Goal: Task Accomplishment & Management: Complete application form

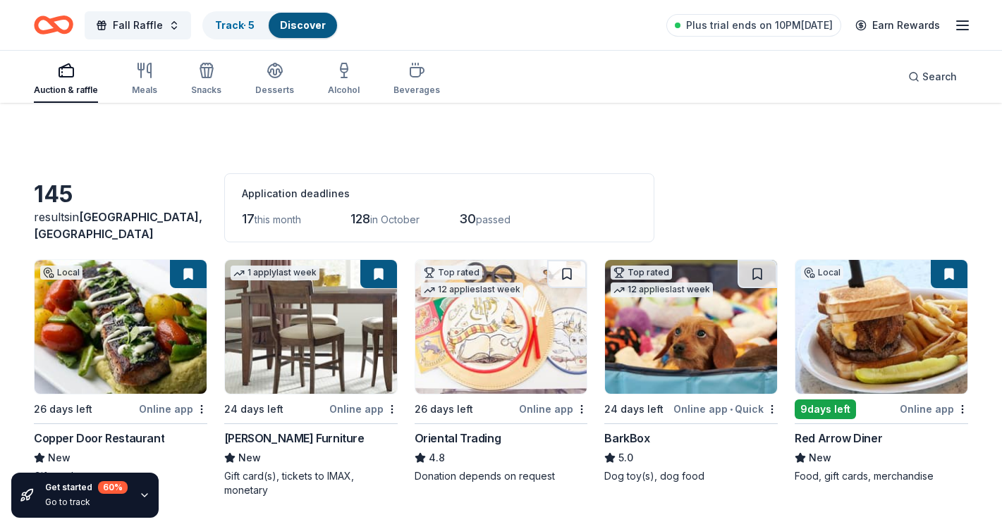
scroll to position [2578, 0]
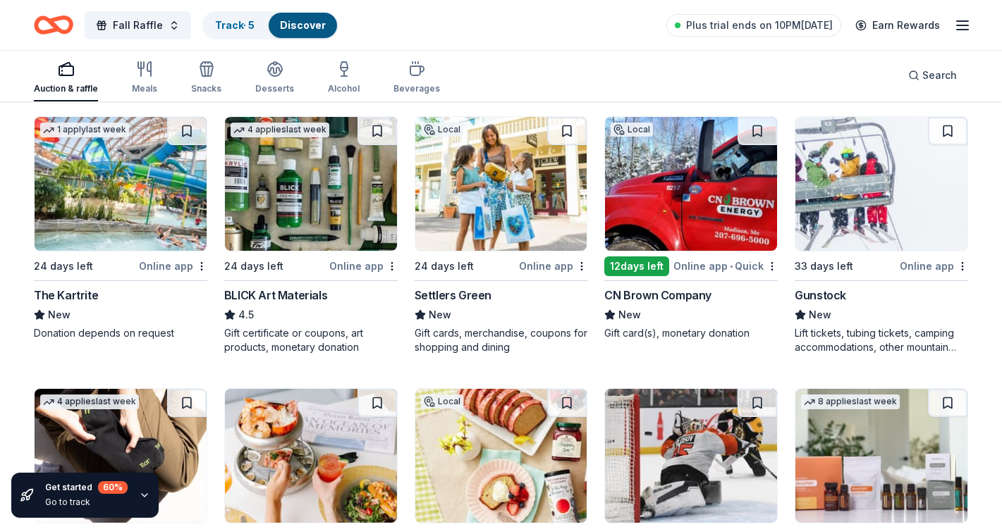
click at [113, 204] on img at bounding box center [121, 184] width 172 height 134
click at [880, 172] on img at bounding box center [881, 184] width 172 height 134
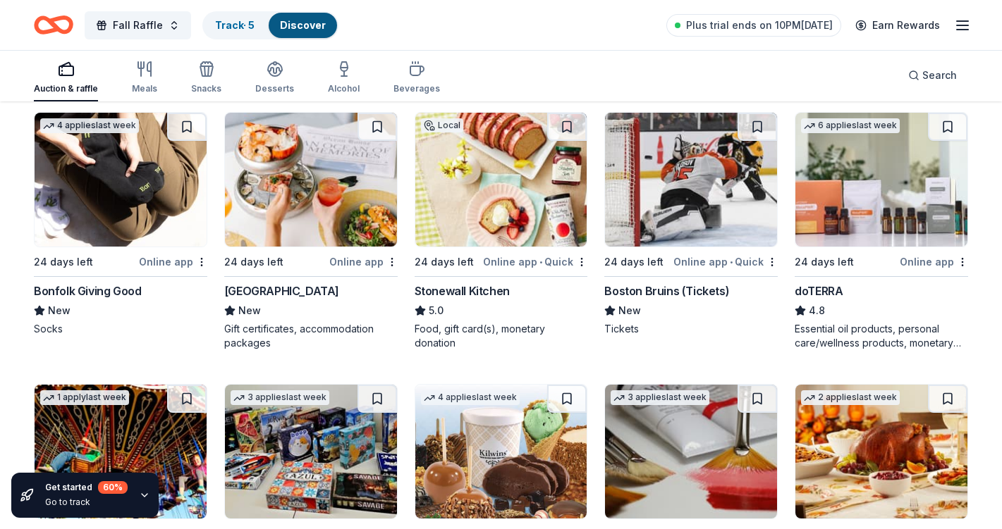
scroll to position [2855, 0]
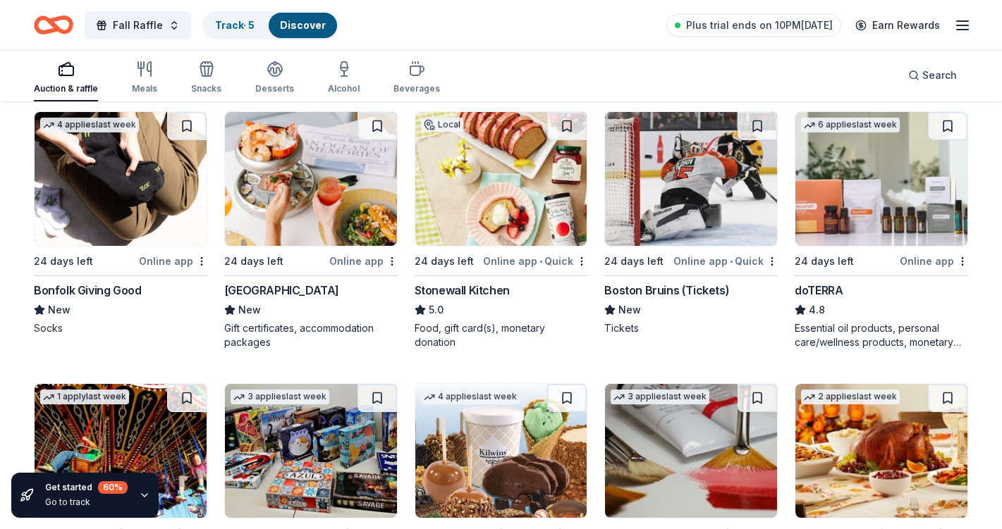
click at [106, 172] on img at bounding box center [121, 179] width 172 height 134
click at [340, 179] on img at bounding box center [311, 179] width 172 height 134
click at [507, 195] on img at bounding box center [501, 179] width 172 height 134
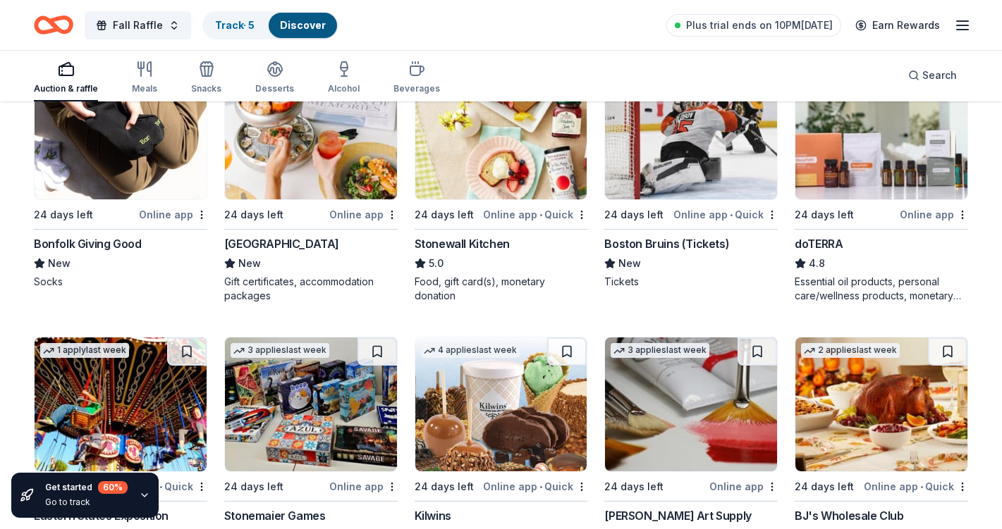
scroll to position [2902, 0]
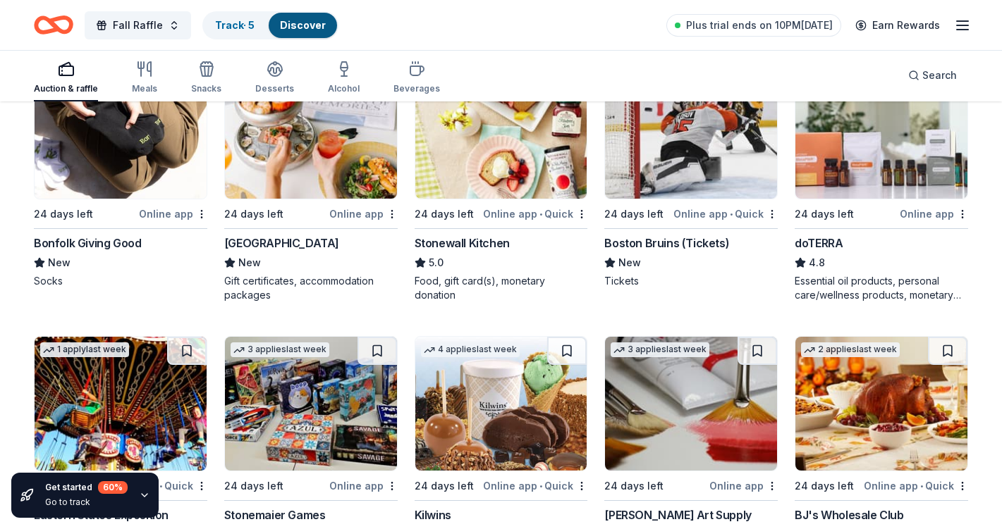
click at [689, 157] on img at bounding box center [691, 132] width 172 height 134
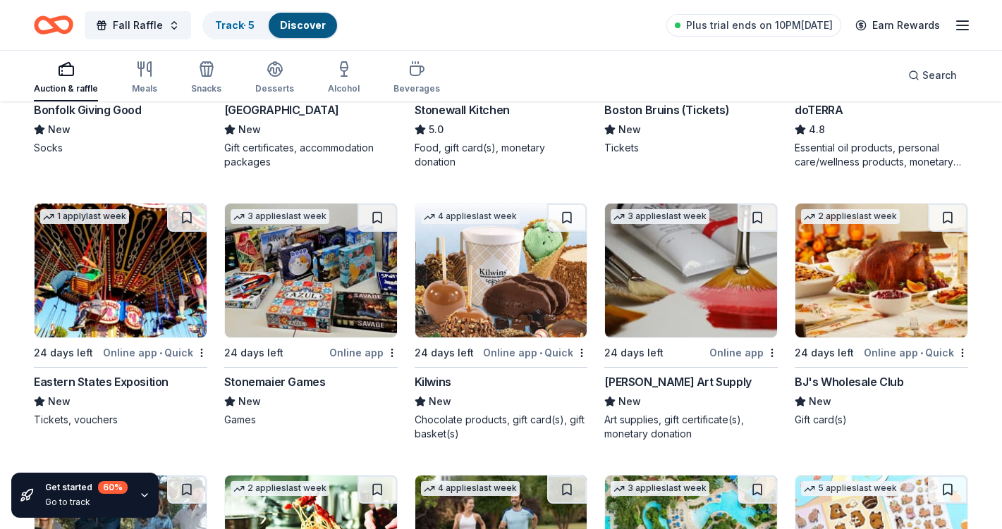
scroll to position [3038, 0]
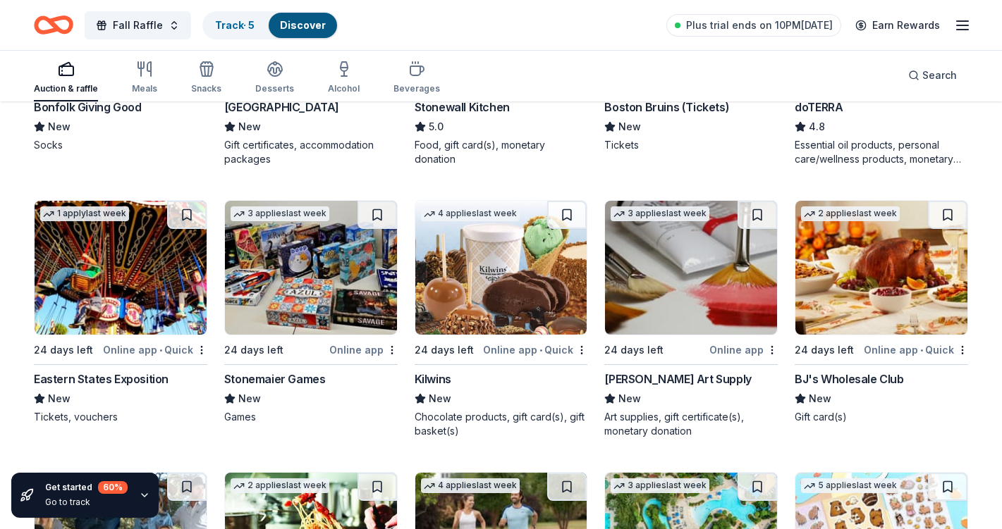
click at [290, 283] on img at bounding box center [311, 268] width 172 height 134
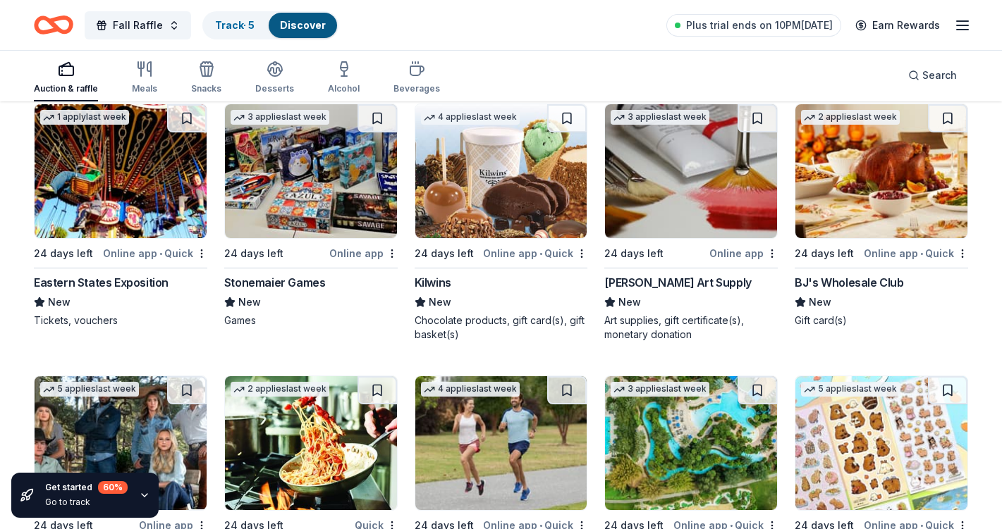
scroll to position [3125, 0]
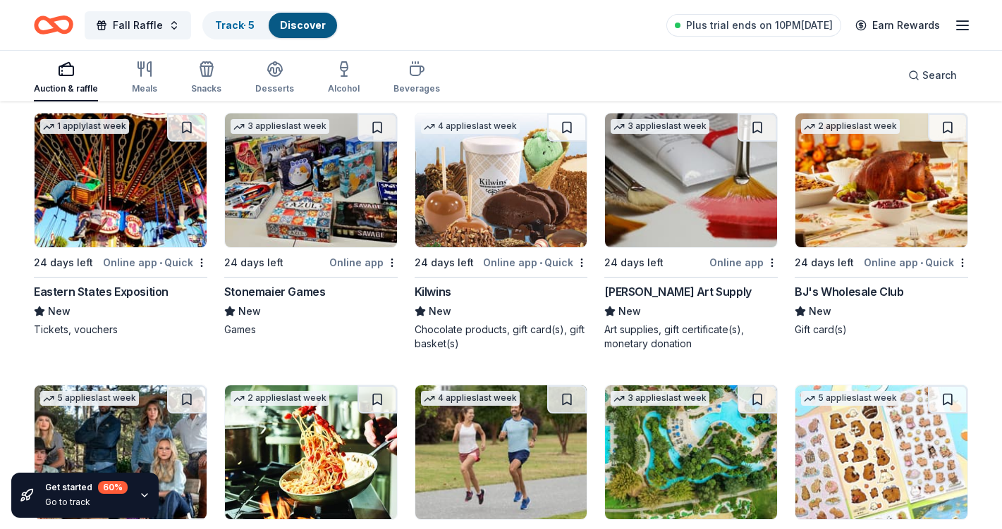
click at [498, 205] on img at bounding box center [501, 180] width 172 height 134
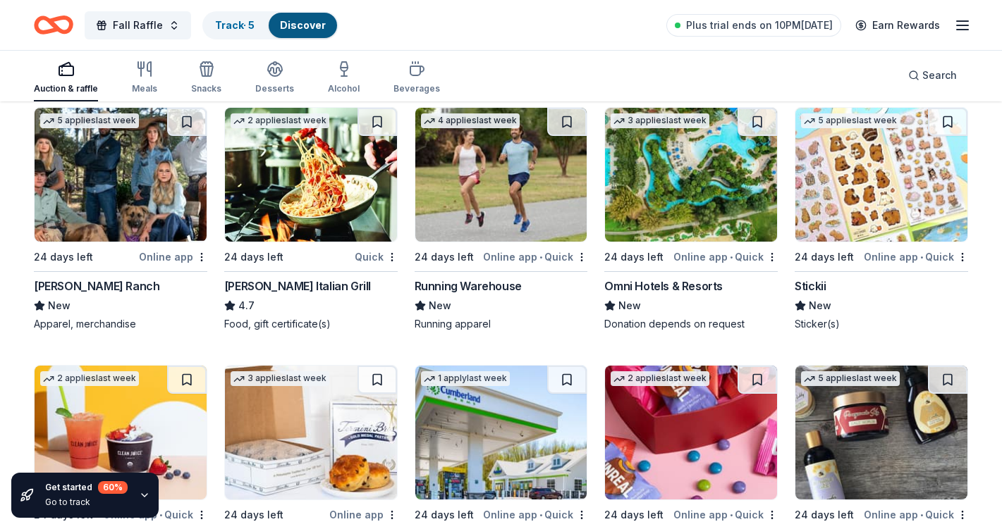
scroll to position [3407, 0]
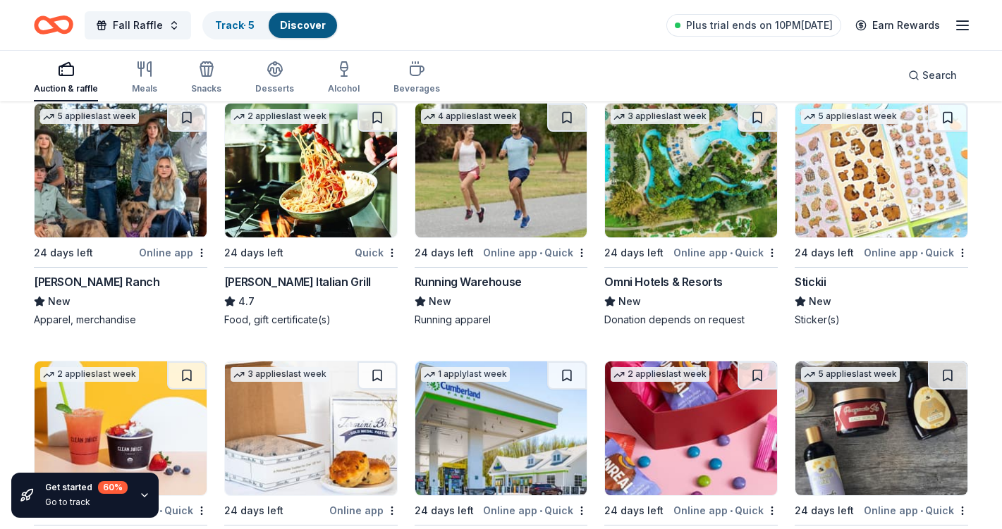
click at [300, 176] on img at bounding box center [311, 171] width 172 height 134
click at [694, 163] on img at bounding box center [691, 171] width 172 height 134
click at [686, 197] on img at bounding box center [691, 171] width 172 height 134
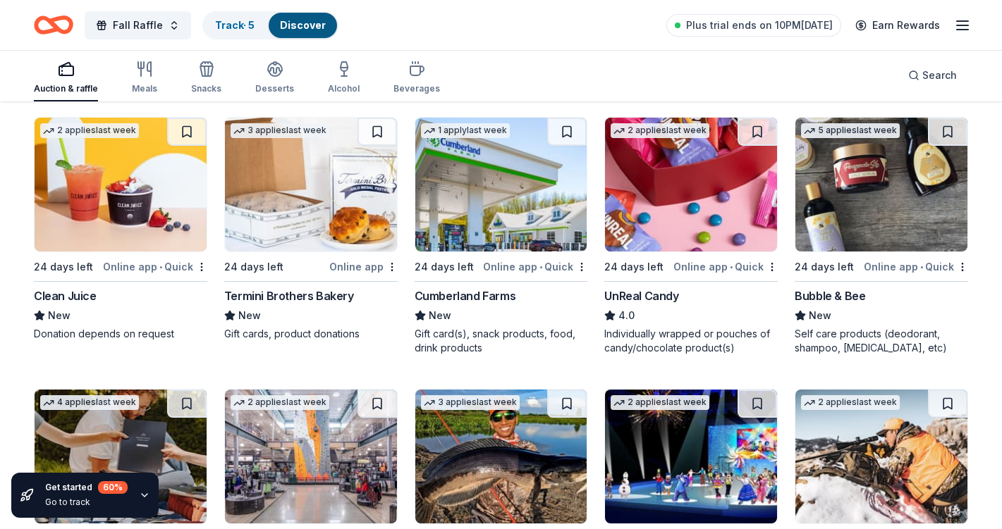
scroll to position [3658, 0]
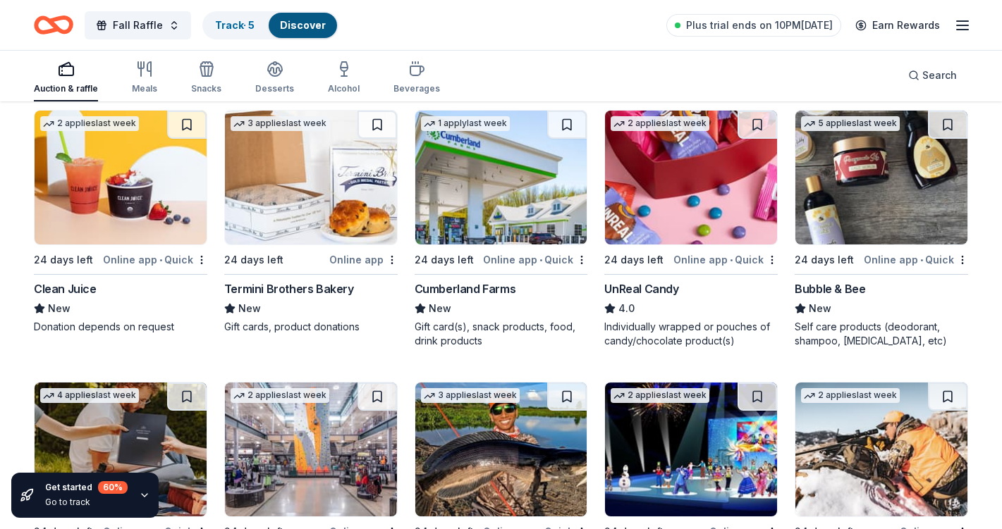
click at [485, 176] on img at bounding box center [501, 178] width 172 height 134
click at [683, 178] on img at bounding box center [691, 178] width 172 height 134
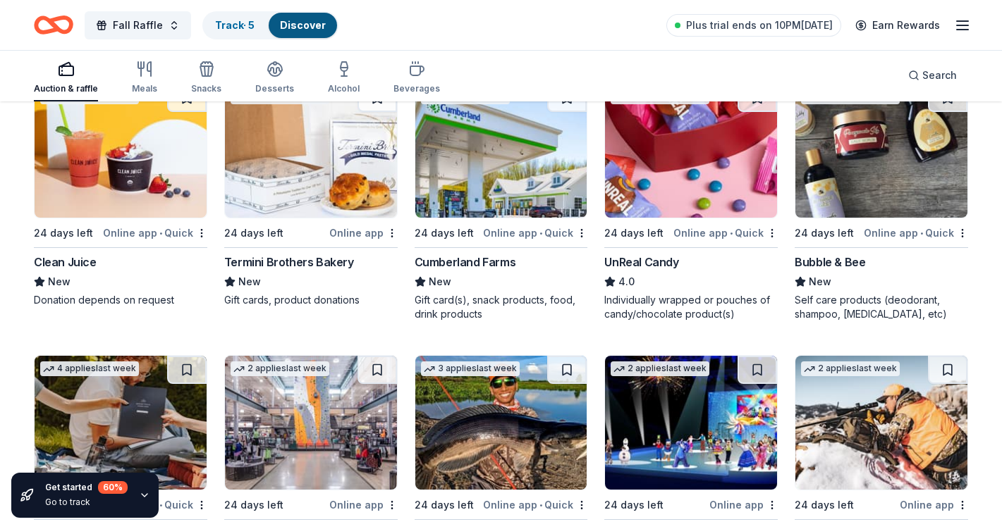
scroll to position [3689, 0]
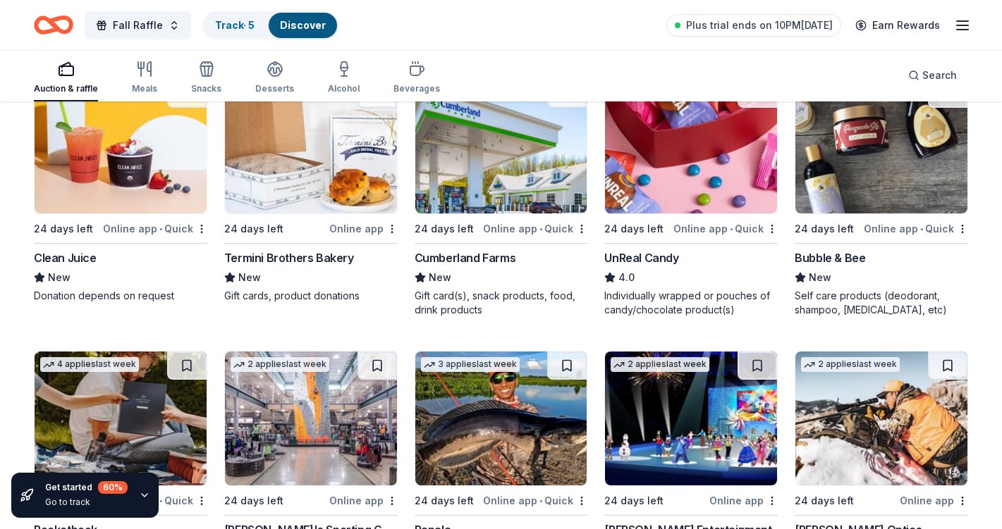
click at [858, 134] on img at bounding box center [881, 147] width 172 height 134
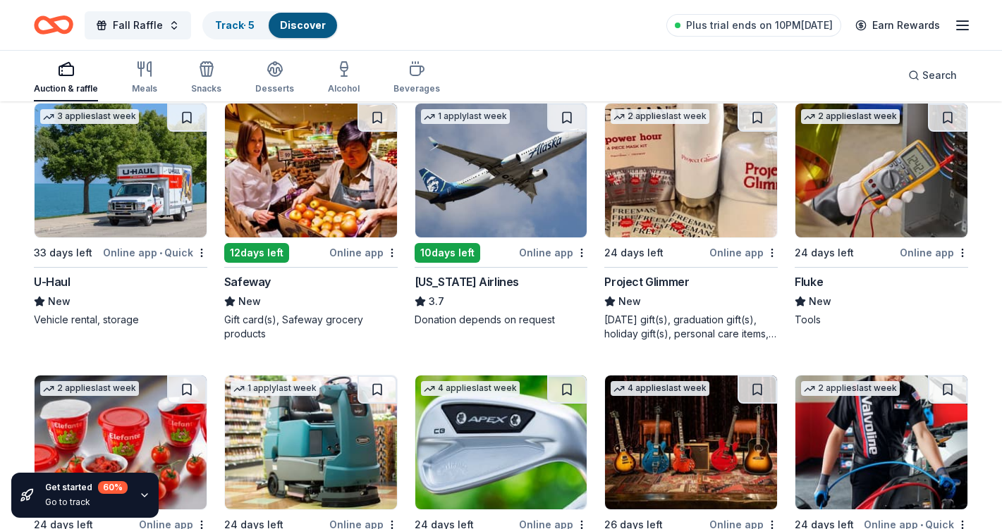
scroll to position [4207, 0]
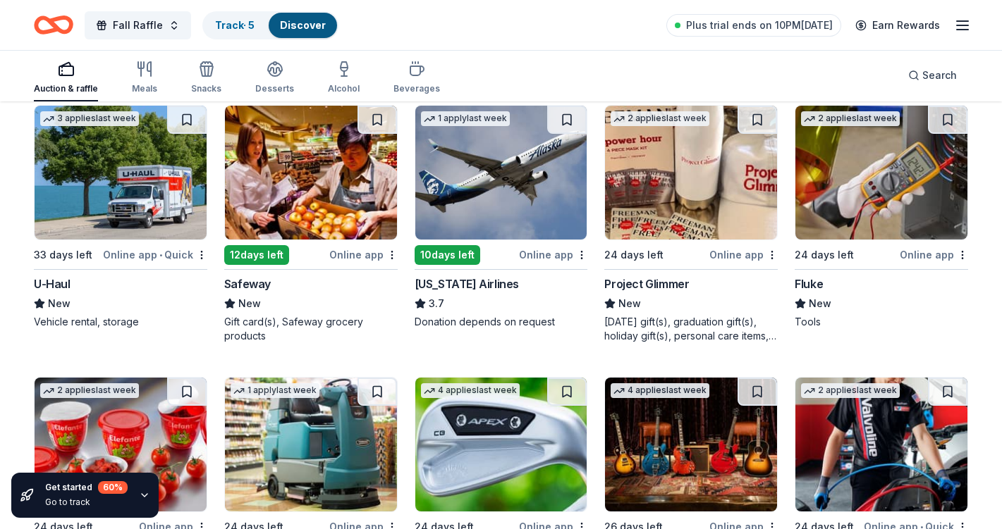
click at [690, 161] on img at bounding box center [691, 173] width 172 height 134
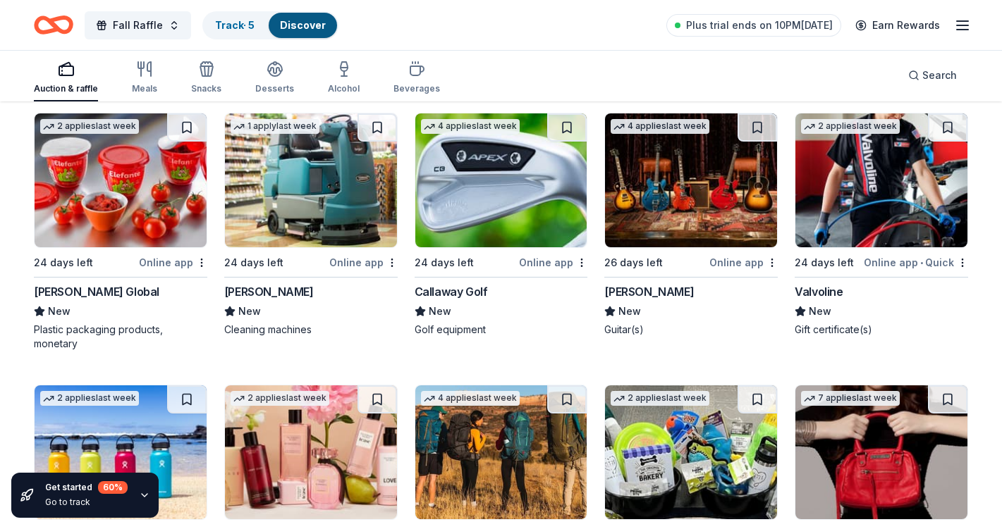
scroll to position [4473, 0]
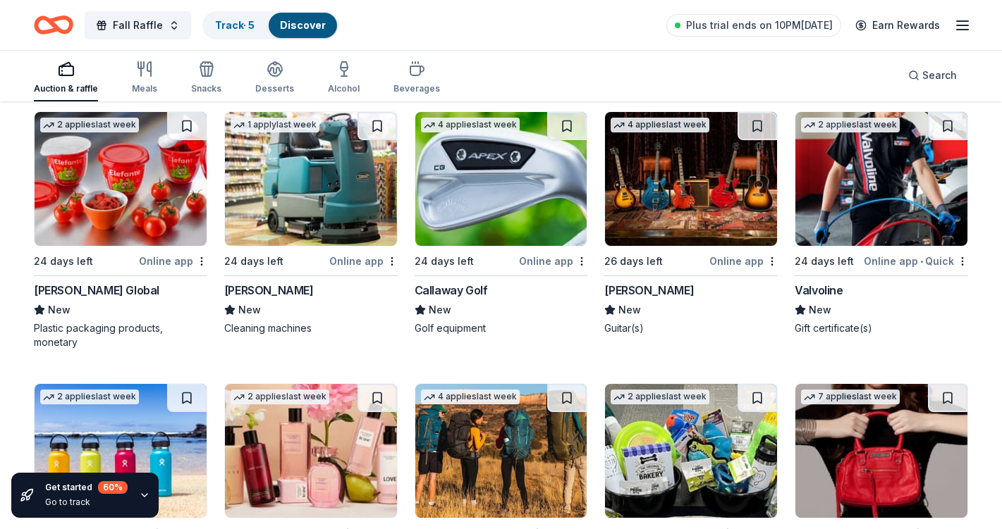
click at [492, 190] on img at bounding box center [501, 179] width 172 height 134
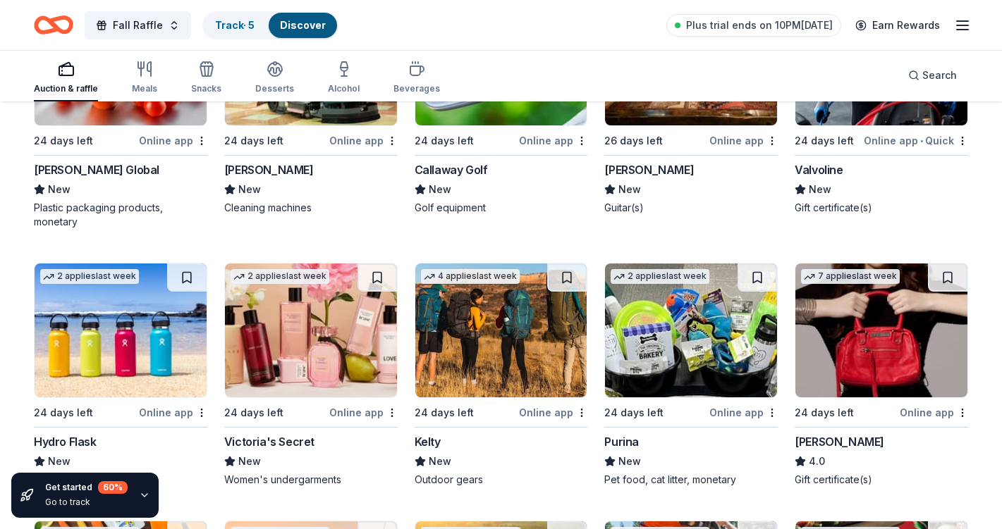
scroll to position [4595, 0]
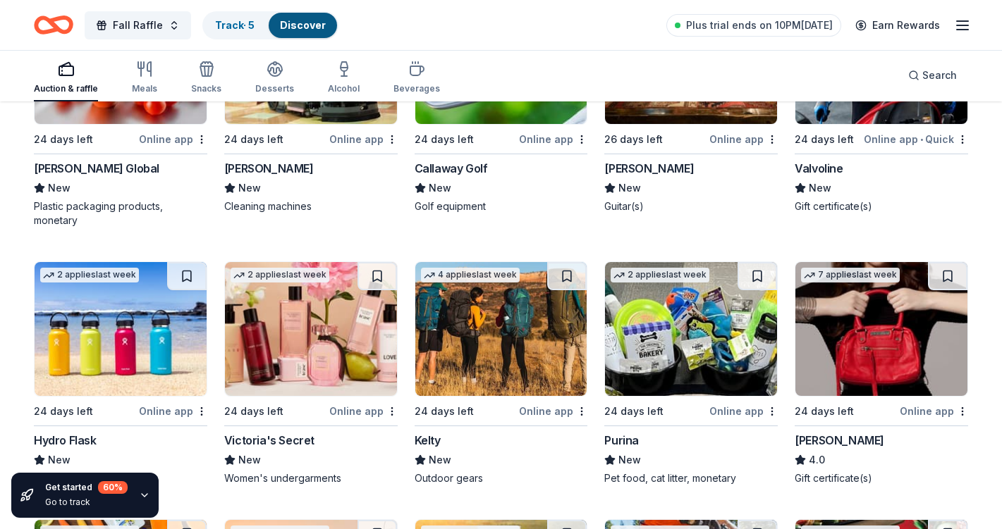
click at [882, 105] on img at bounding box center [881, 57] width 172 height 134
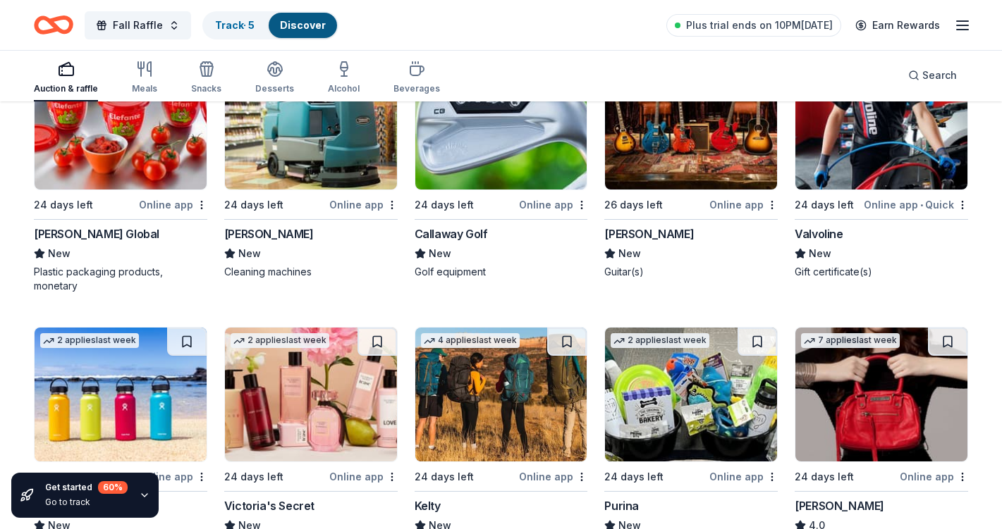
scroll to position [4529, 0]
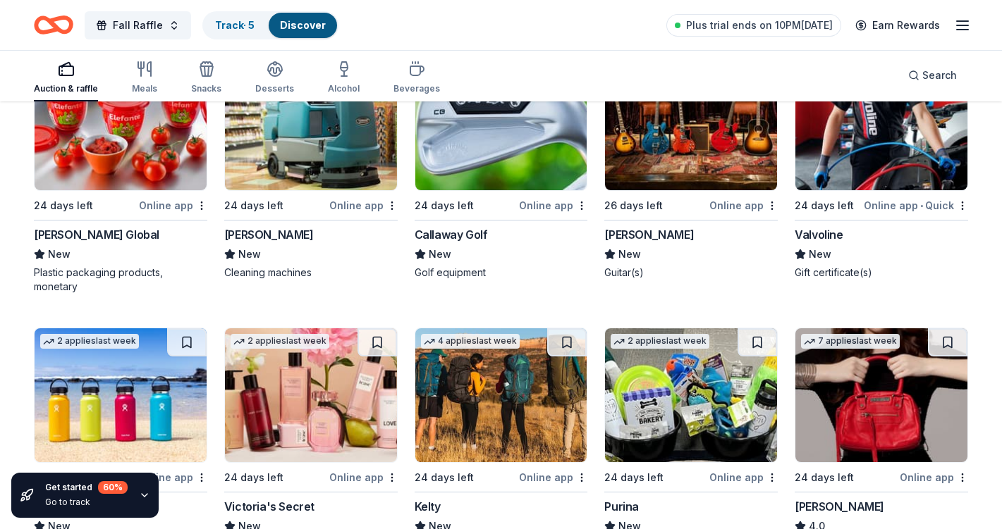
click at [866, 149] on img at bounding box center [881, 123] width 172 height 134
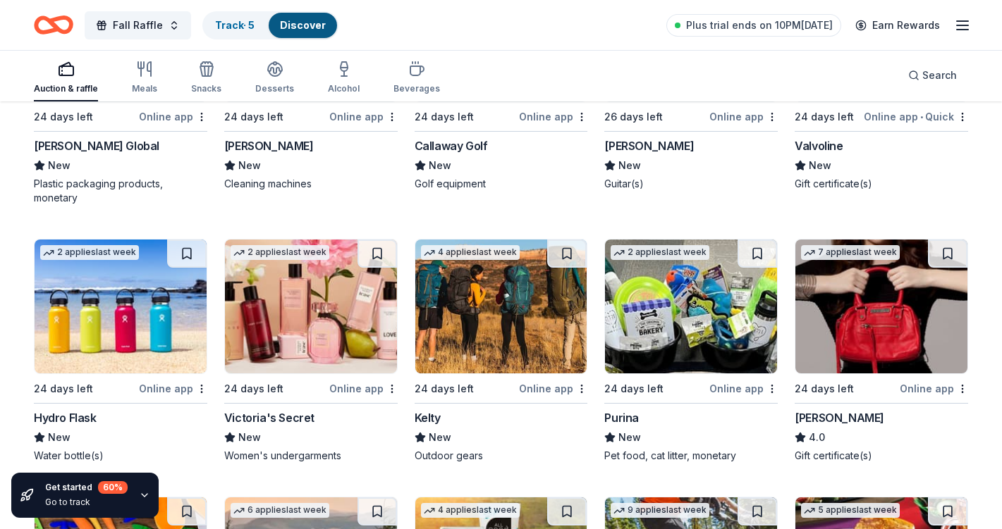
scroll to position [4618, 0]
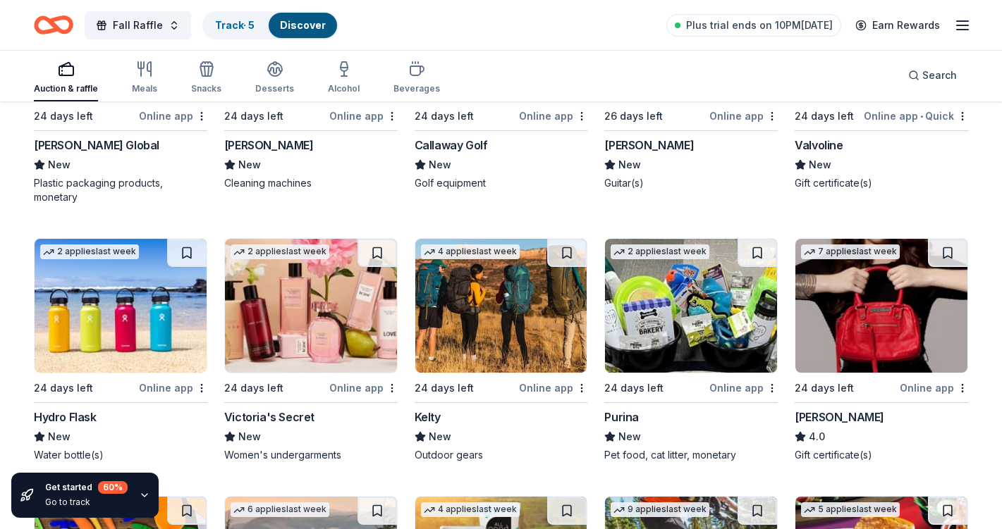
click at [125, 309] on img at bounding box center [121, 306] width 172 height 134
click at [319, 313] on img at bounding box center [311, 306] width 172 height 134
click at [492, 303] on img at bounding box center [501, 306] width 172 height 134
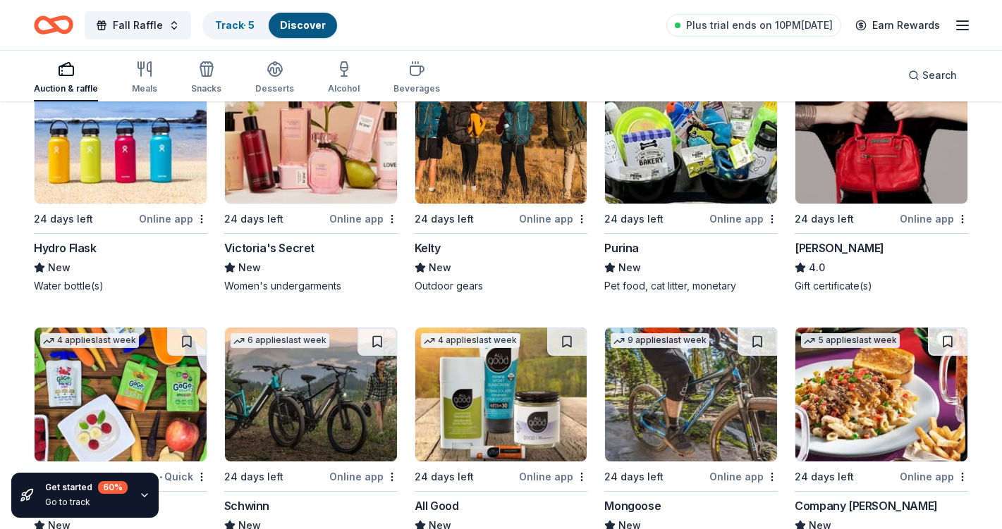
scroll to position [4780, 0]
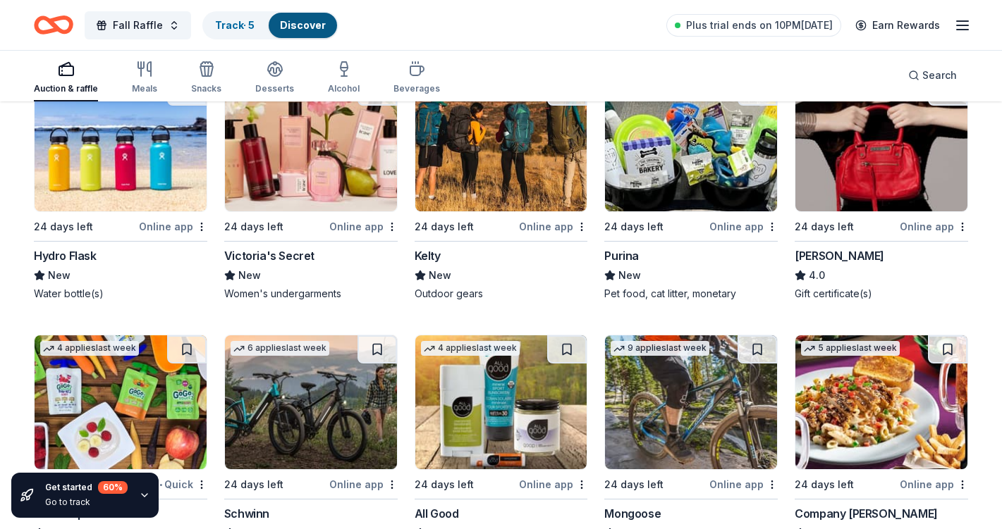
click at [852, 173] on img at bounding box center [881, 145] width 172 height 134
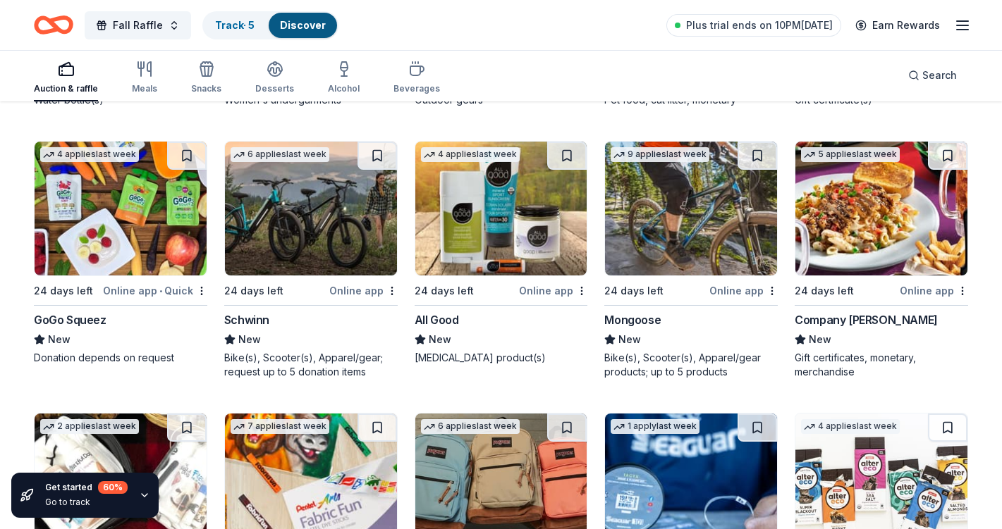
scroll to position [4994, 0]
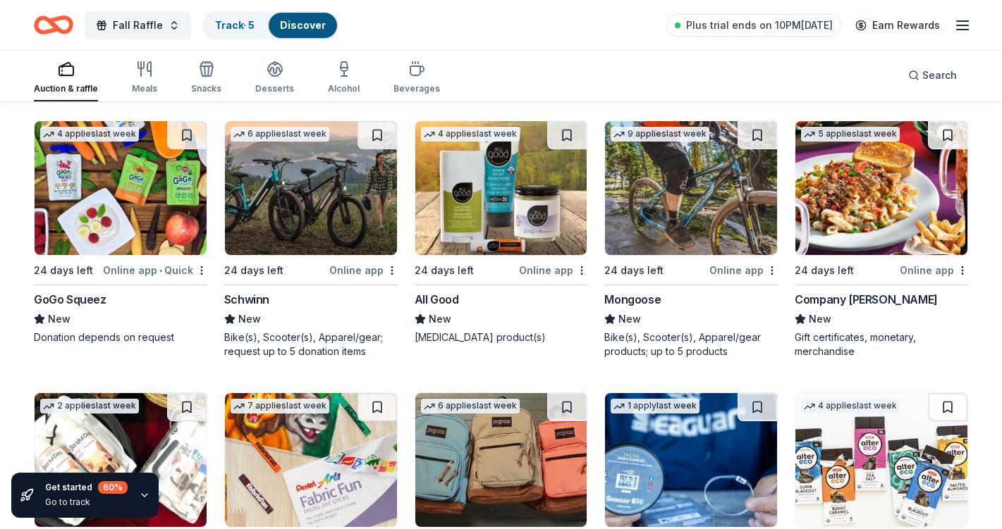
click at [281, 198] on img at bounding box center [311, 188] width 172 height 134
click at [104, 202] on img at bounding box center [121, 188] width 172 height 134
click at [293, 225] on img at bounding box center [311, 188] width 172 height 134
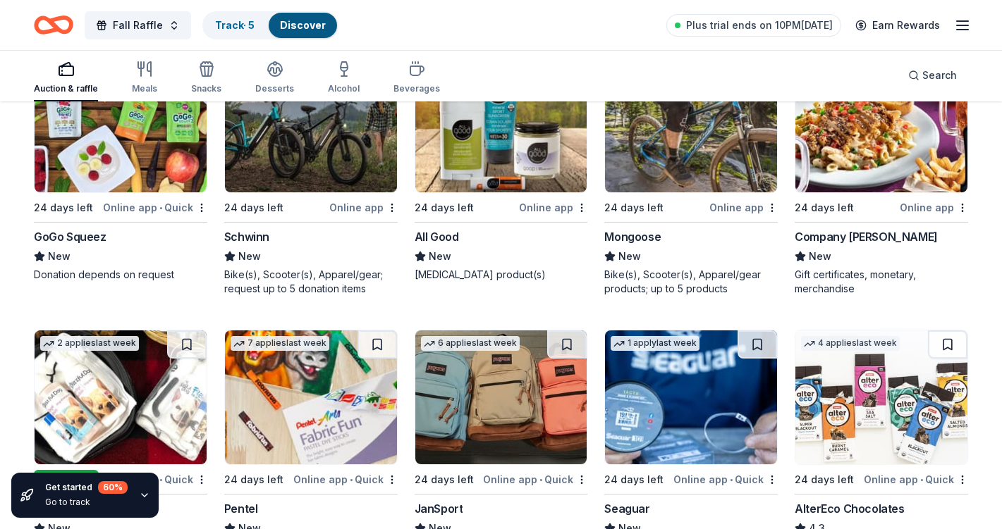
scroll to position [5055, 0]
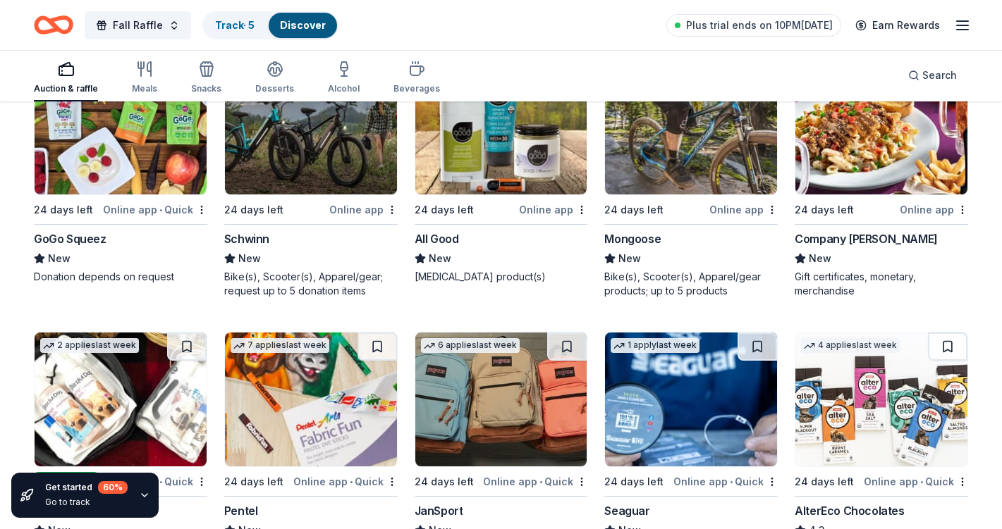
click at [501, 150] on img at bounding box center [501, 128] width 172 height 134
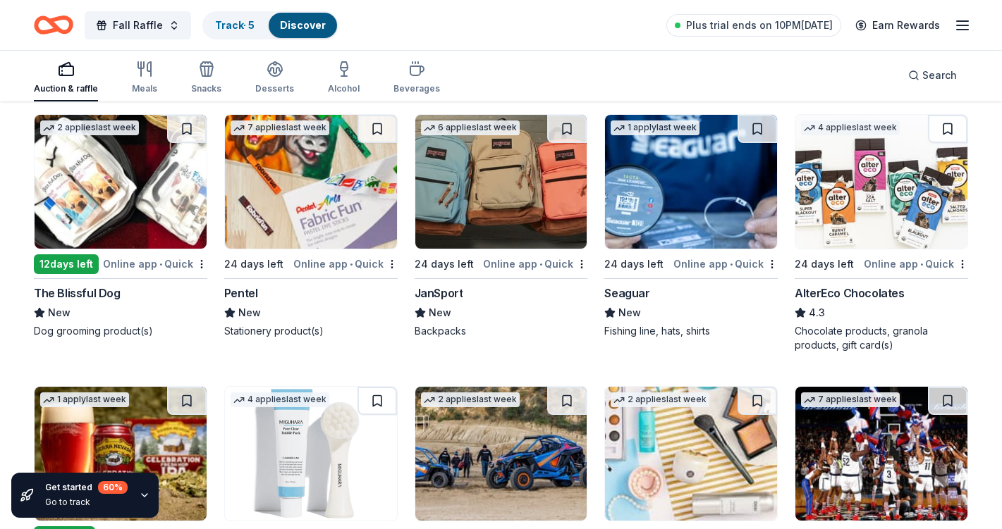
scroll to position [5268, 0]
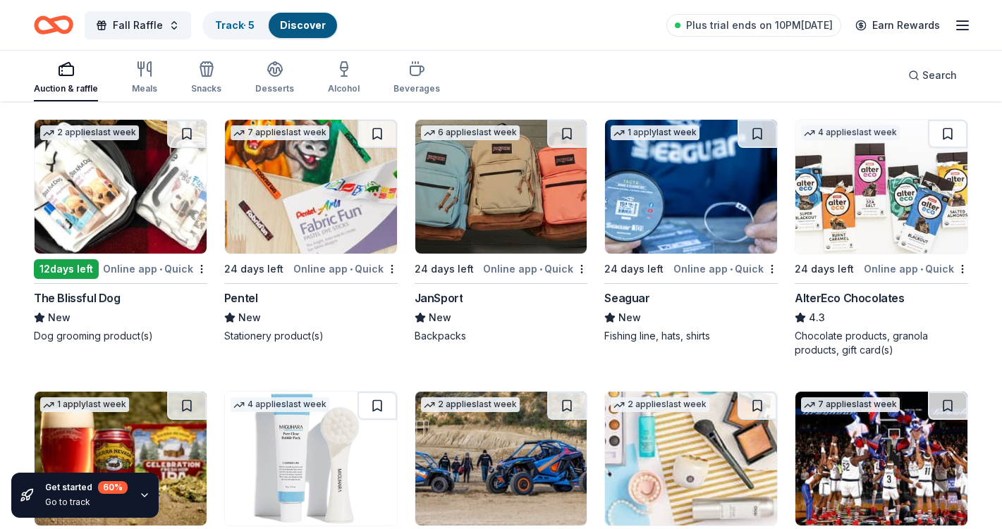
click at [285, 207] on img at bounding box center [311, 187] width 172 height 134
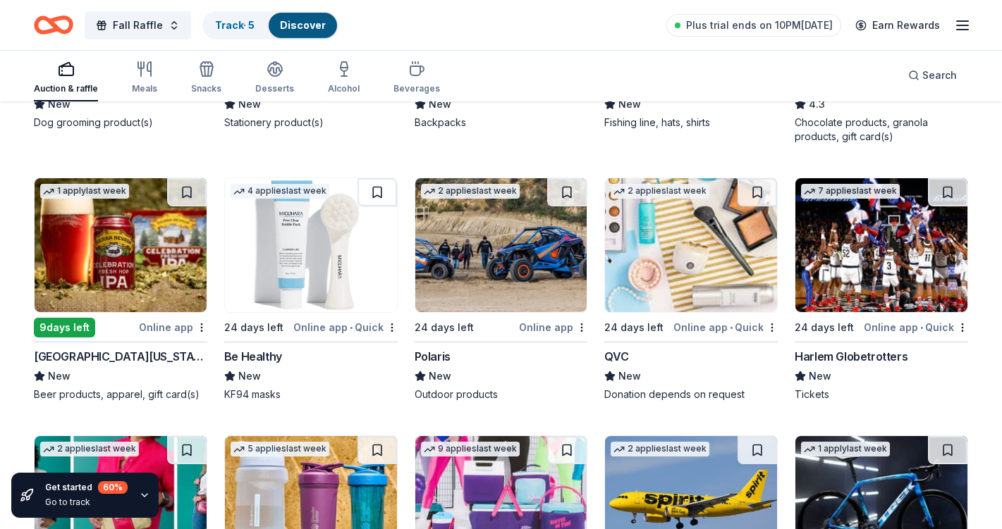
scroll to position [5486, 0]
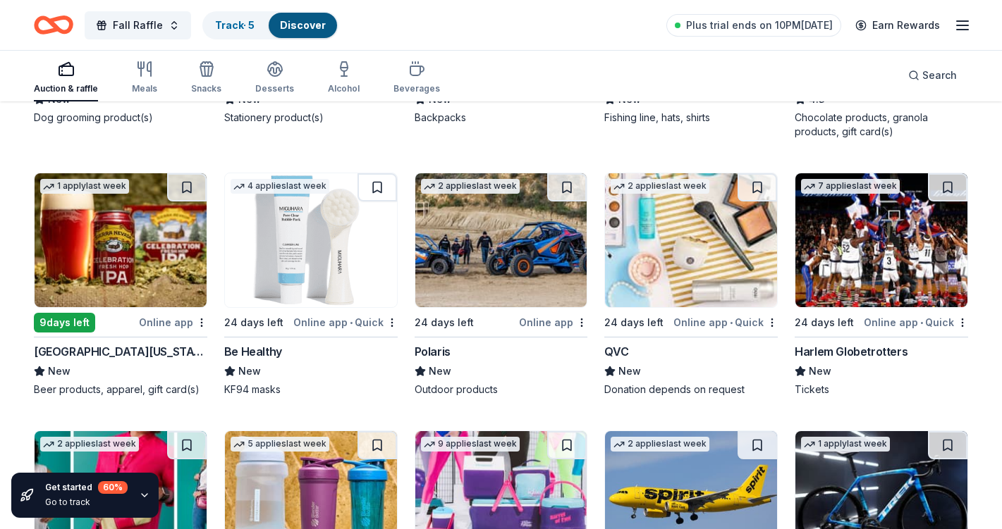
click at [134, 259] on img at bounding box center [121, 240] width 172 height 134
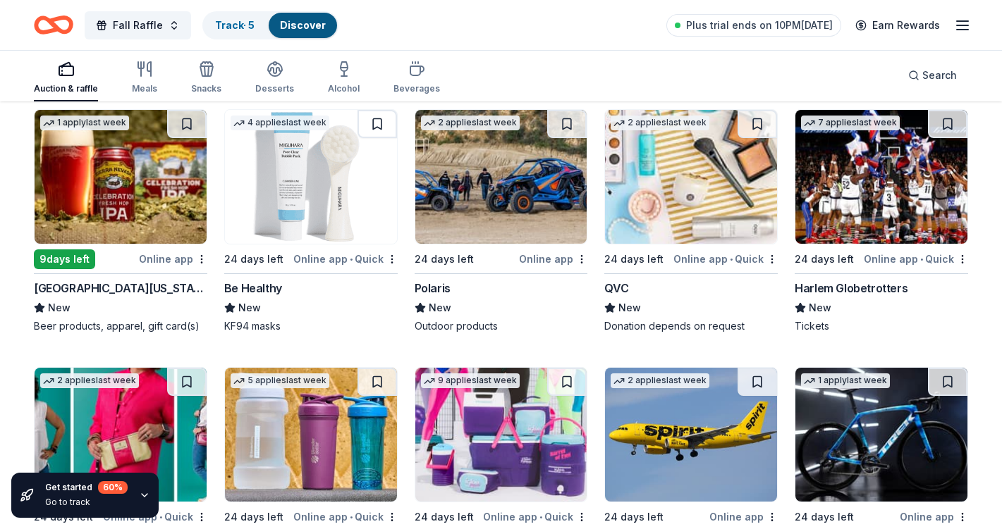
scroll to position [5550, 0]
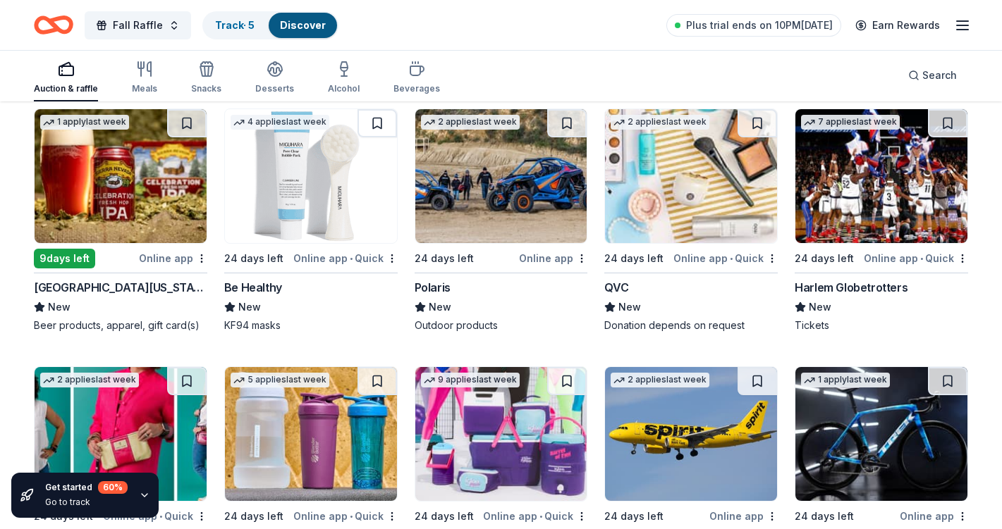
click at [698, 180] on img at bounding box center [691, 176] width 172 height 134
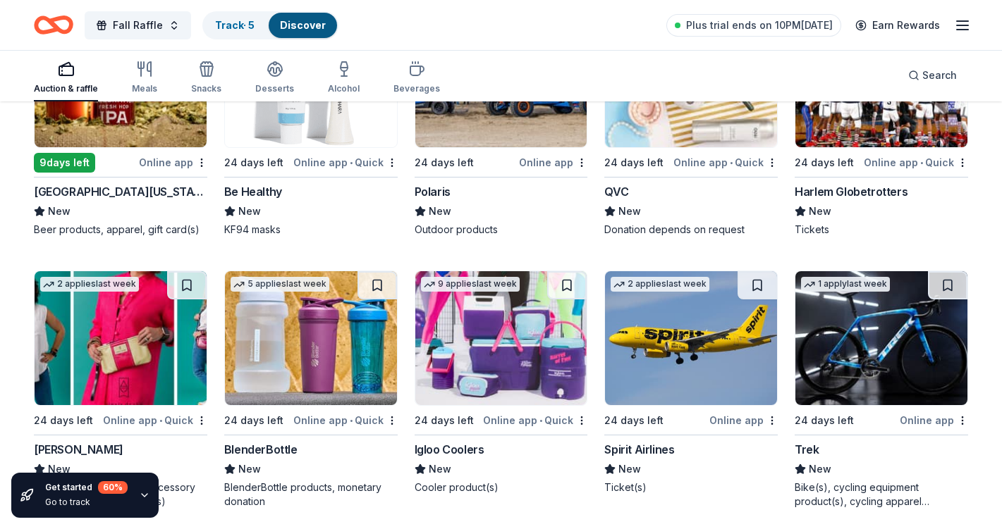
scroll to position [5649, 0]
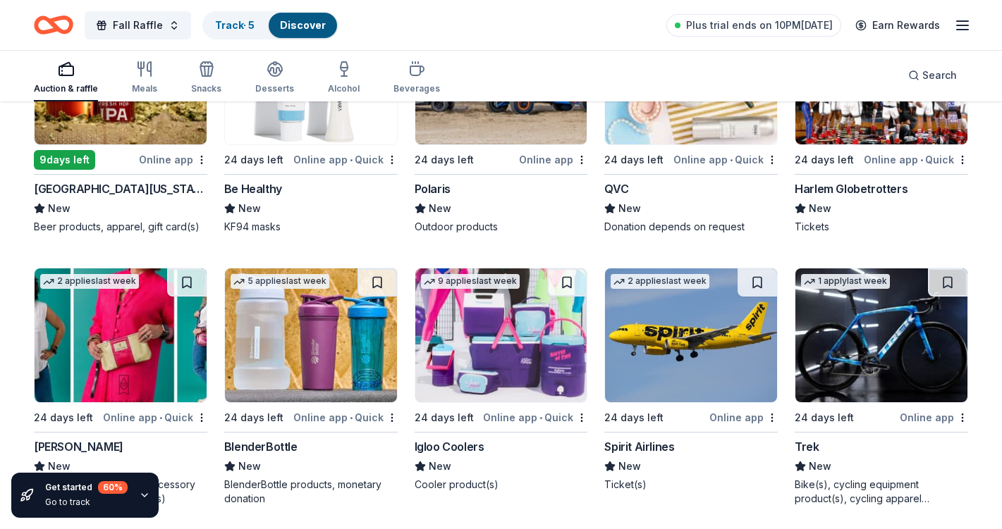
click at [899, 125] on img at bounding box center [881, 78] width 172 height 134
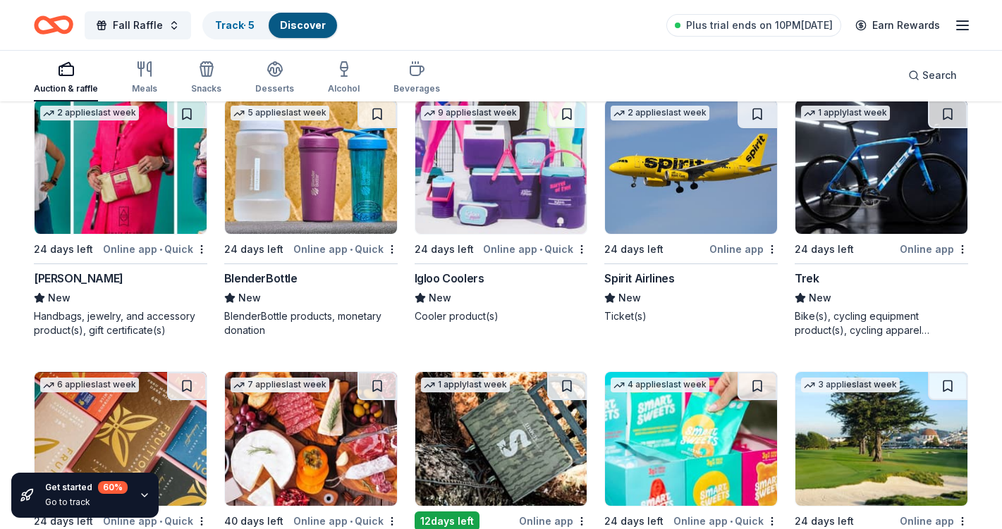
scroll to position [5831, 0]
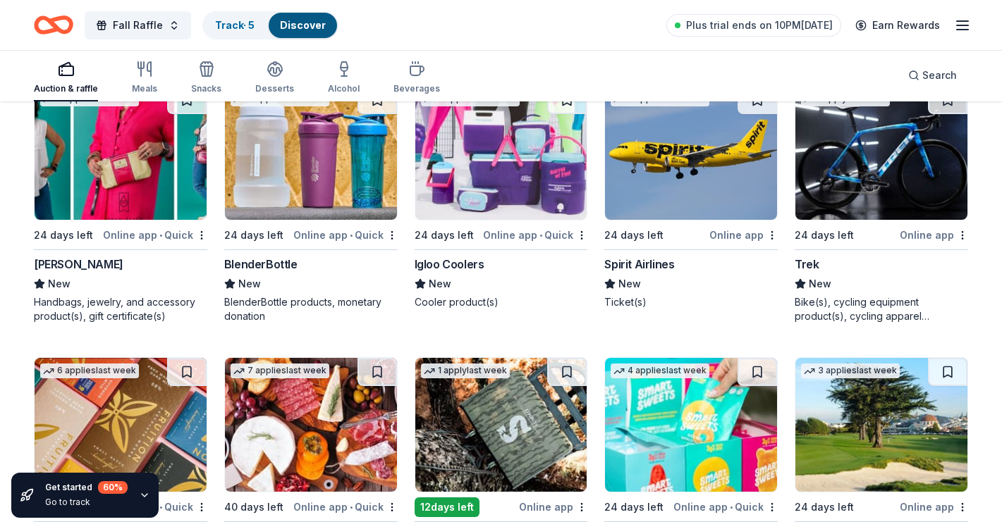
click at [300, 175] on img at bounding box center [311, 153] width 172 height 134
click at [482, 174] on img at bounding box center [501, 153] width 172 height 134
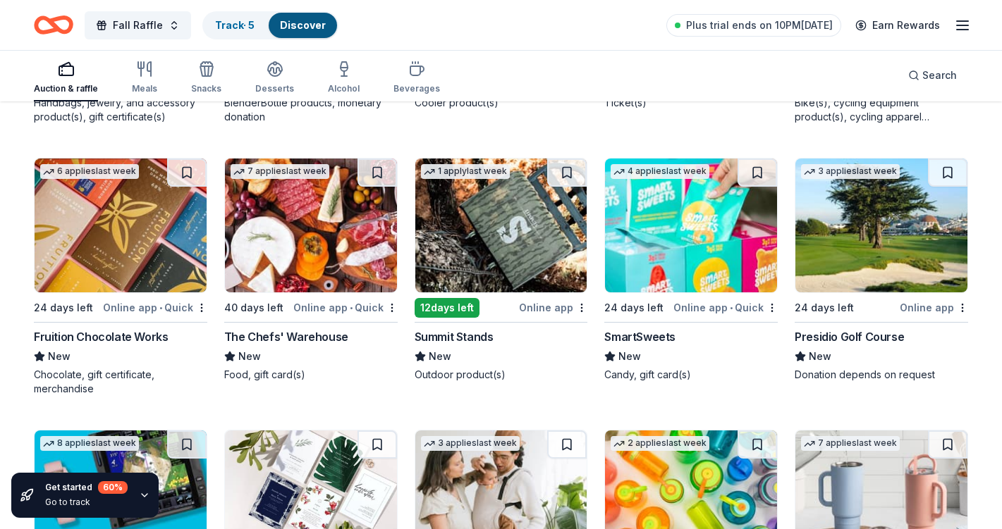
scroll to position [6028, 0]
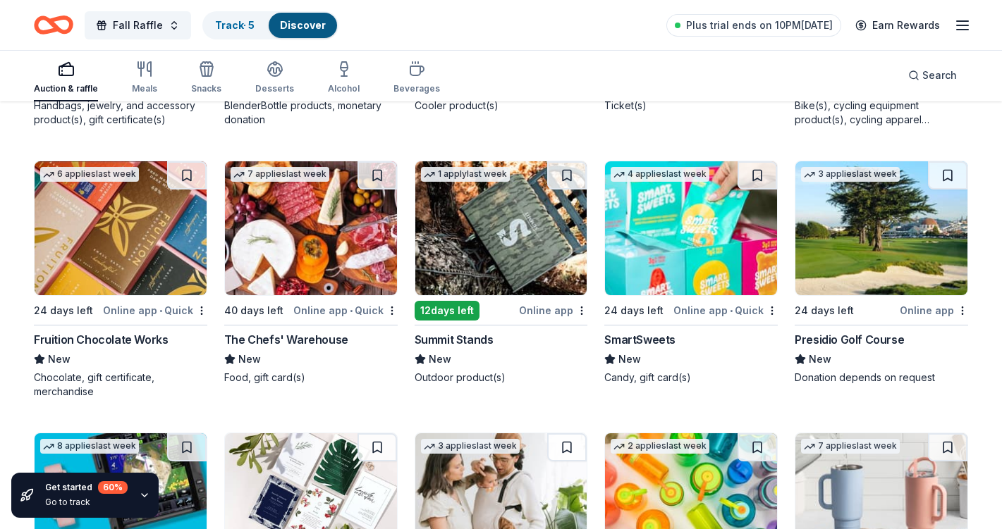
click at [877, 252] on img at bounding box center [881, 228] width 172 height 134
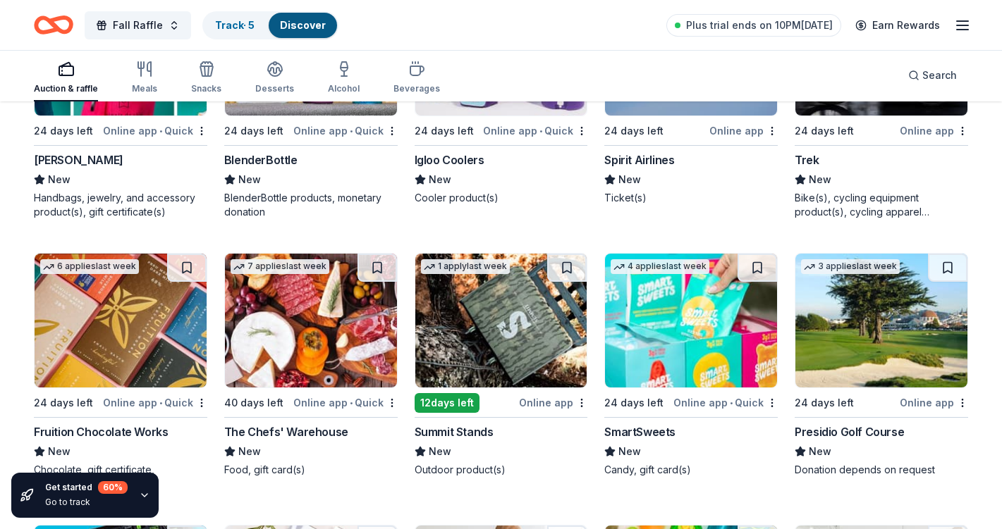
scroll to position [5892, 0]
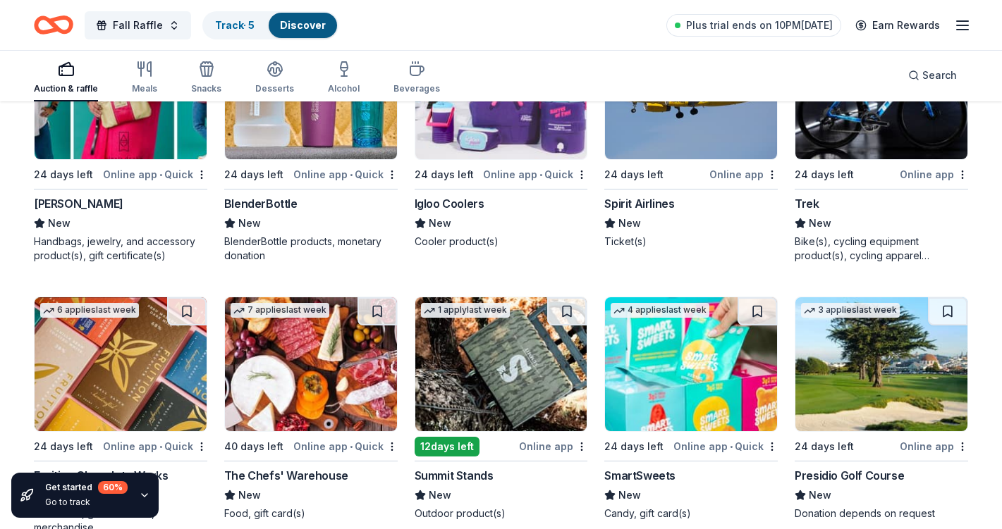
click at [839, 133] on img at bounding box center [881, 92] width 172 height 134
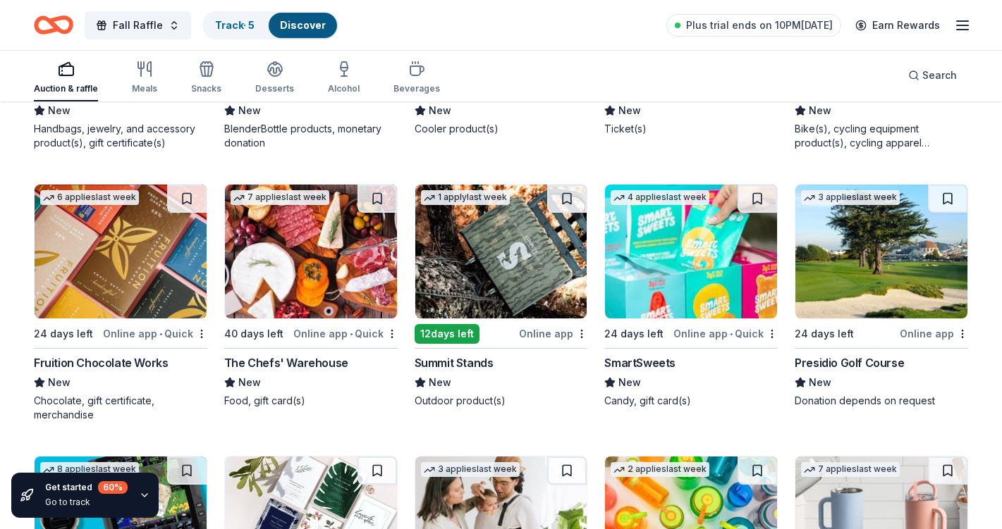
scroll to position [6022, 0]
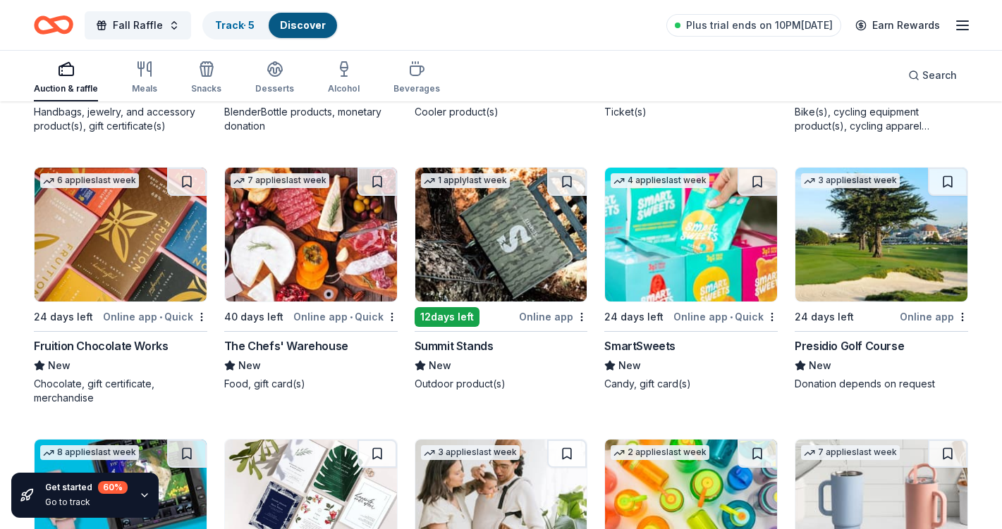
click at [667, 261] on img at bounding box center [691, 235] width 172 height 134
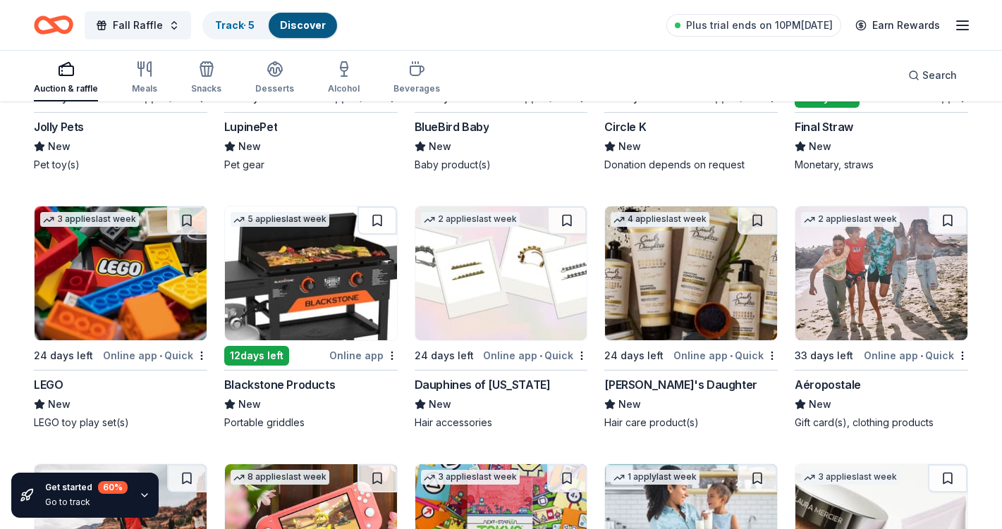
scroll to position [6789, 0]
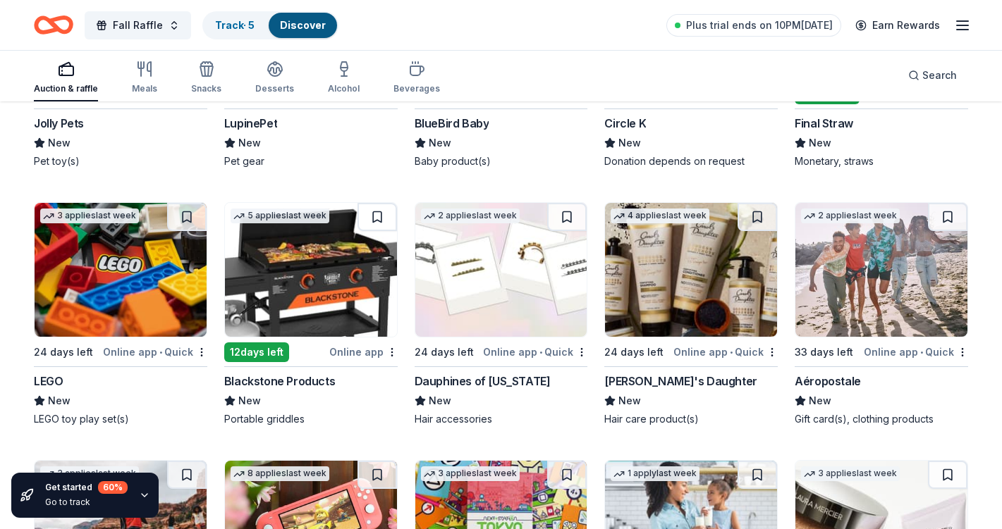
click at [305, 264] on img at bounding box center [311, 270] width 172 height 134
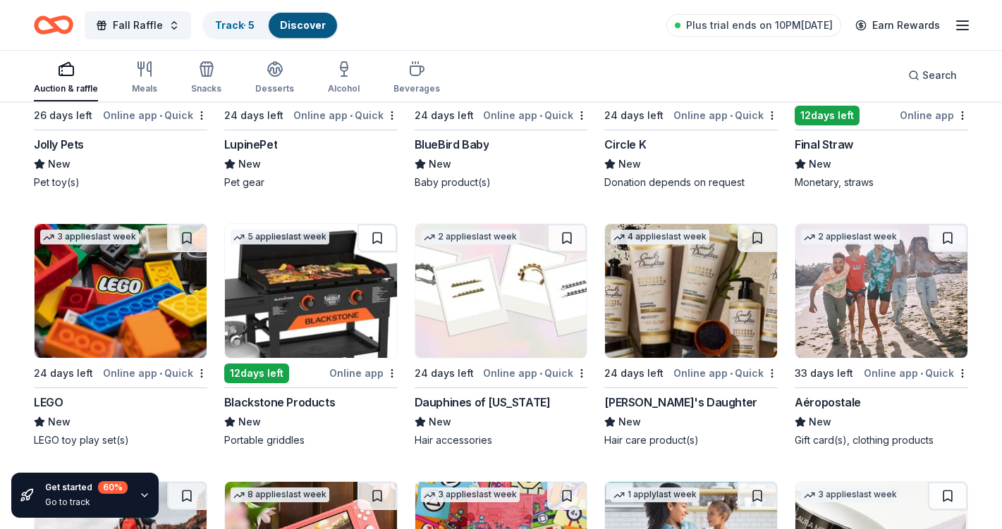
click at [96, 308] on img at bounding box center [121, 291] width 172 height 134
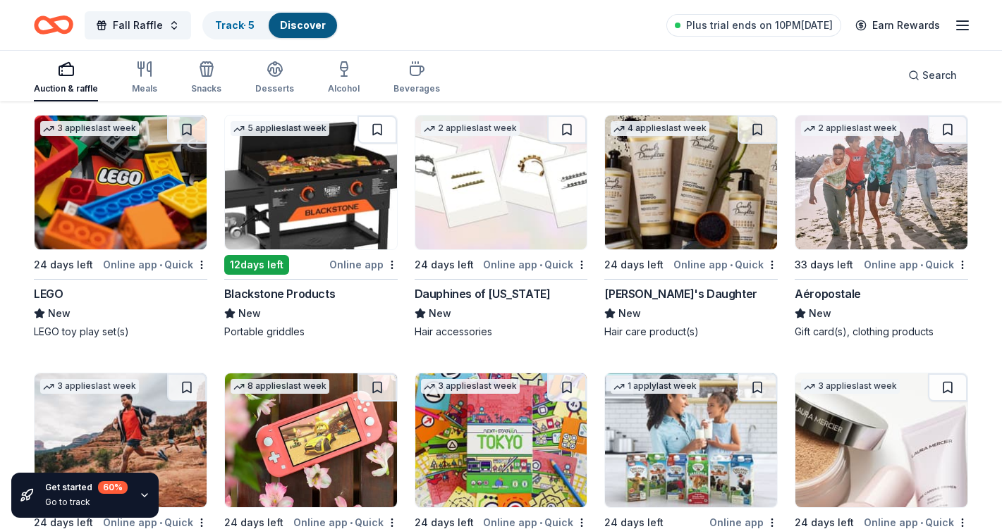
scroll to position [6870, 0]
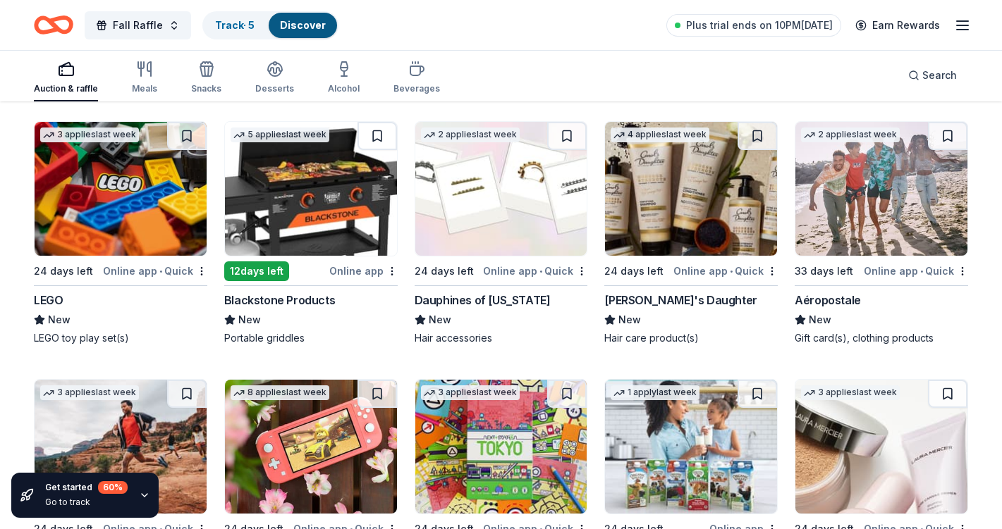
click at [861, 195] on img at bounding box center [881, 189] width 172 height 134
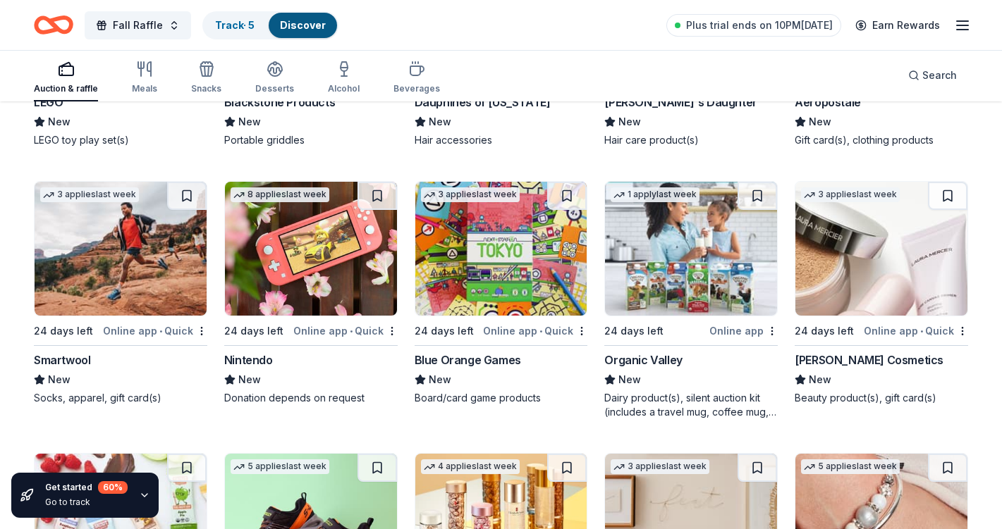
scroll to position [7070, 0]
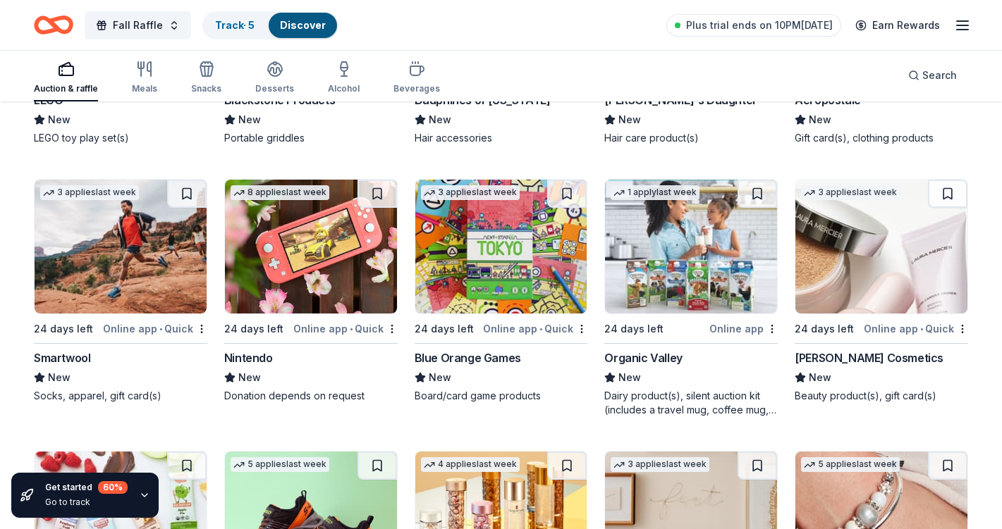
click at [305, 247] on img at bounding box center [311, 247] width 172 height 134
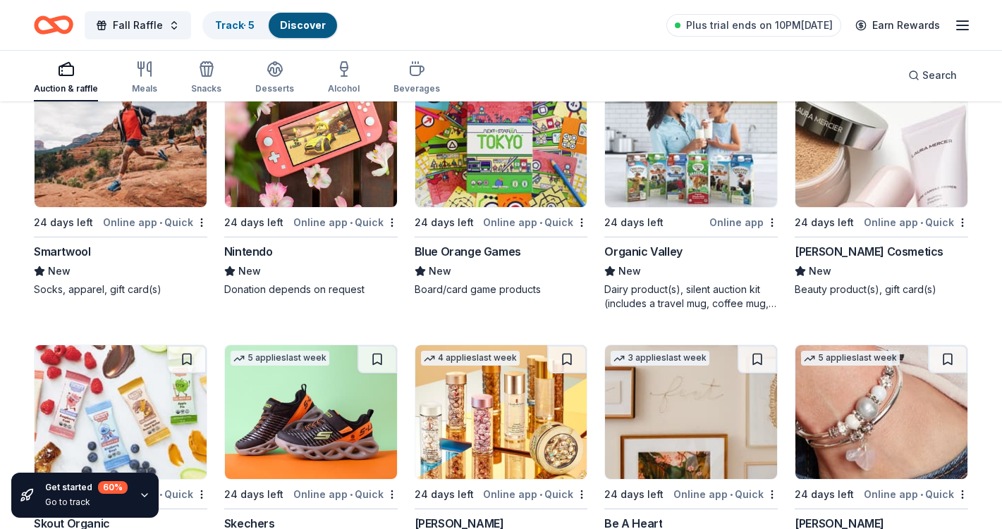
scroll to position [7176, 0]
click at [685, 153] on img at bounding box center [691, 141] width 172 height 134
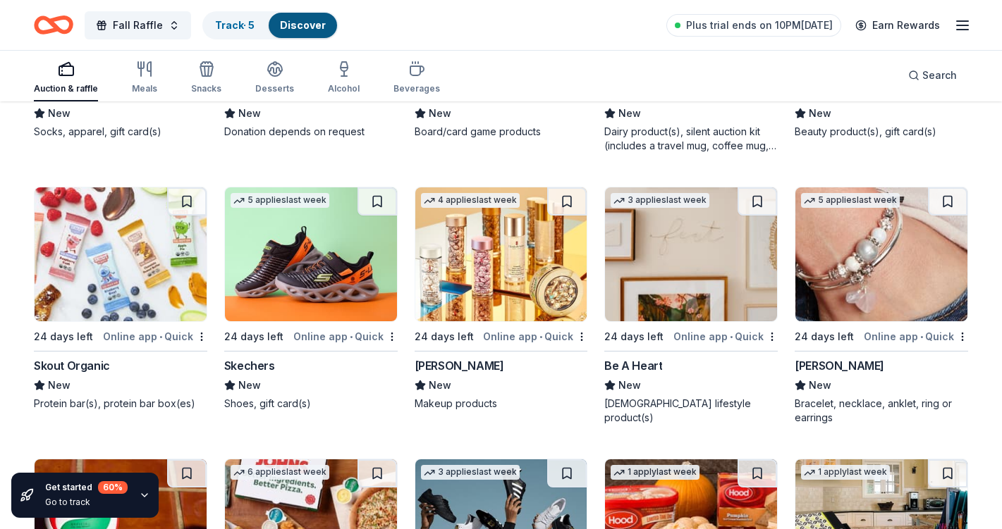
scroll to position [7329, 0]
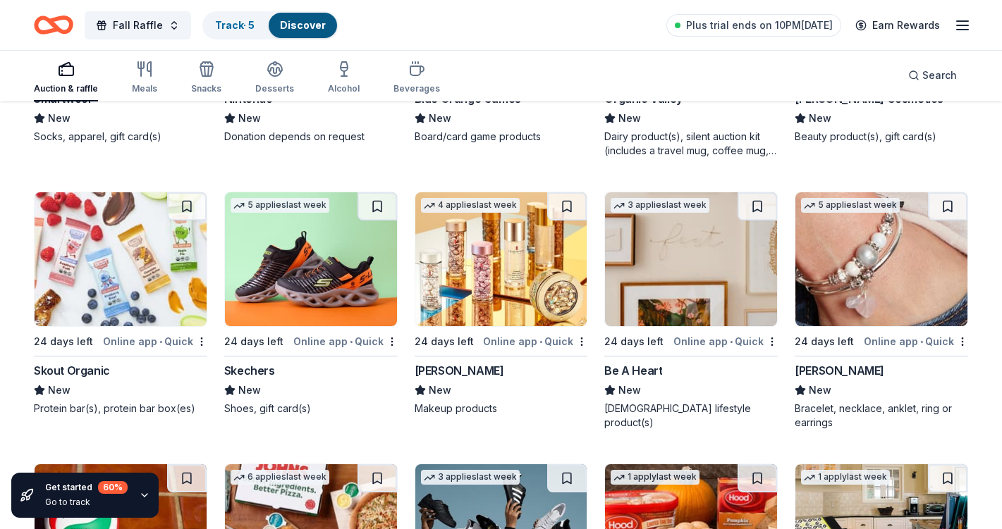
click at [309, 263] on img at bounding box center [311, 259] width 172 height 134
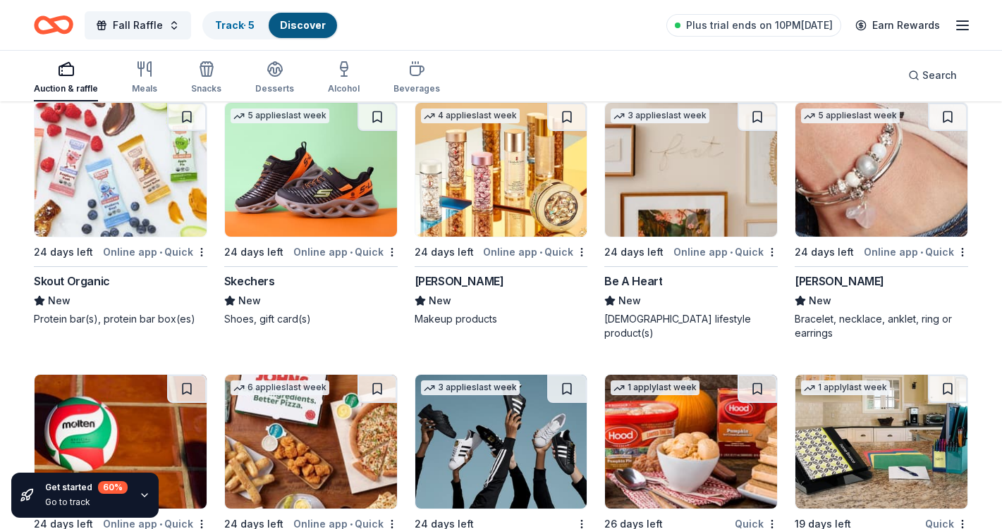
scroll to position [7413, 0]
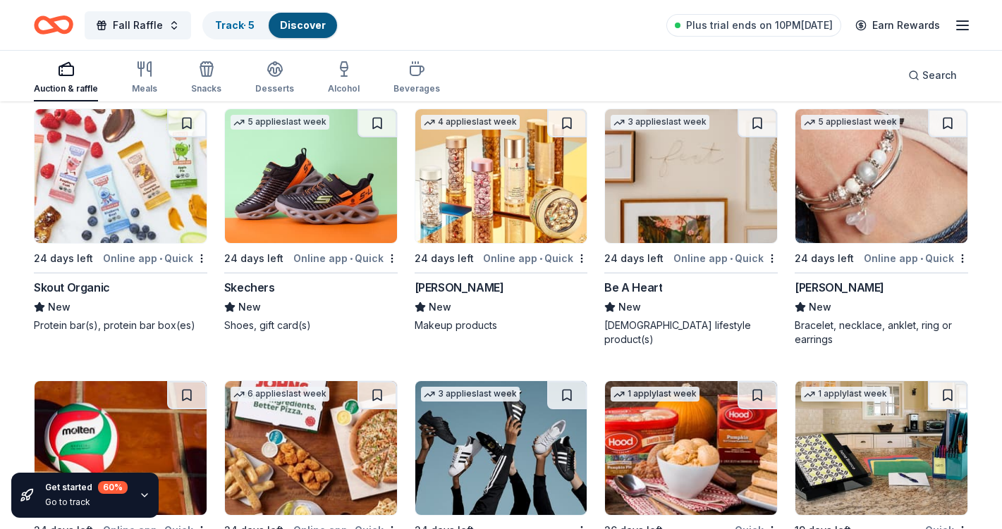
click at [875, 165] on img at bounding box center [881, 176] width 172 height 134
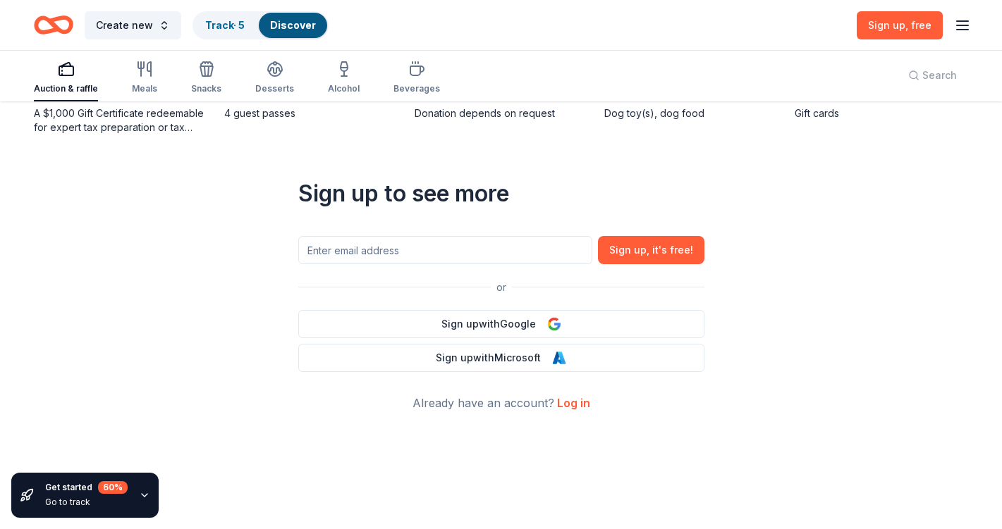
scroll to position [595, 0]
click at [571, 400] on link "Log in" at bounding box center [573, 402] width 33 height 14
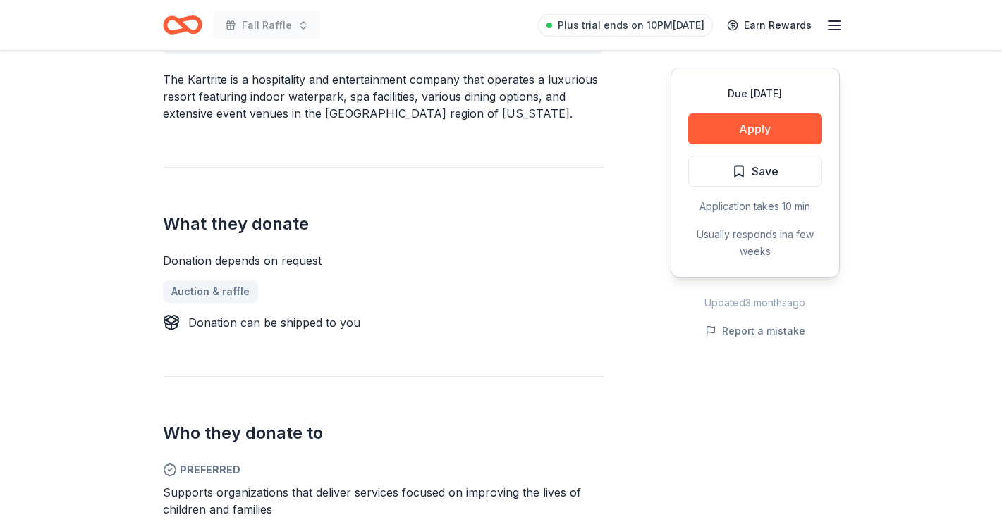
scroll to position [393, 0]
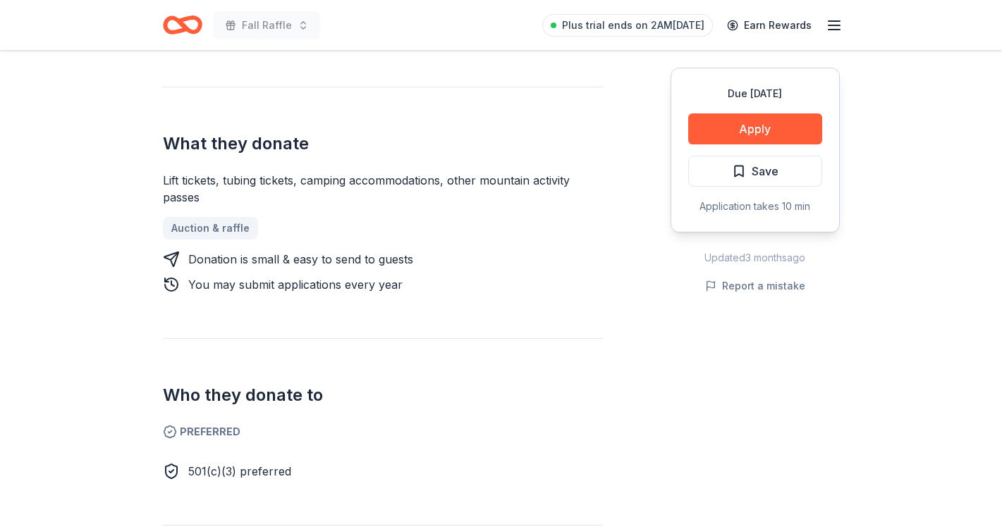
scroll to position [530, 0]
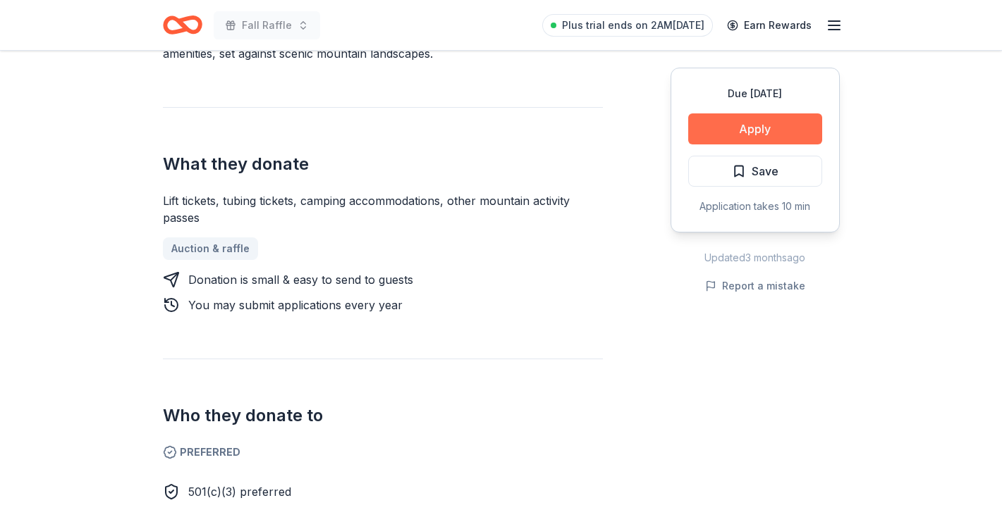
click at [760, 128] on button "Apply" at bounding box center [755, 128] width 134 height 31
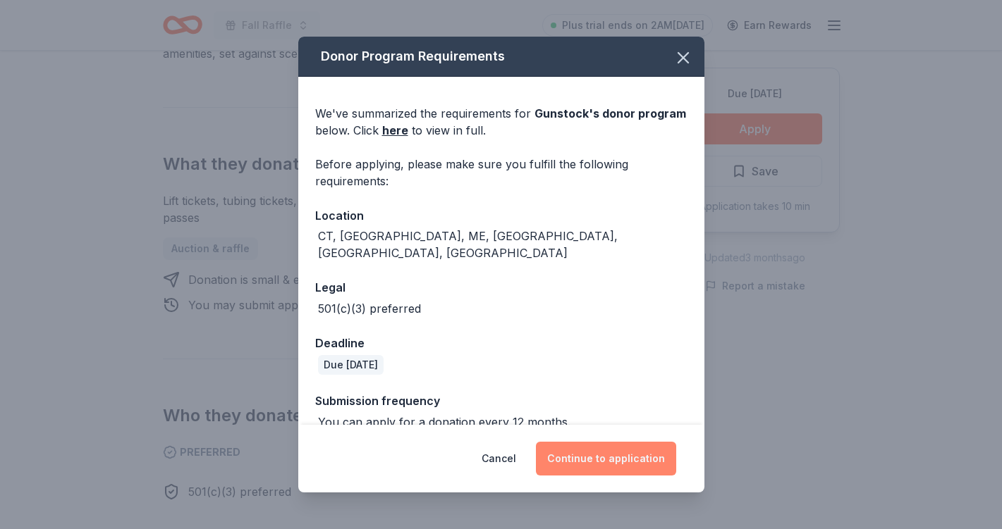
click at [625, 457] on button "Continue to application" at bounding box center [606, 459] width 140 height 34
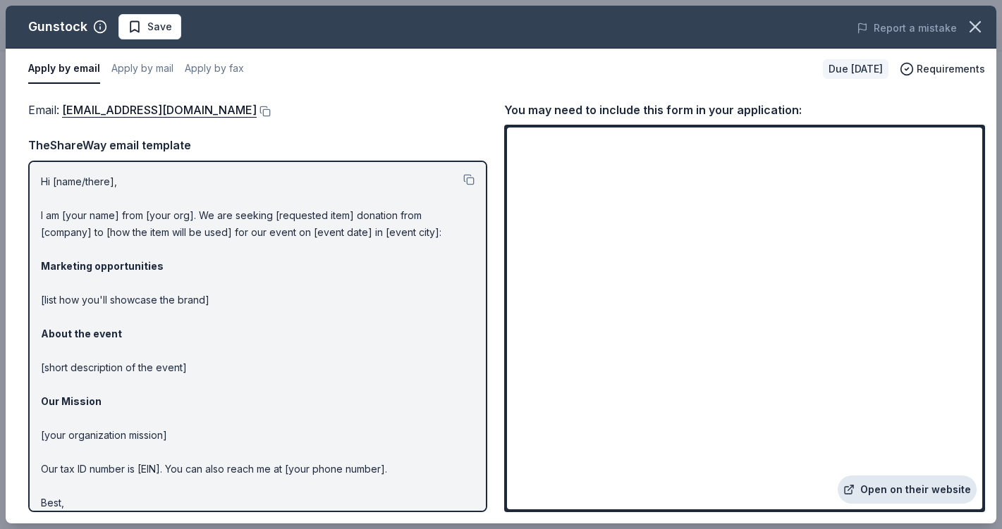
click at [916, 491] on link "Open on their website" at bounding box center [906, 490] width 139 height 28
click at [877, 491] on link "Open on their website" at bounding box center [906, 490] width 139 height 28
click at [977, 27] on icon "button" at bounding box center [975, 27] width 10 height 10
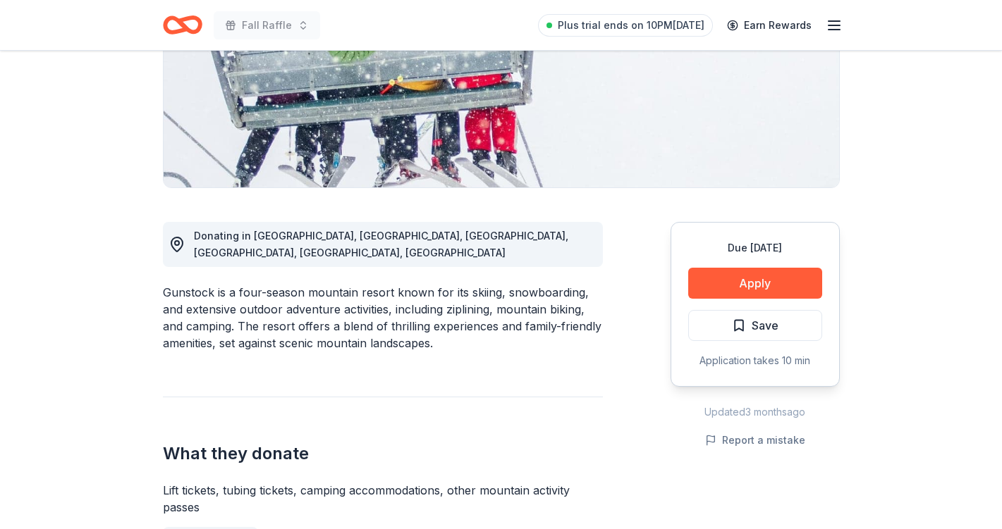
scroll to position [325, 0]
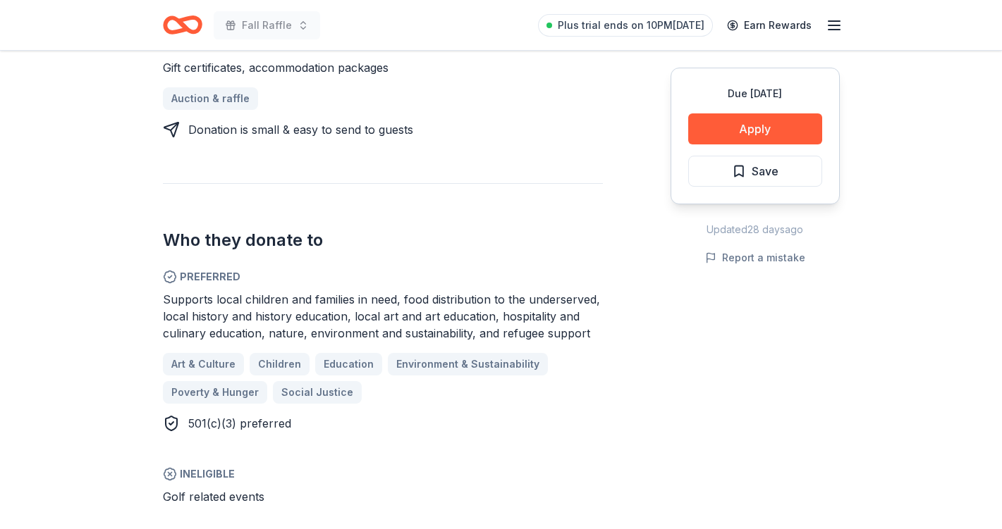
scroll to position [675, 0]
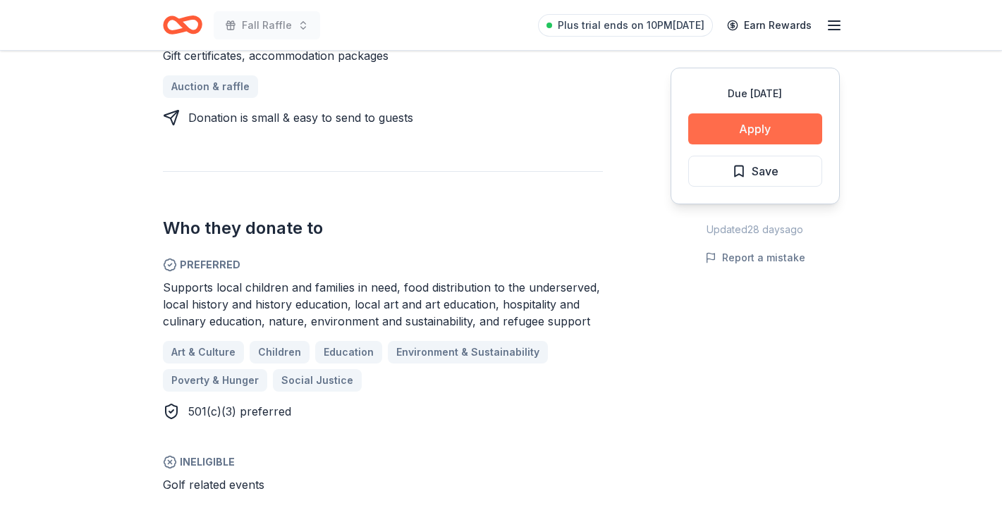
click at [760, 131] on button "Apply" at bounding box center [755, 128] width 134 height 31
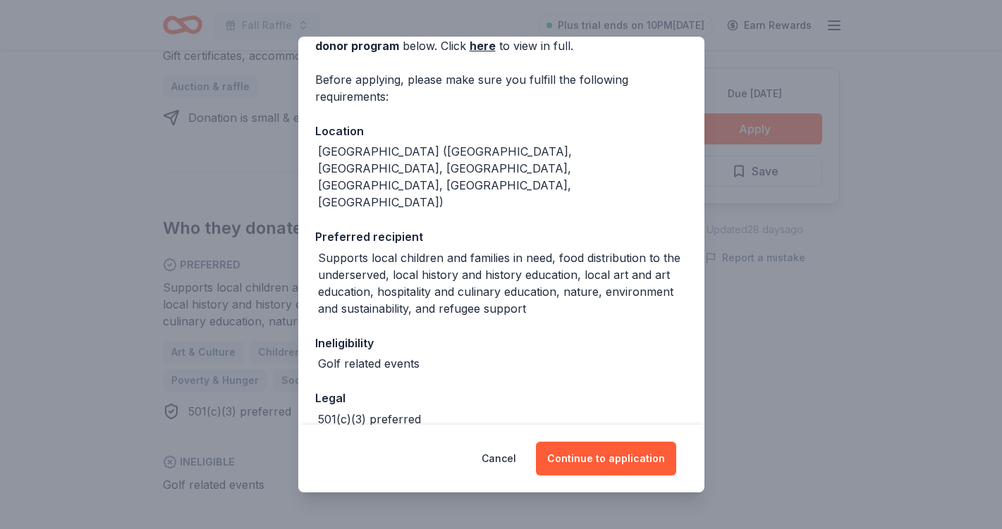
scroll to position [111, 0]
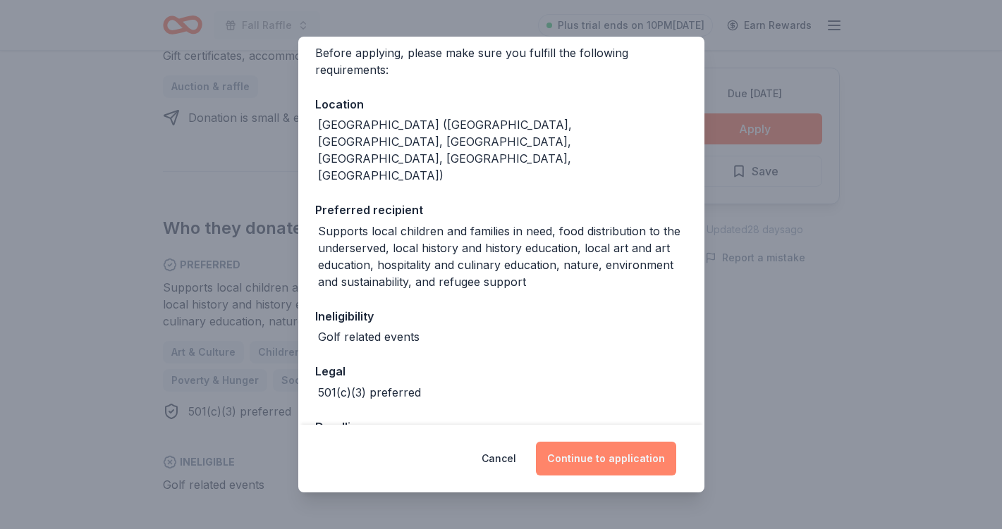
click at [590, 453] on button "Continue to application" at bounding box center [606, 459] width 140 height 34
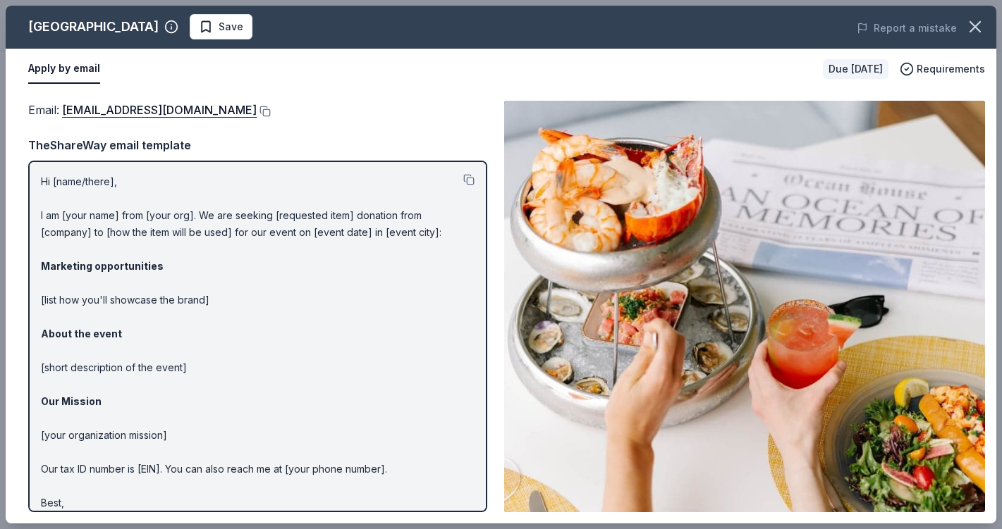
click at [361, 132] on div "Email : VictoriaW@OHCollection.com TheShareWay email template Hi [name/there], …" at bounding box center [257, 307] width 459 height 412
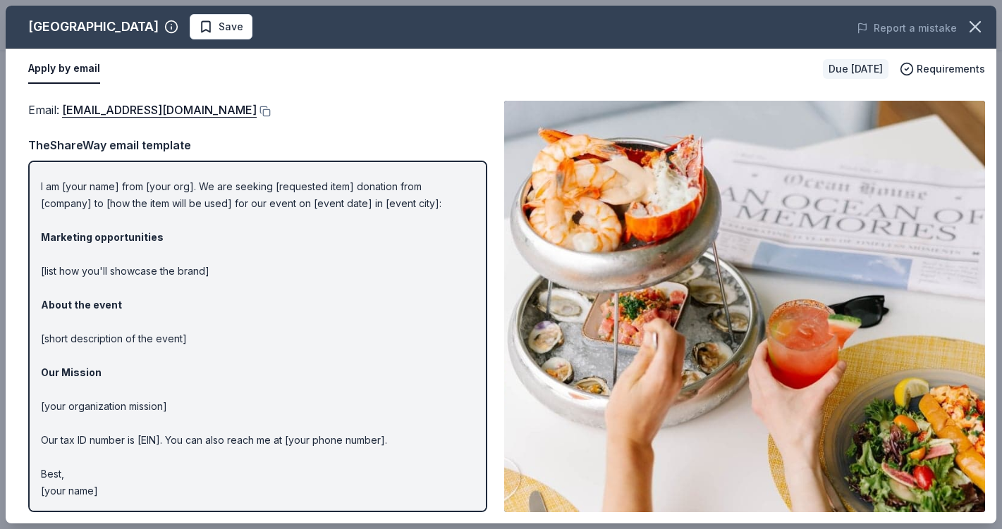
scroll to position [0, 0]
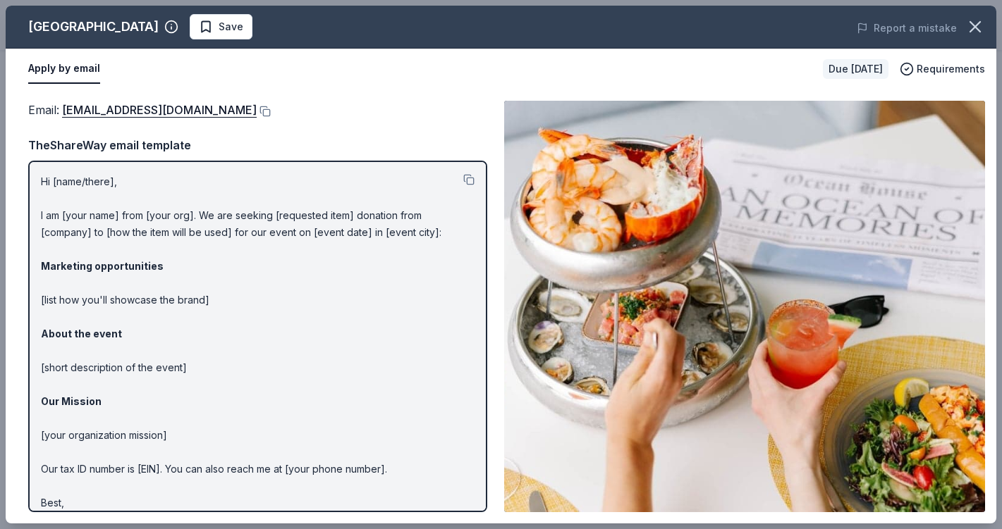
drag, startPoint x: 225, startPoint y: 111, endPoint x: 266, endPoint y: 248, distance: 143.6
click at [263, 247] on div "Email : VictoriaW@OHCollection.com TheShareWay email template Hi [name/there], …" at bounding box center [257, 307] width 459 height 412
click at [257, 111] on button at bounding box center [264, 111] width 14 height 11
click at [980, 33] on icon "button" at bounding box center [975, 27] width 20 height 20
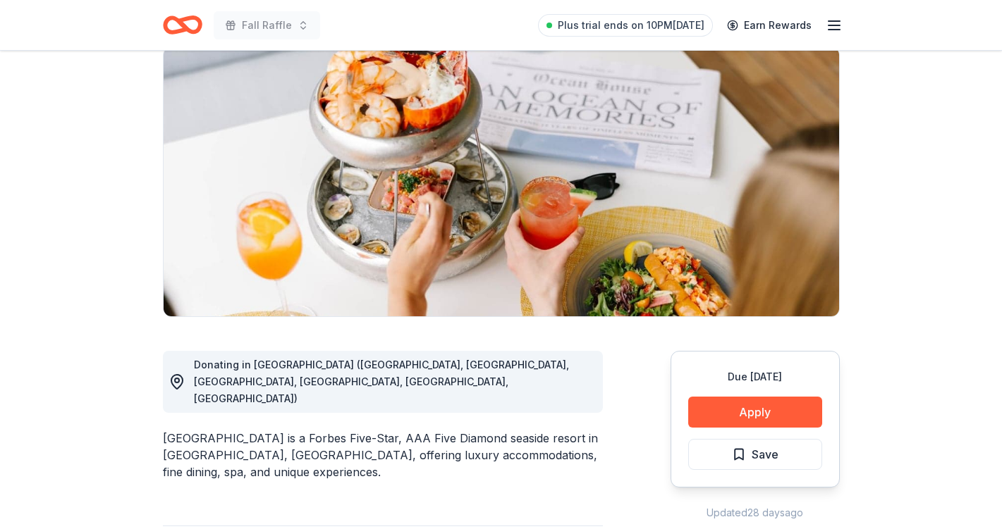
scroll to position [112, 0]
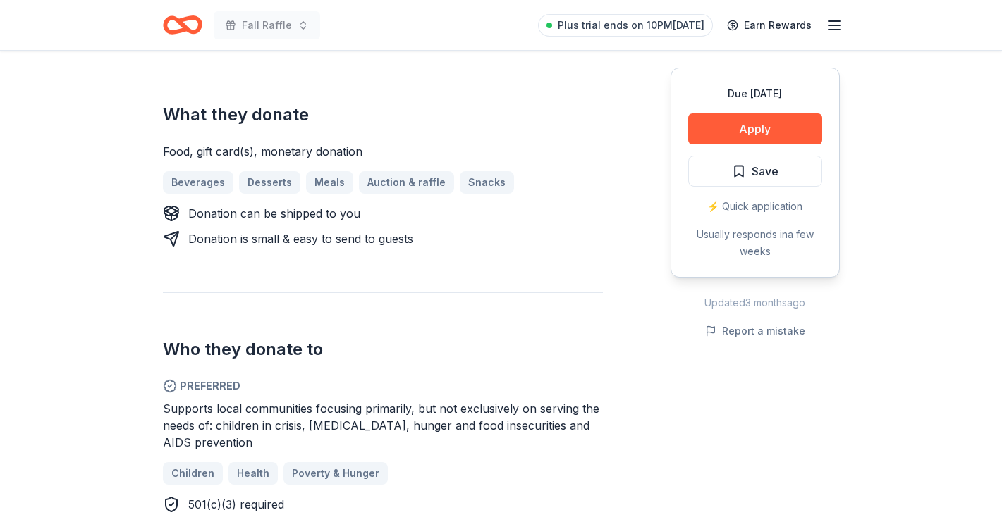
scroll to position [534, 0]
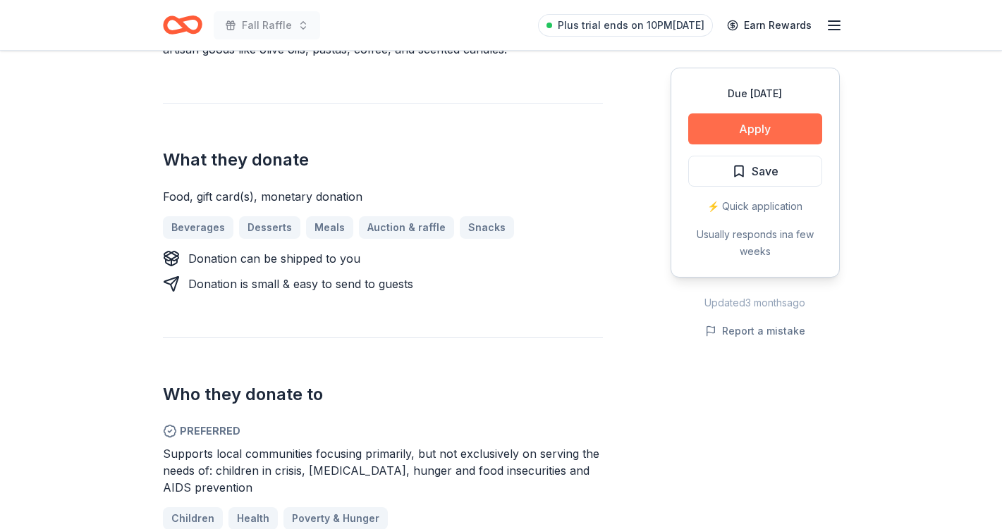
click at [734, 127] on button "Apply" at bounding box center [755, 128] width 134 height 31
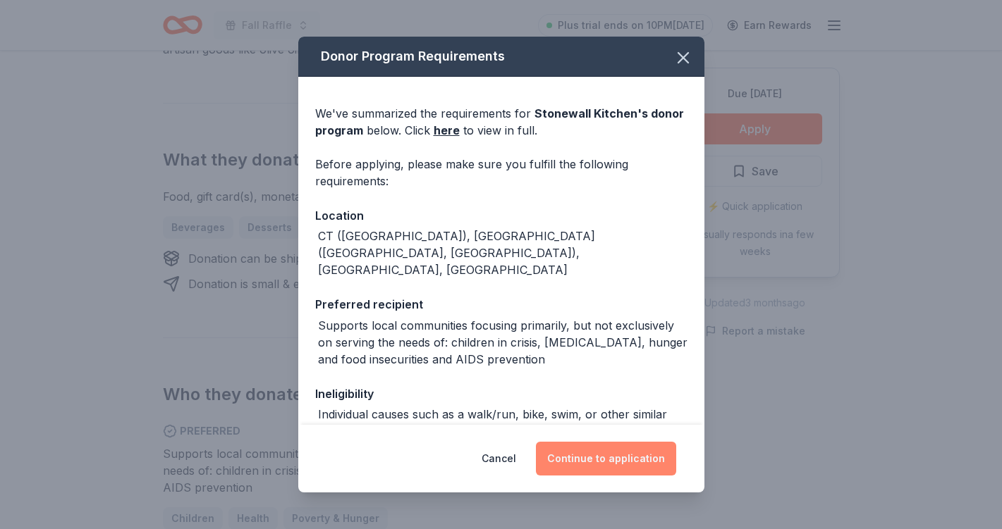
click at [618, 460] on button "Continue to application" at bounding box center [606, 459] width 140 height 34
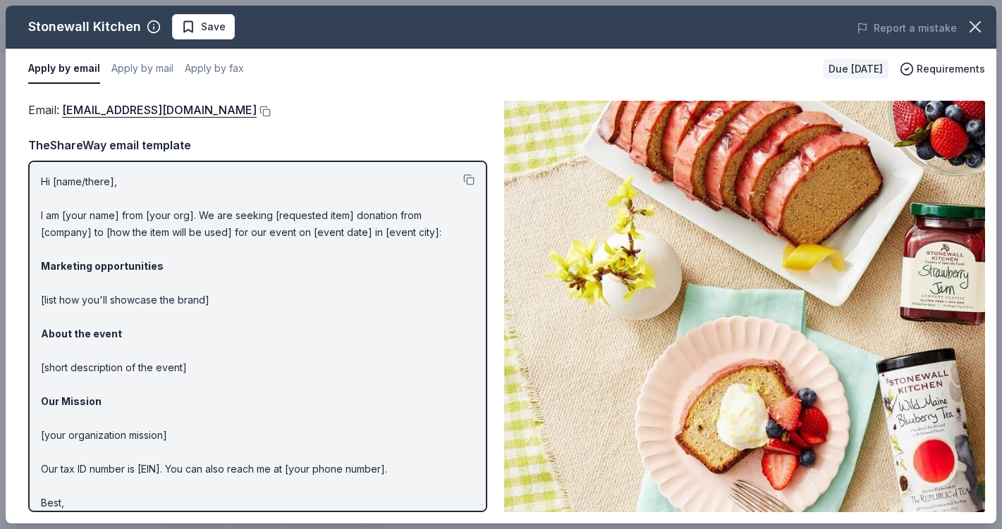
drag, startPoint x: 278, startPoint y: 114, endPoint x: 52, endPoint y: 101, distance: 226.7
click at [52, 101] on div "Email : Donations@stonewallkitchen.com" at bounding box center [257, 110] width 459 height 18
drag, startPoint x: 62, startPoint y: 109, endPoint x: 247, endPoint y: 121, distance: 185.7
click at [247, 121] on div "Email : Donations@stonewallkitchen.com TheShareWay email template Hi [name/ther…" at bounding box center [257, 307] width 459 height 412
click at [257, 112] on button at bounding box center [264, 111] width 14 height 11
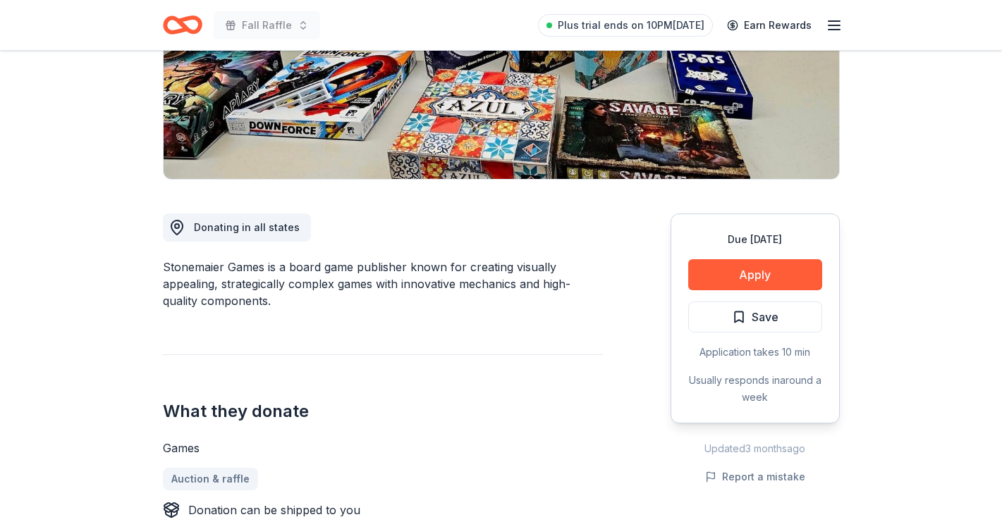
scroll to position [96, 0]
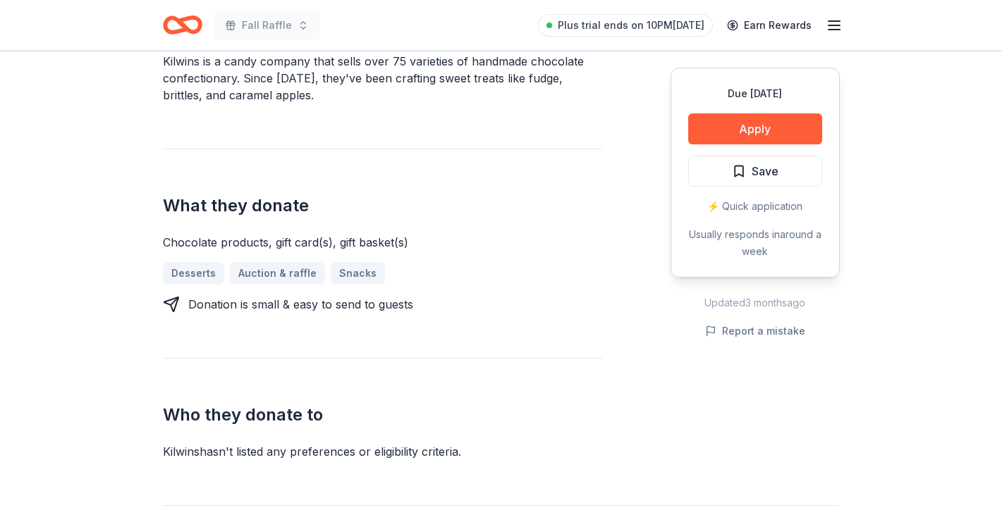
scroll to position [453, 0]
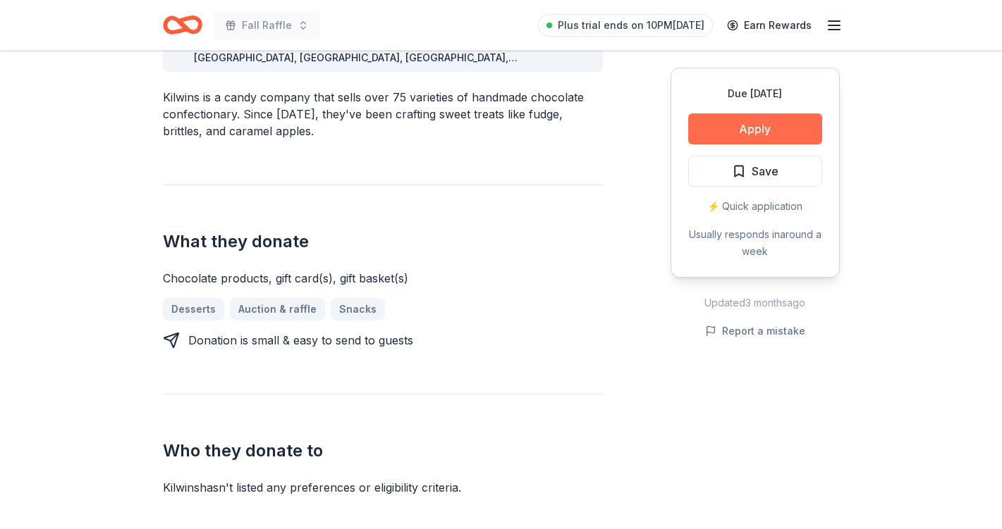
click at [749, 123] on button "Apply" at bounding box center [755, 128] width 134 height 31
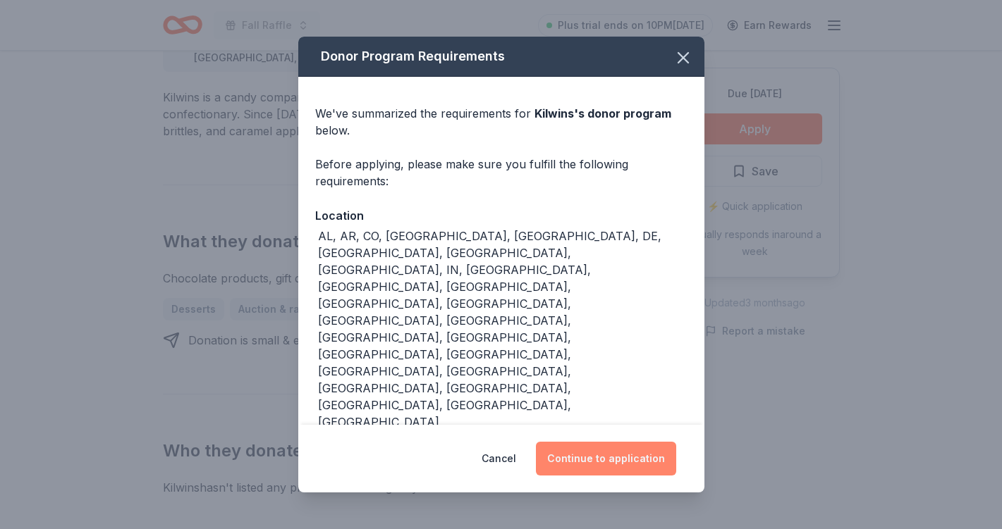
click at [609, 442] on button "Continue to application" at bounding box center [606, 459] width 140 height 34
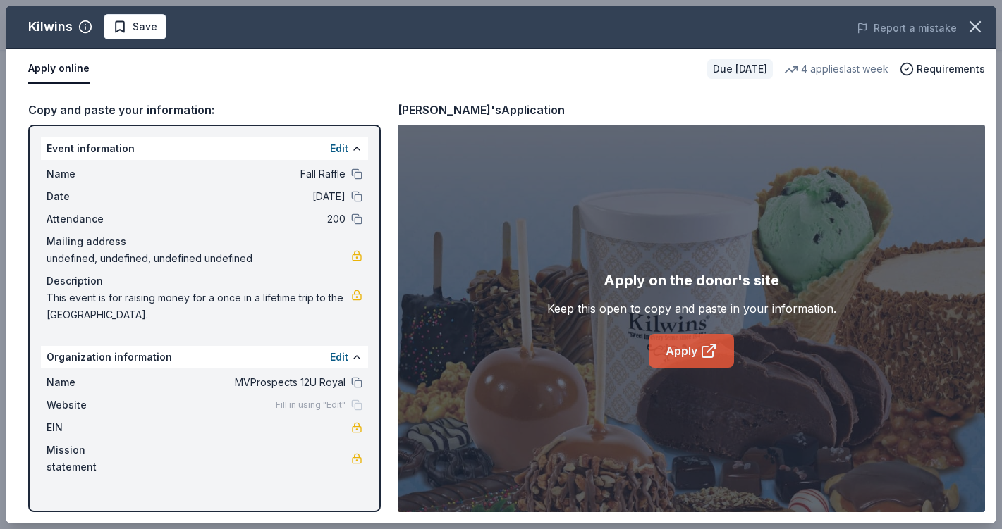
click at [682, 351] on link "Apply" at bounding box center [690, 351] width 85 height 34
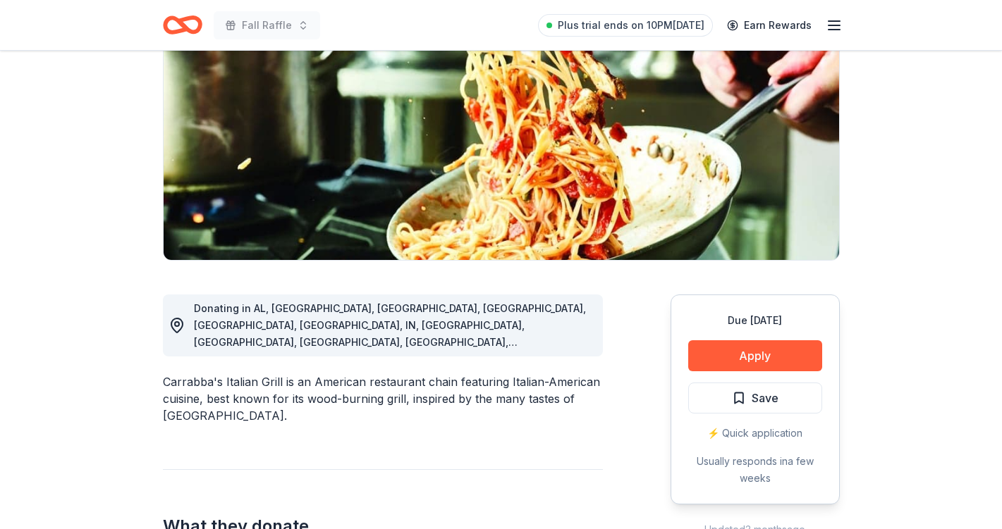
scroll to position [199, 0]
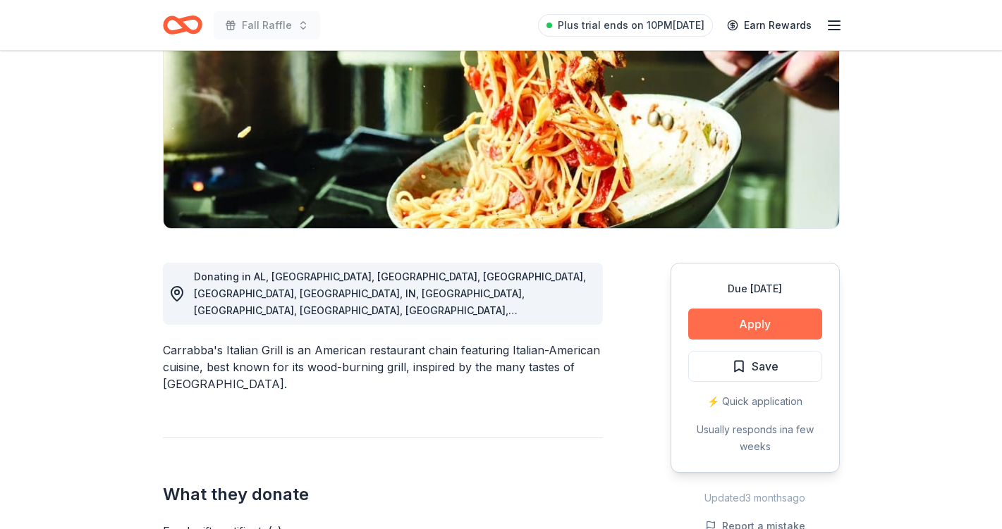
click at [763, 318] on button "Apply" at bounding box center [755, 324] width 134 height 31
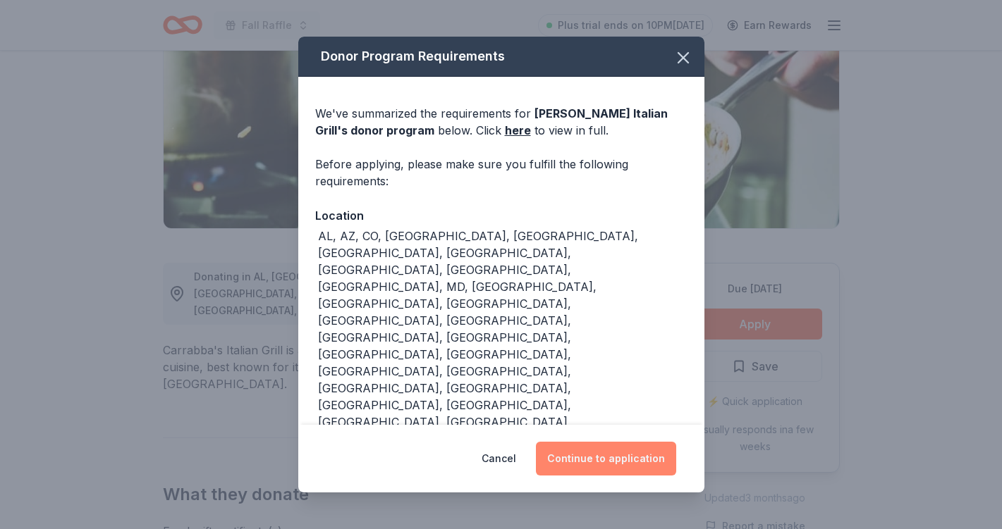
click at [613, 442] on button "Continue to application" at bounding box center [606, 459] width 140 height 34
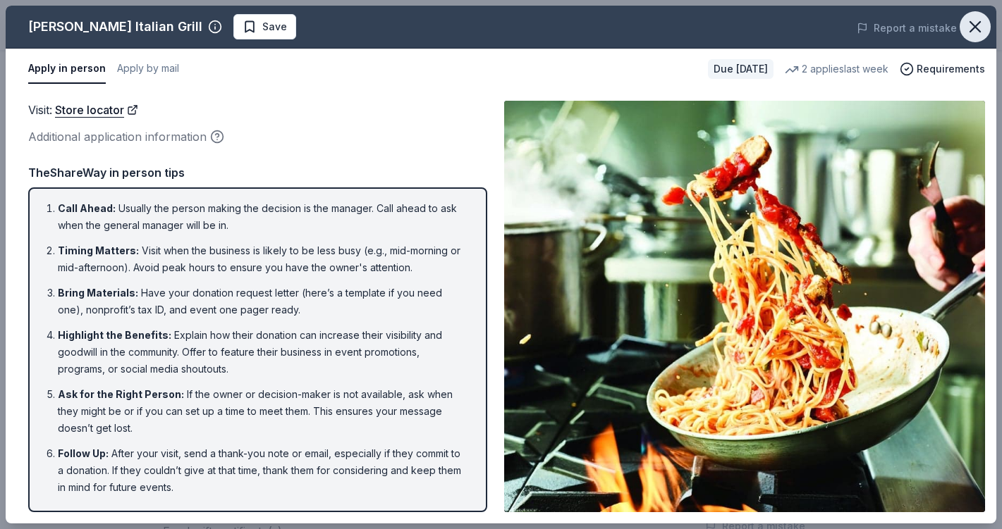
click at [971, 30] on icon "button" at bounding box center [975, 27] width 10 height 10
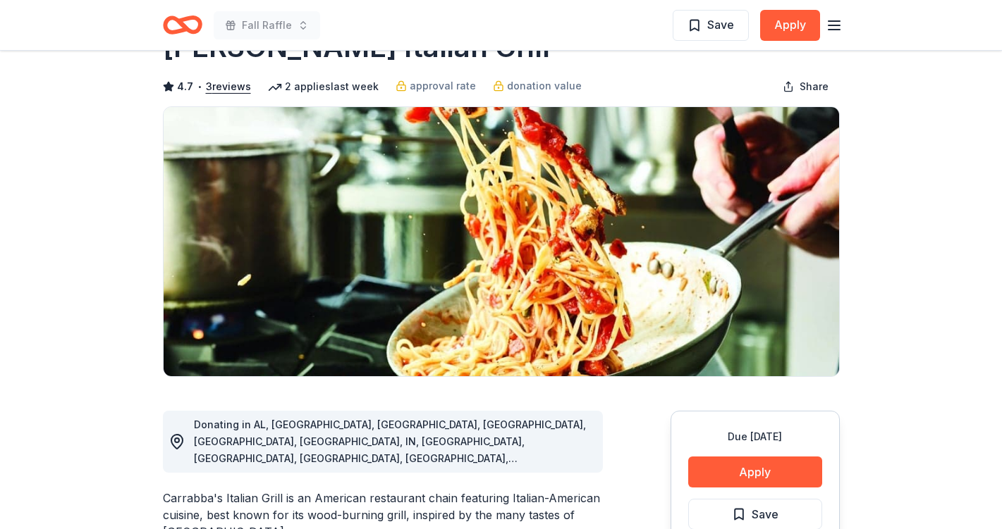
scroll to position [0, 0]
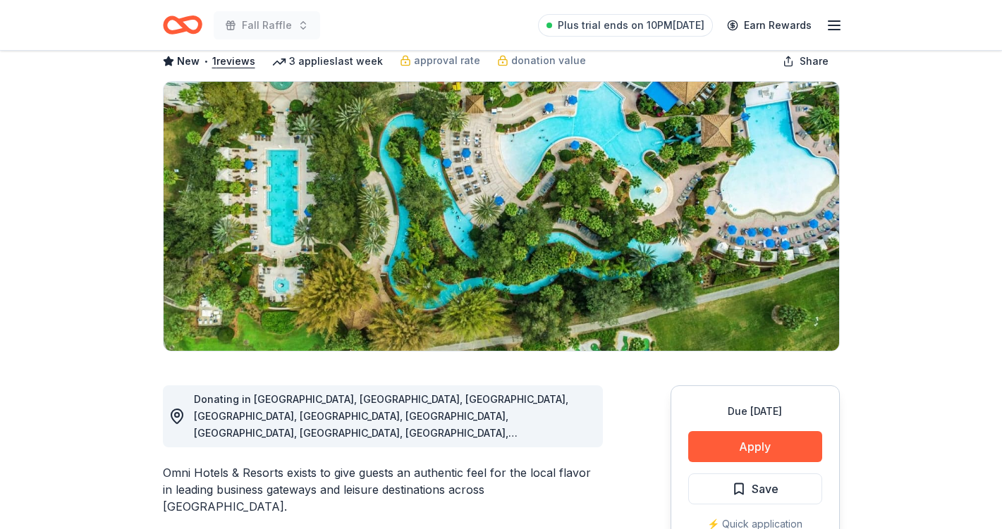
scroll to position [92, 0]
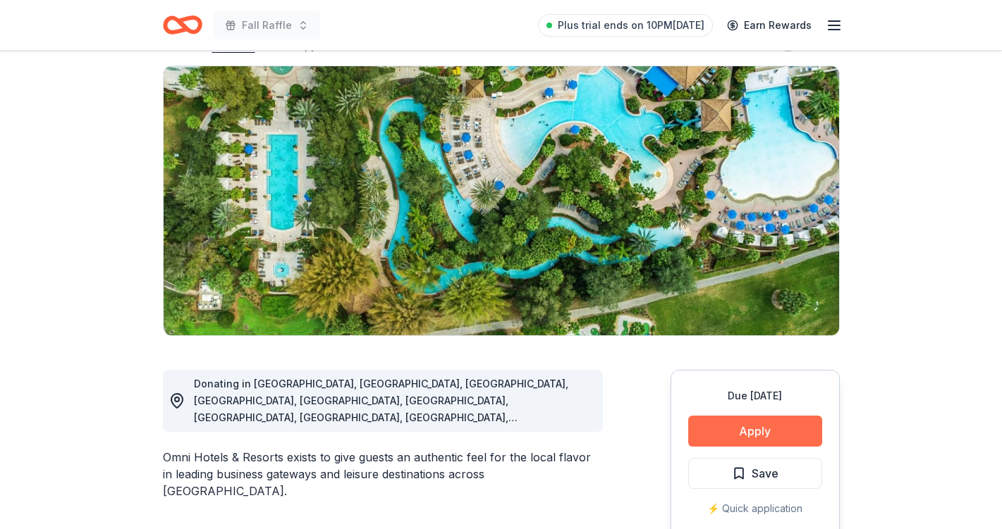
click at [720, 427] on button "Apply" at bounding box center [755, 431] width 134 height 31
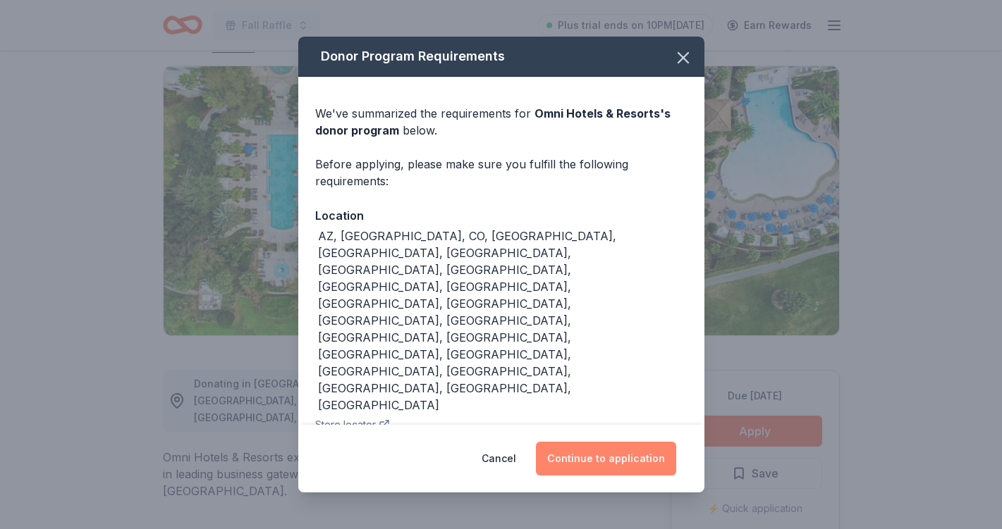
click at [599, 455] on button "Continue to application" at bounding box center [606, 459] width 140 height 34
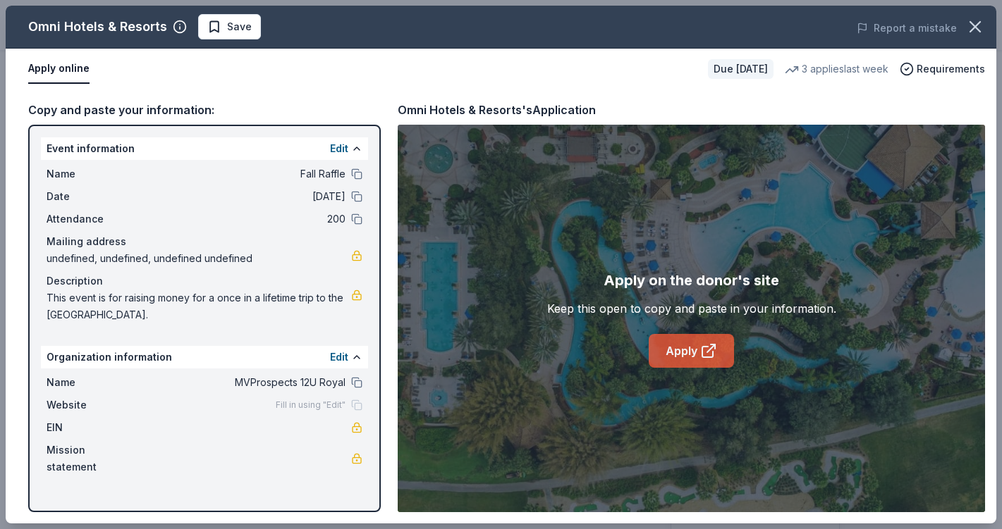
click at [675, 362] on link "Apply" at bounding box center [690, 351] width 85 height 34
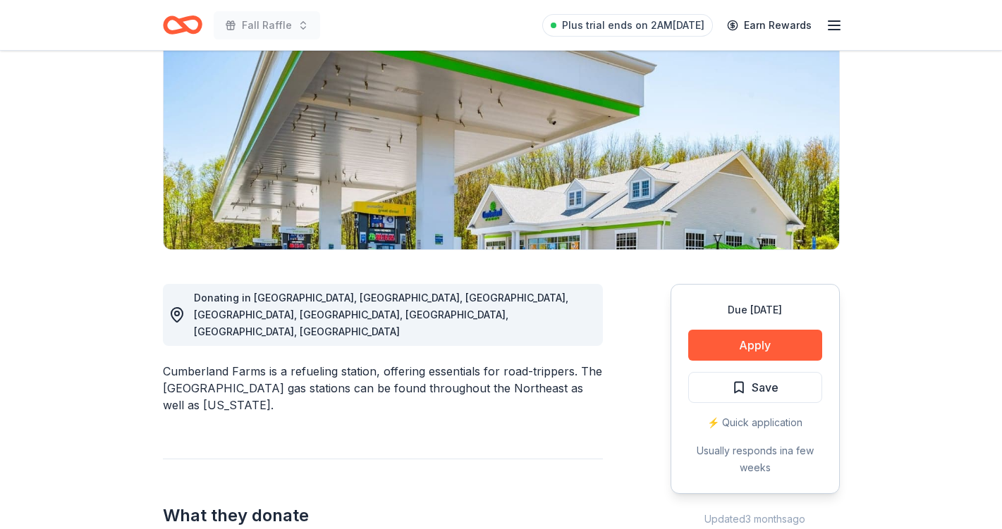
scroll to position [179, 0]
click at [742, 345] on button "Apply" at bounding box center [755, 344] width 134 height 31
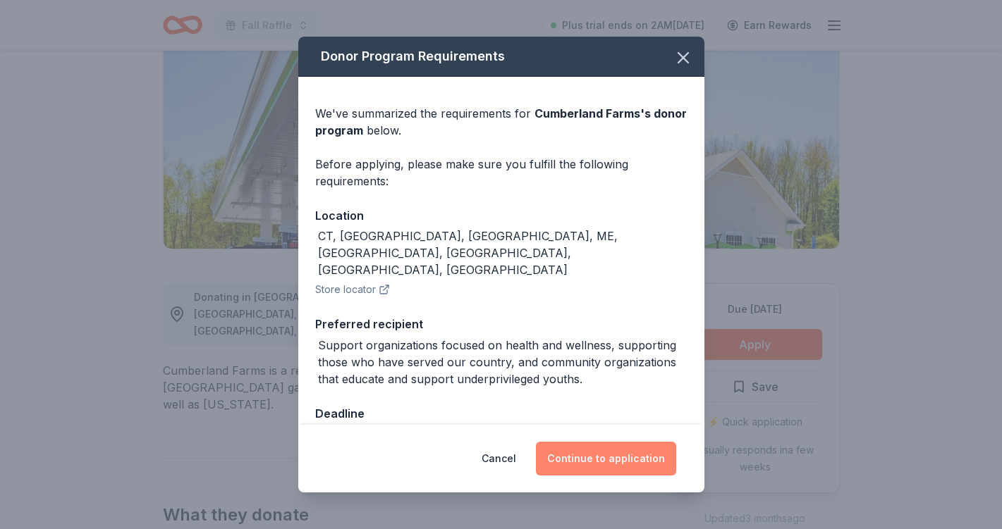
click at [587, 461] on button "Continue to application" at bounding box center [606, 459] width 140 height 34
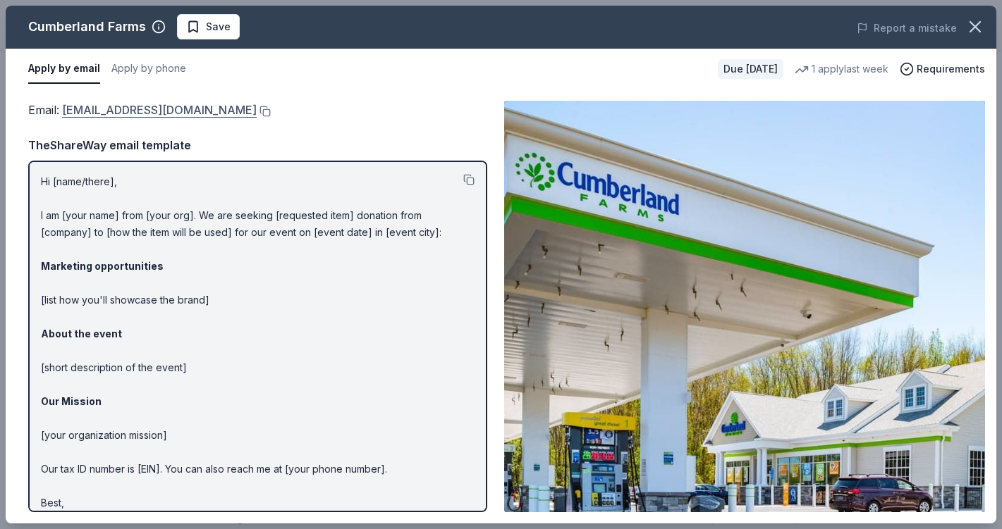
drag, startPoint x: 271, startPoint y: 113, endPoint x: 63, endPoint y: 108, distance: 207.3
click at [63, 108] on div "Email : GuestServices@eg-america.com" at bounding box center [257, 110] width 459 height 18
click at [257, 109] on button at bounding box center [264, 111] width 14 height 11
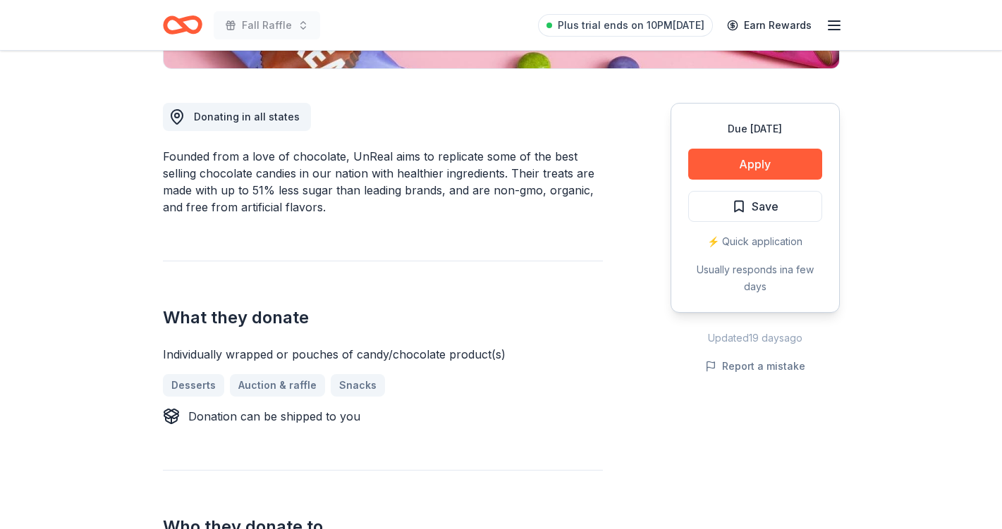
scroll to position [368, 0]
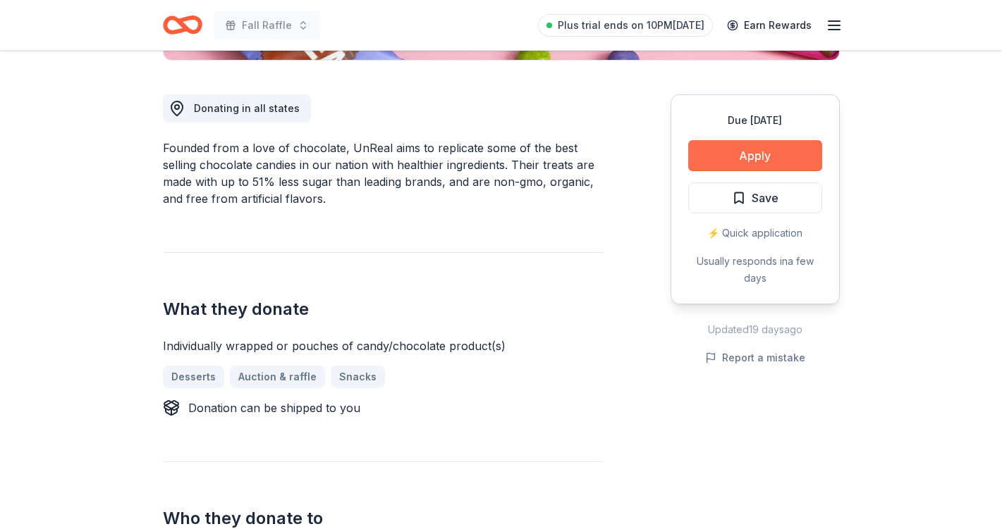
click at [740, 159] on button "Apply" at bounding box center [755, 155] width 134 height 31
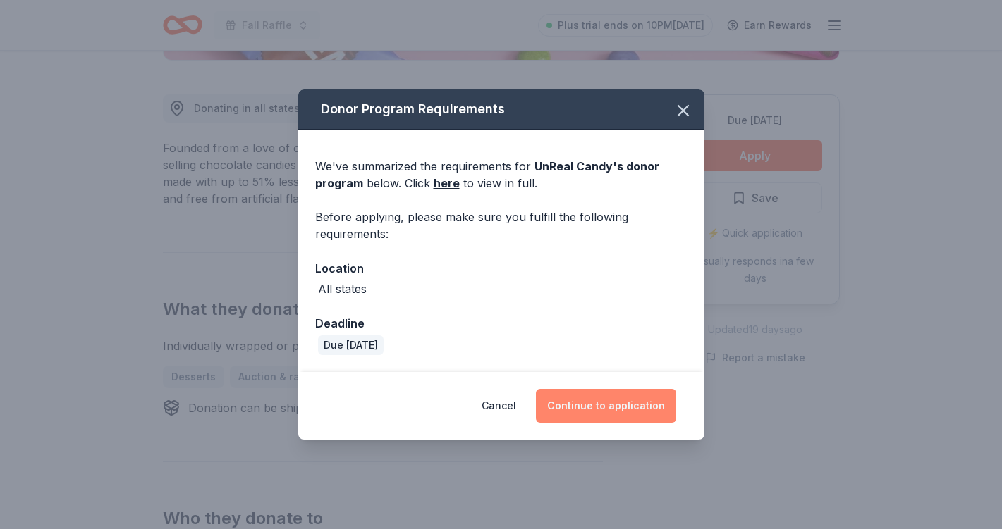
click at [582, 407] on button "Continue to application" at bounding box center [606, 406] width 140 height 34
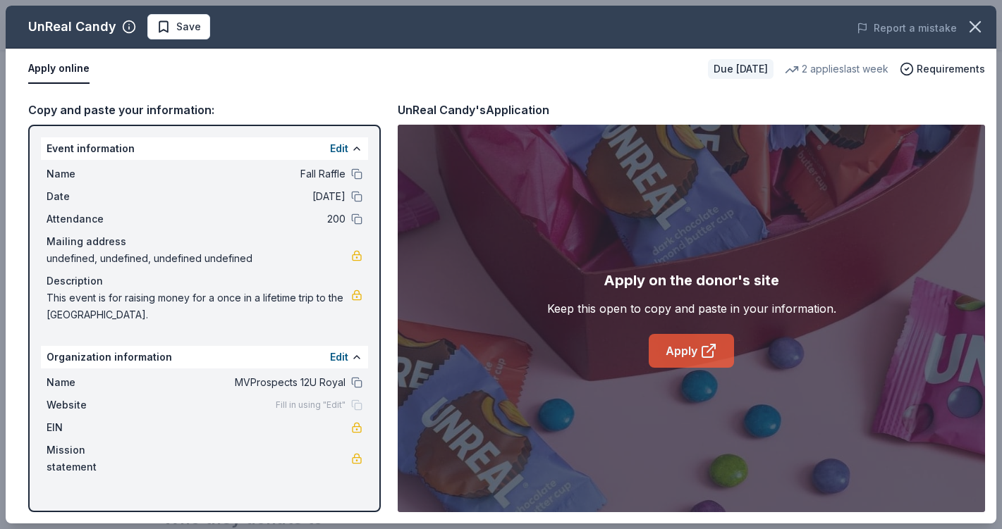
click at [670, 357] on link "Apply" at bounding box center [690, 351] width 85 height 34
click at [682, 345] on link "Apply" at bounding box center [690, 351] width 85 height 34
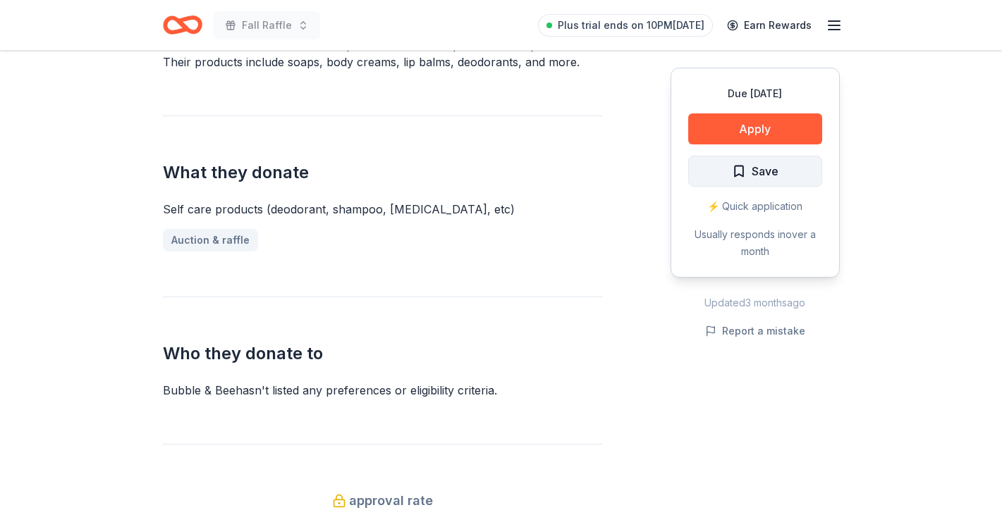
scroll to position [487, 0]
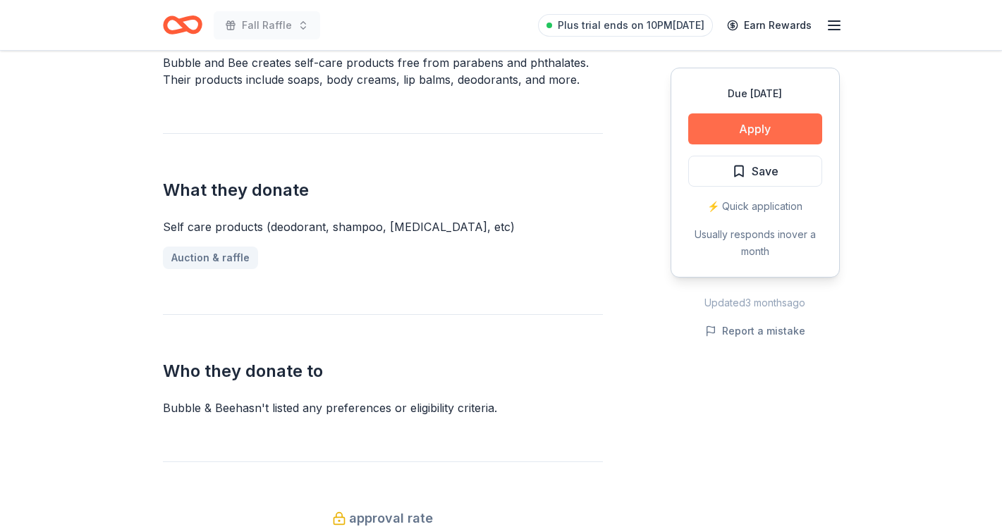
click at [780, 117] on button "Apply" at bounding box center [755, 128] width 134 height 31
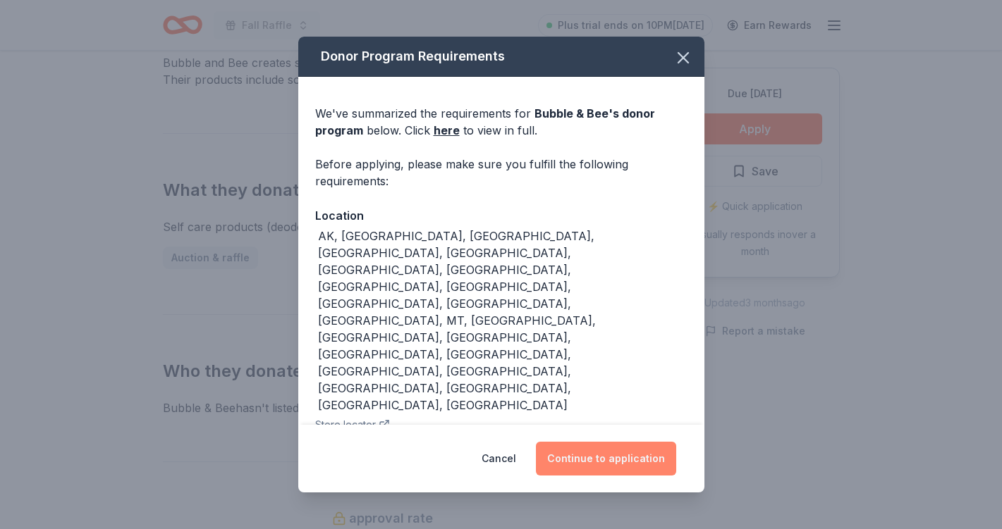
click at [624, 442] on button "Continue to application" at bounding box center [606, 459] width 140 height 34
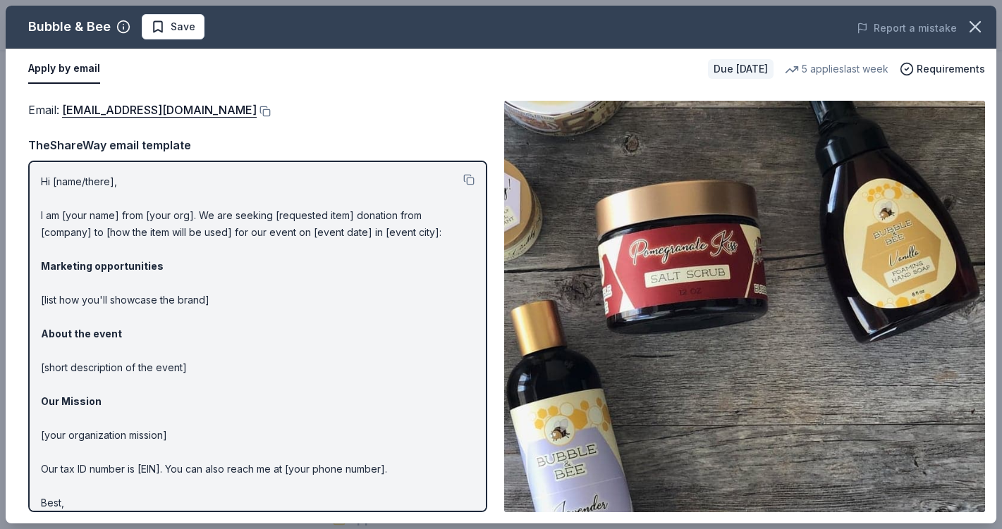
drag, startPoint x: 231, startPoint y: 113, endPoint x: 52, endPoint y: 120, distance: 179.2
click at [52, 120] on div "Email : [EMAIL_ADDRESS][DOMAIN_NAME] TheShareWay email template Hi [name/there]…" at bounding box center [257, 307] width 459 height 412
drag, startPoint x: 61, startPoint y: 111, endPoint x: 223, endPoint y: 113, distance: 162.1
click at [223, 113] on div "Email : [EMAIL_ADDRESS][DOMAIN_NAME]" at bounding box center [257, 110] width 459 height 18
click at [257, 110] on button at bounding box center [264, 111] width 14 height 11
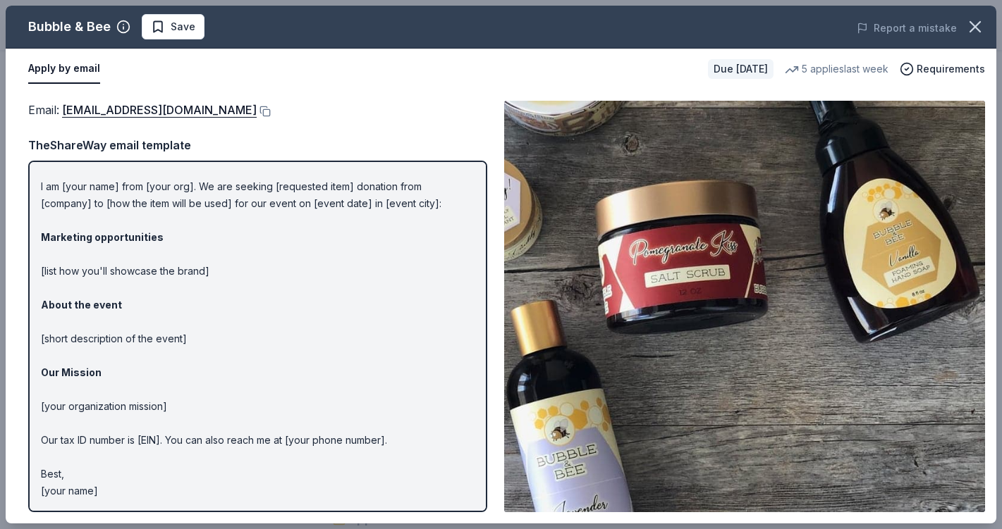
scroll to position [0, 0]
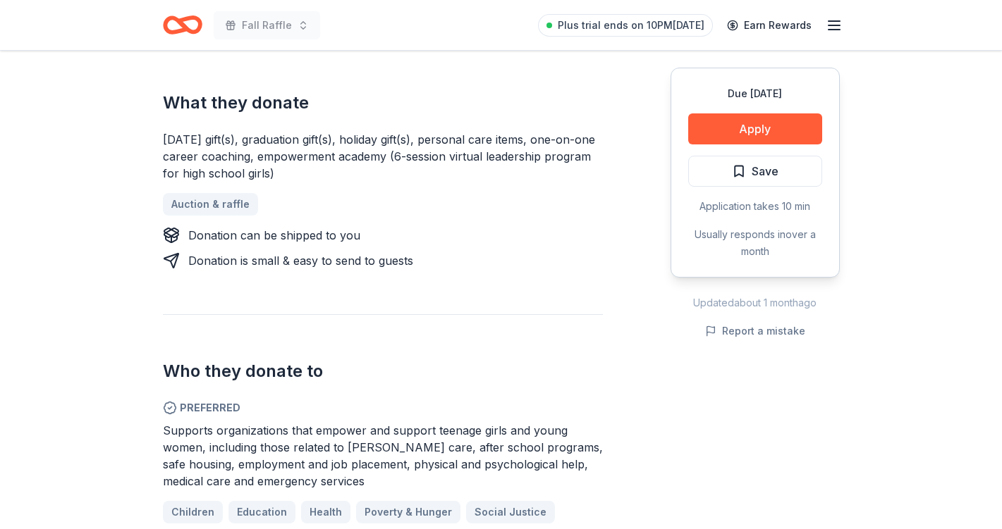
scroll to position [556, 0]
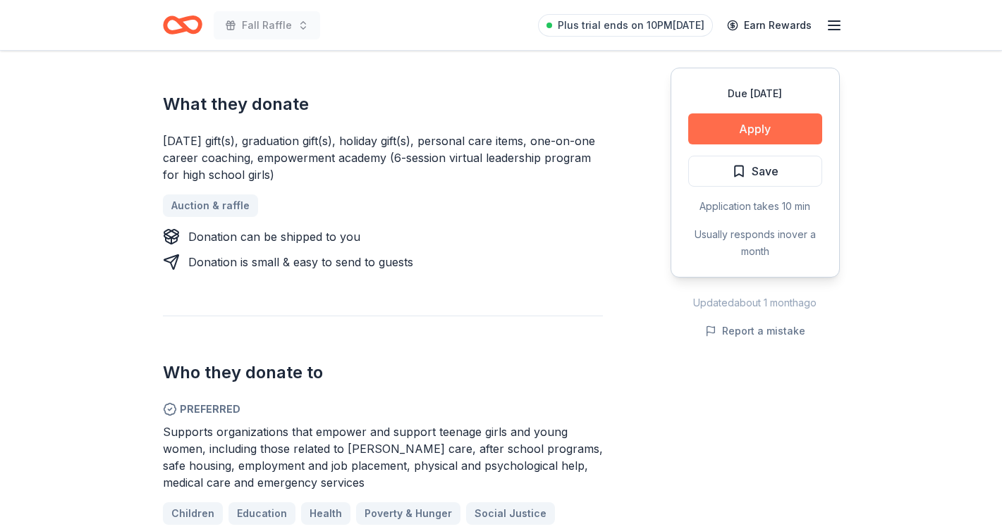
click at [757, 128] on button "Apply" at bounding box center [755, 128] width 134 height 31
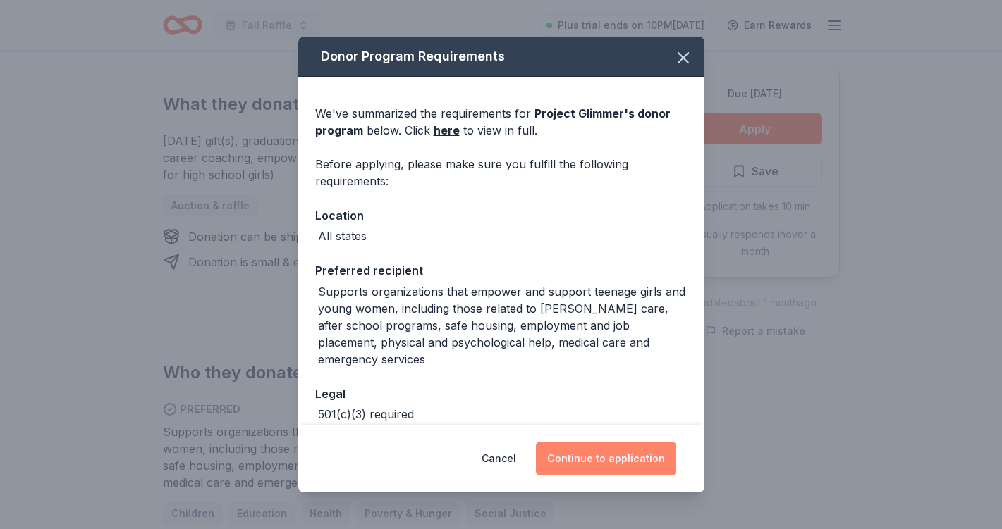
click at [589, 469] on button "Continue to application" at bounding box center [606, 459] width 140 height 34
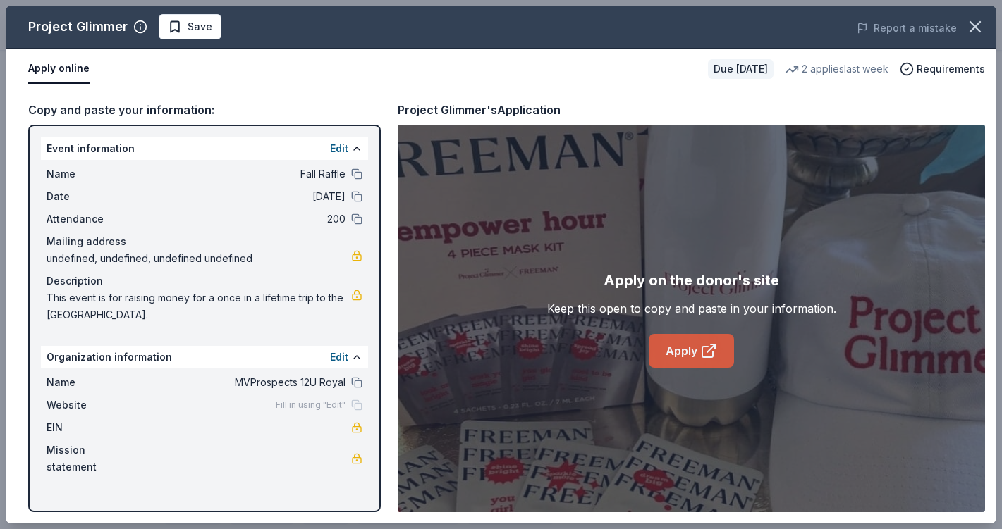
click at [684, 343] on link "Apply" at bounding box center [690, 351] width 85 height 34
click at [970, 23] on icon "button" at bounding box center [975, 27] width 10 height 10
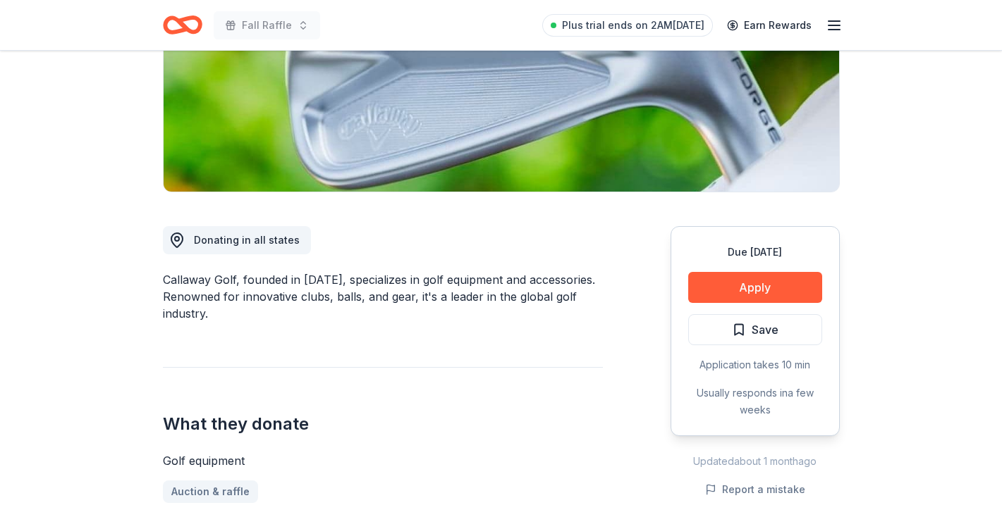
scroll to position [187, 0]
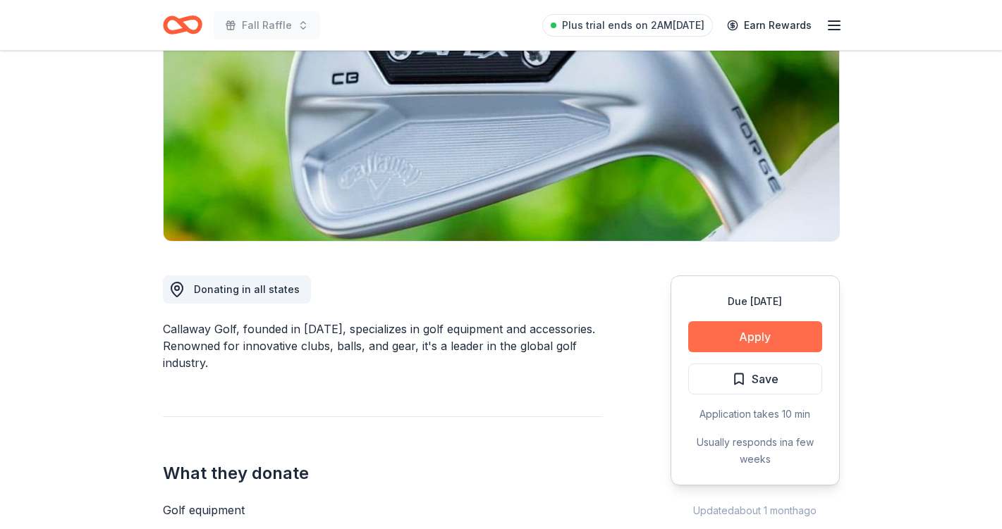
click at [729, 338] on button "Apply" at bounding box center [755, 336] width 134 height 31
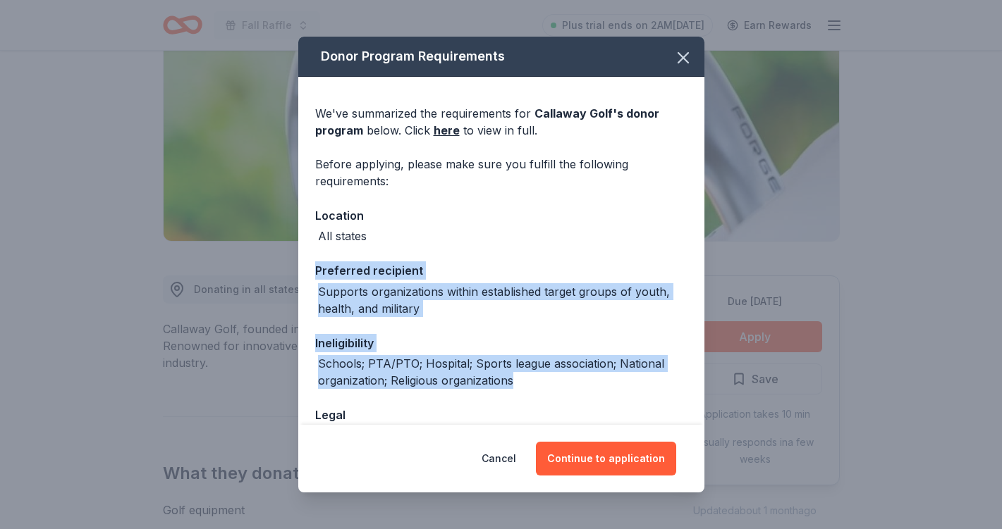
drag, startPoint x: 529, startPoint y: 385, endPoint x: 306, endPoint y: 273, distance: 249.4
click at [306, 273] on div "We've summarized the requirements for Callaway Golf 's donor program below. Cli…" at bounding box center [501, 298] width 406 height 443
copy div "Preferred recipient Supports organizations within established target groups of …"
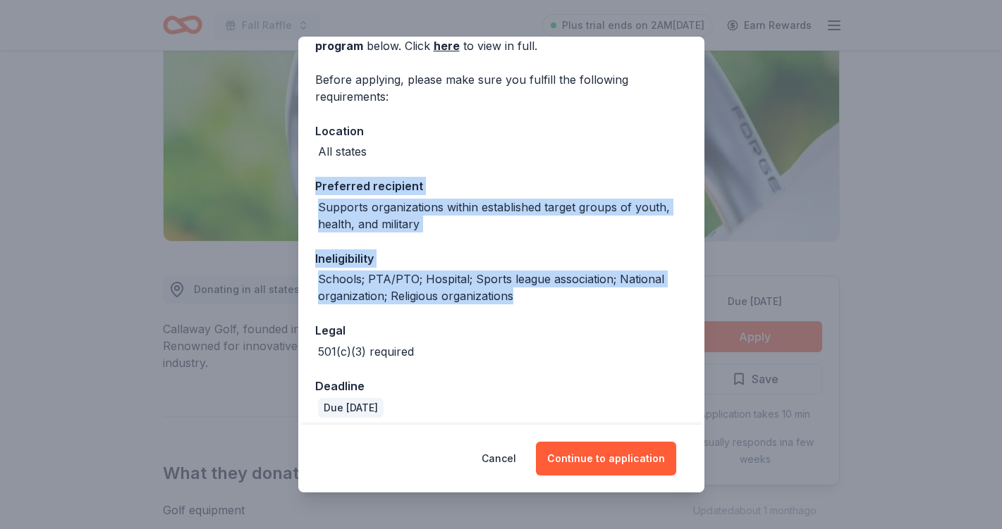
scroll to position [85, 0]
drag, startPoint x: 428, startPoint y: 354, endPoint x: 298, endPoint y: 190, distance: 208.7
click at [298, 190] on div "We've summarized the requirements for Callaway Golf 's donor program below. Cli…" at bounding box center [501, 213] width 406 height 443
copy div "Preferred recipient Supports organizations within established target groups of …"
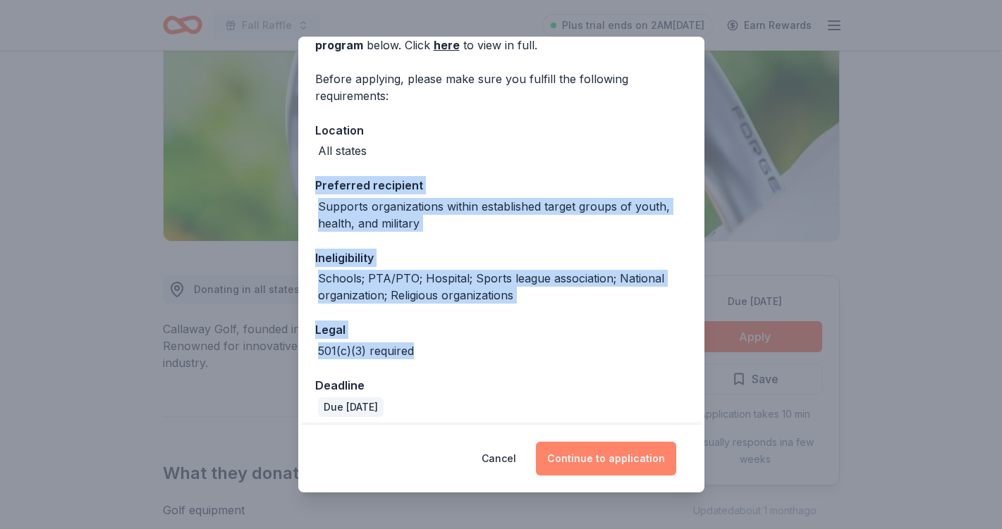
click at [597, 458] on button "Continue to application" at bounding box center [606, 459] width 140 height 34
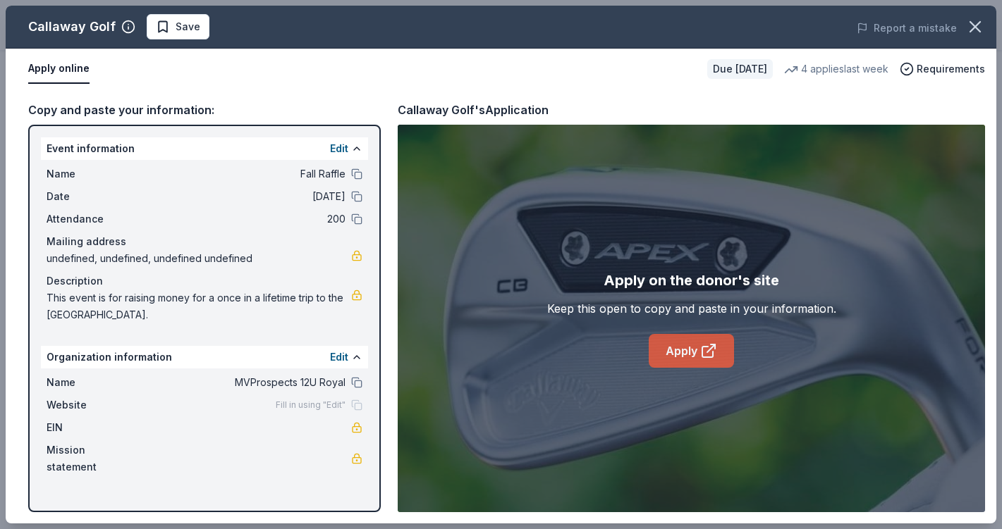
click at [696, 347] on link "Apply" at bounding box center [690, 351] width 85 height 34
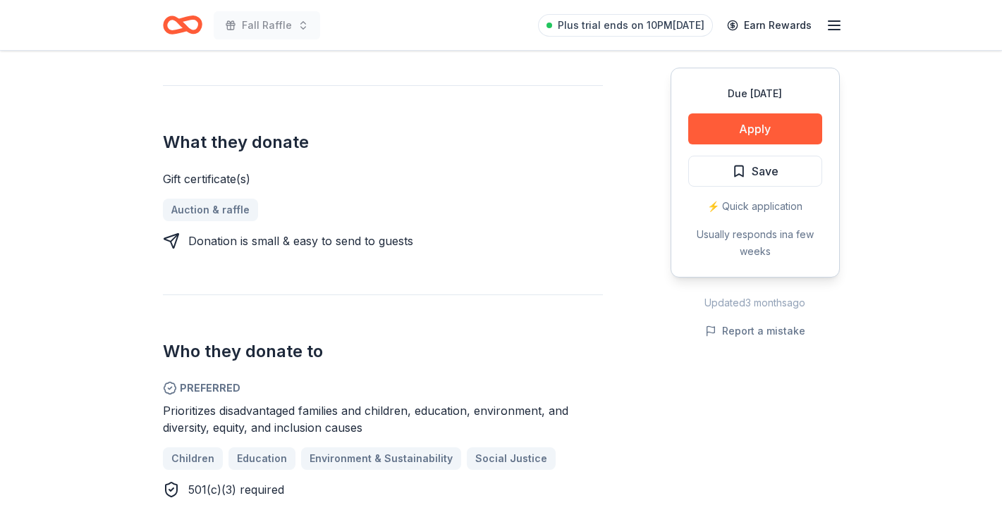
scroll to position [465, 0]
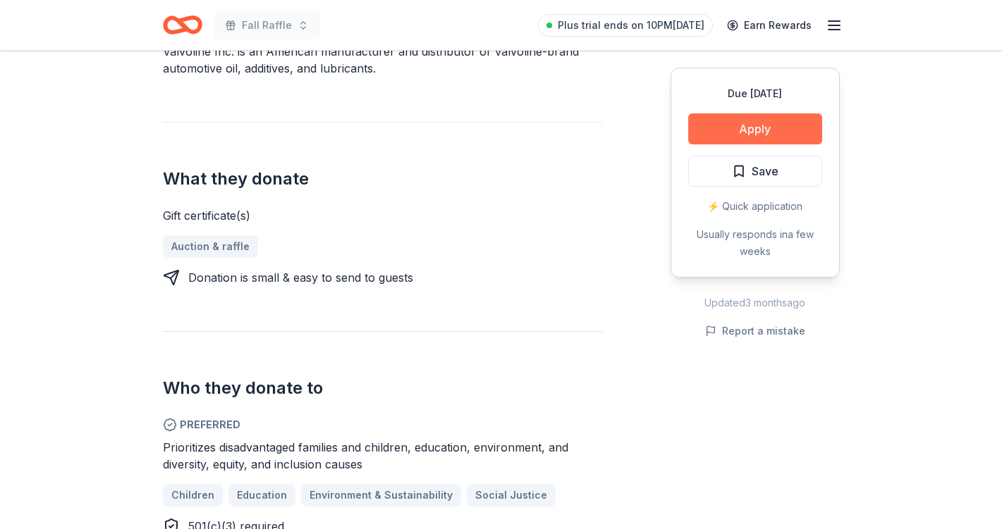
click at [743, 131] on button "Apply" at bounding box center [755, 128] width 134 height 31
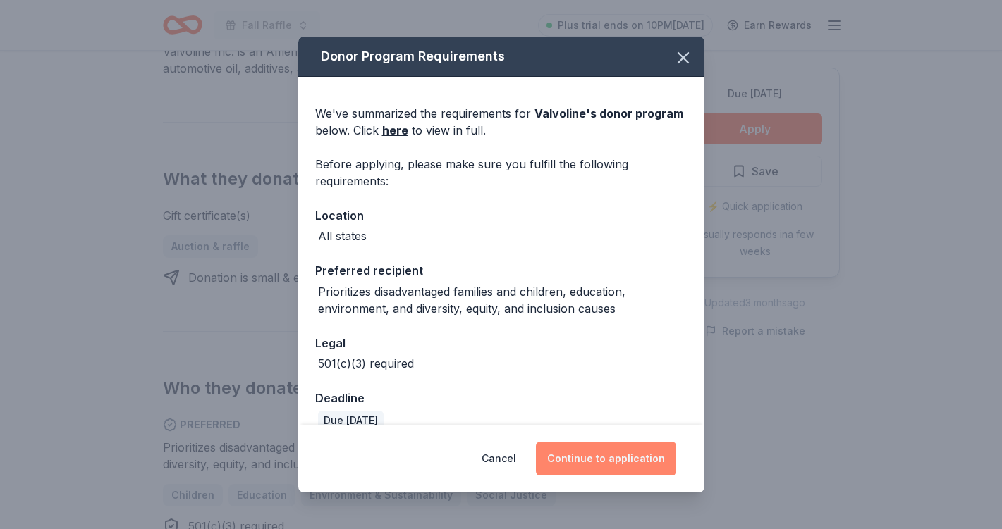
click at [587, 463] on button "Continue to application" at bounding box center [606, 459] width 140 height 34
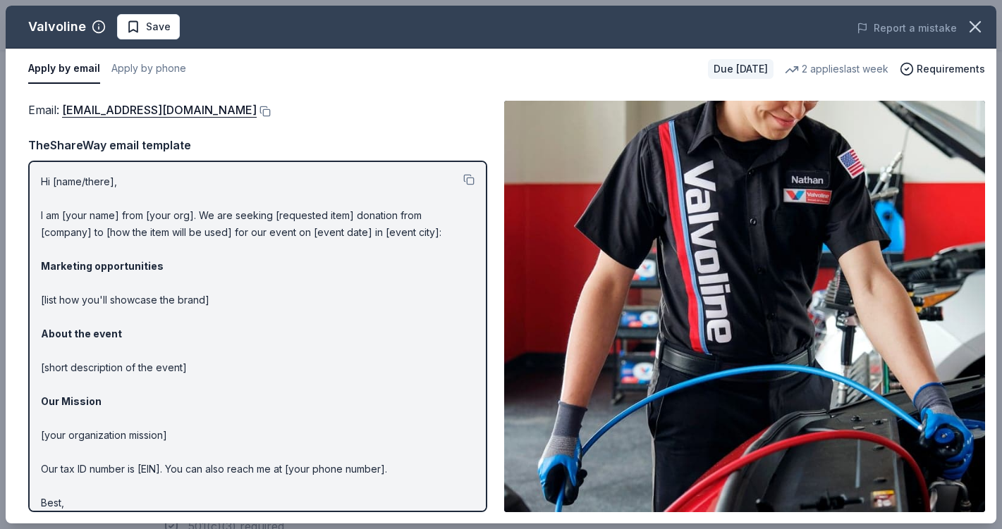
drag, startPoint x: 257, startPoint y: 113, endPoint x: 54, endPoint y: 108, distance: 203.1
click at [54, 108] on div "Email : [EMAIL_ADDRESS][DOMAIN_NAME]" at bounding box center [257, 110] width 459 height 18
click at [28, 111] on span "Email : [EMAIL_ADDRESS][DOMAIN_NAME]" at bounding box center [142, 110] width 228 height 14
click at [257, 107] on button at bounding box center [264, 111] width 14 height 11
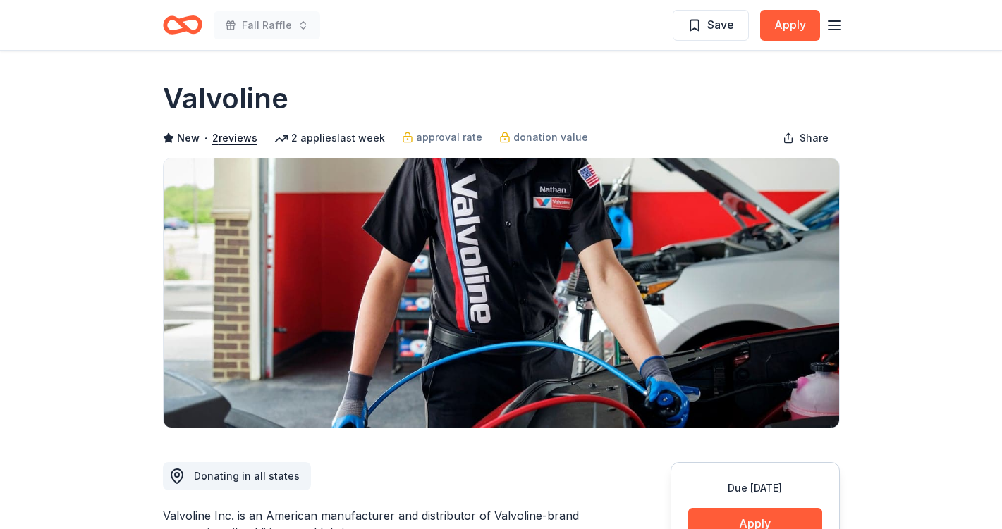
scroll to position [2, 0]
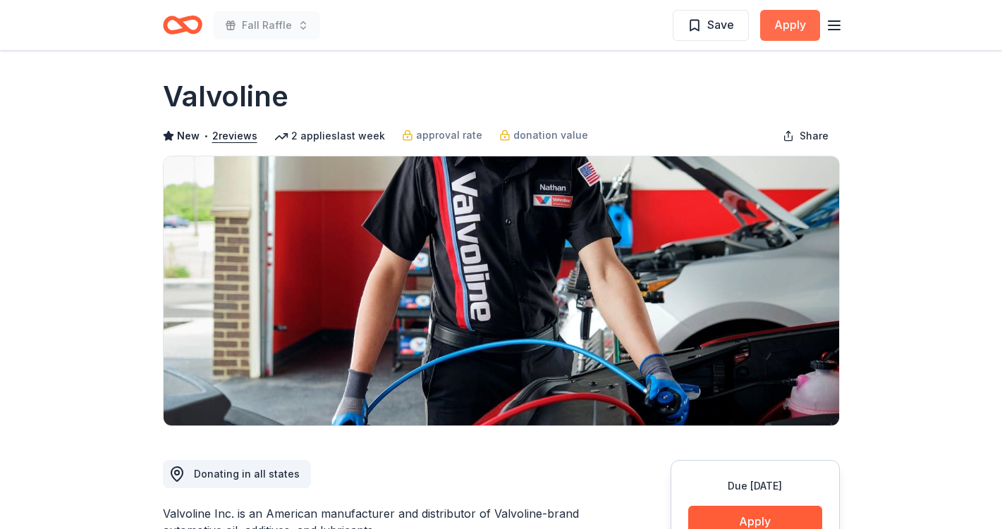
click at [794, 15] on button "Apply" at bounding box center [790, 25] width 60 height 31
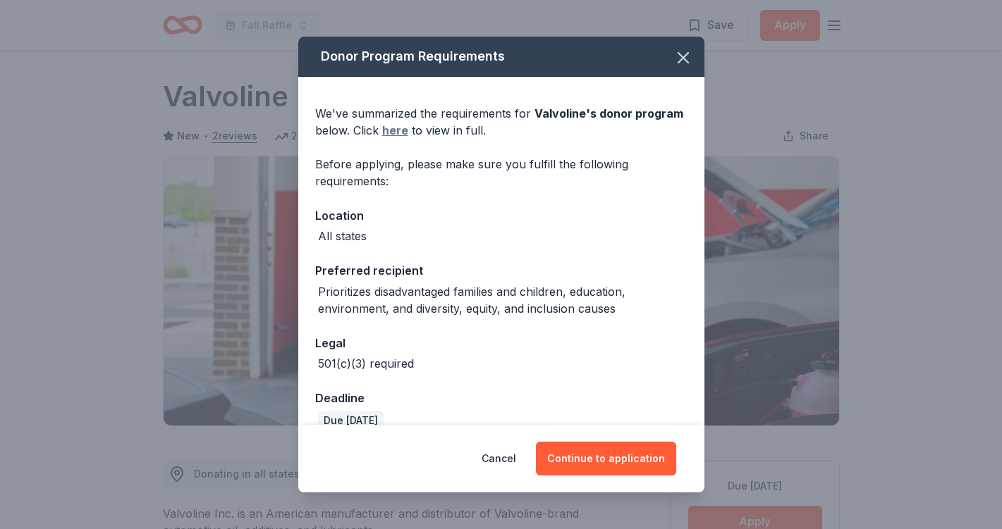
click at [393, 130] on link "here" at bounding box center [395, 130] width 26 height 17
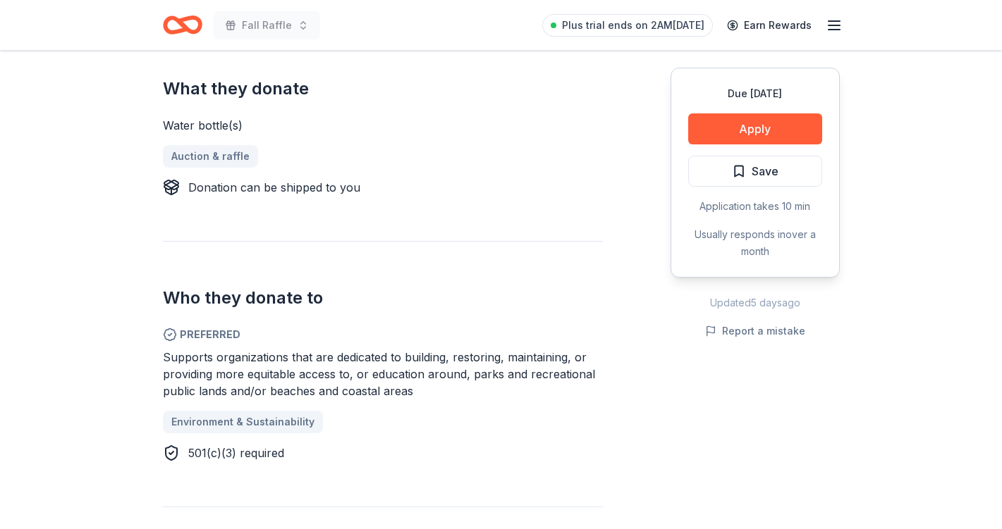
scroll to position [555, 0]
click at [776, 119] on button "Apply" at bounding box center [755, 128] width 134 height 31
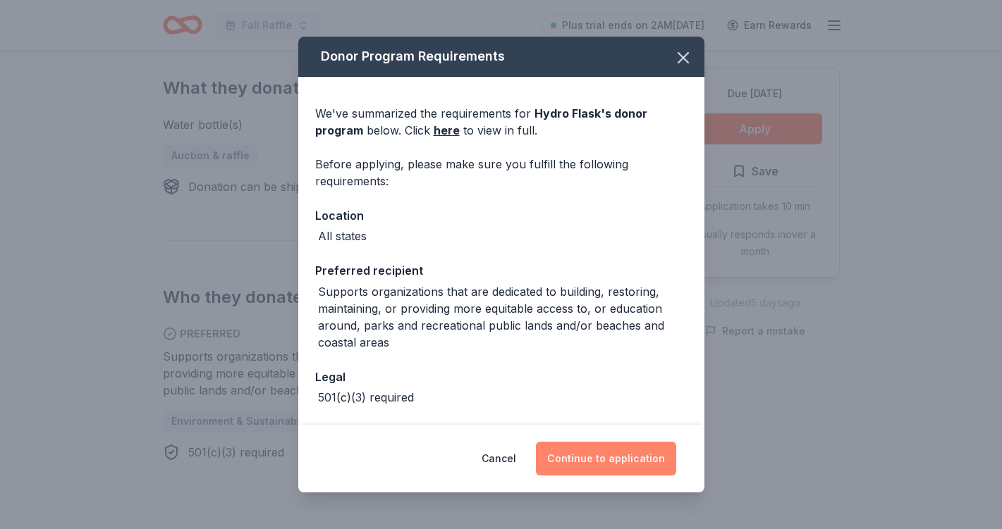
click at [585, 452] on button "Continue to application" at bounding box center [606, 459] width 140 height 34
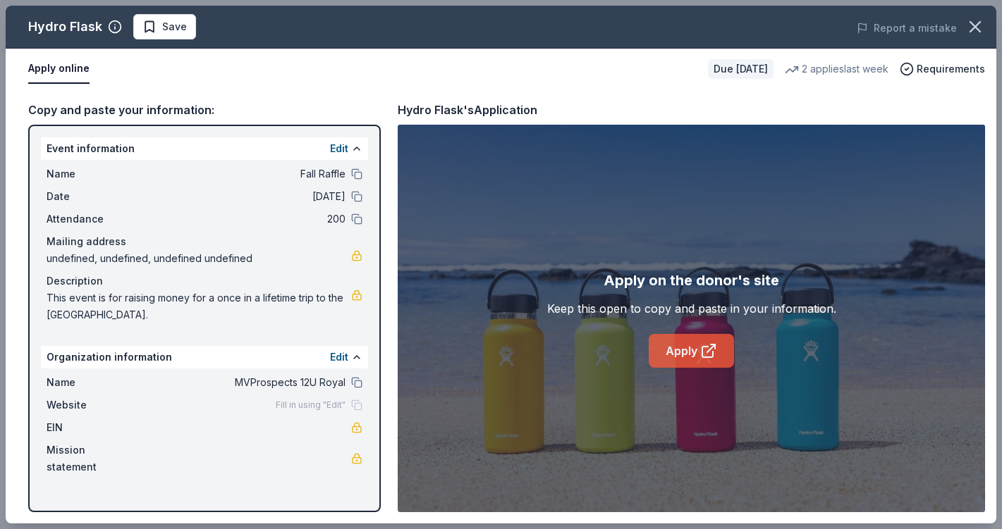
click at [677, 355] on link "Apply" at bounding box center [690, 351] width 85 height 34
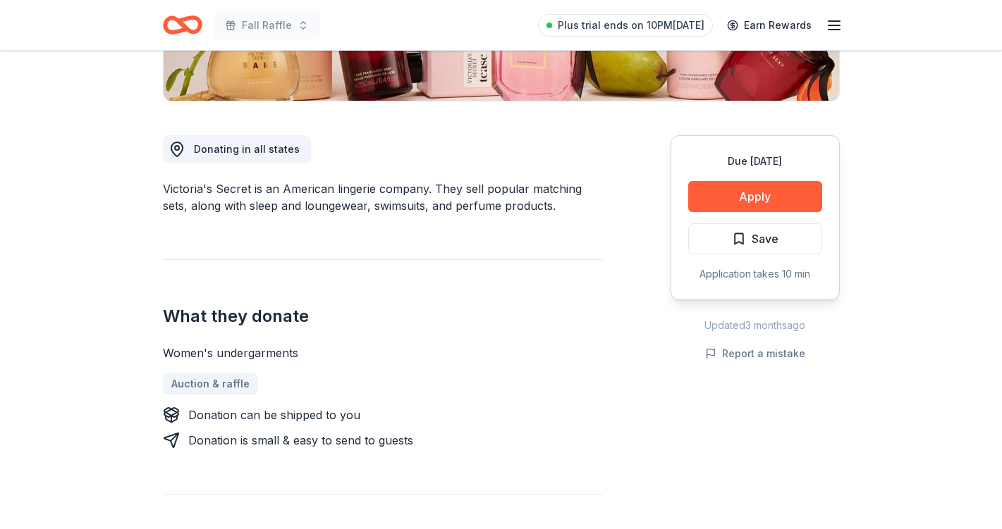
scroll to position [162, 0]
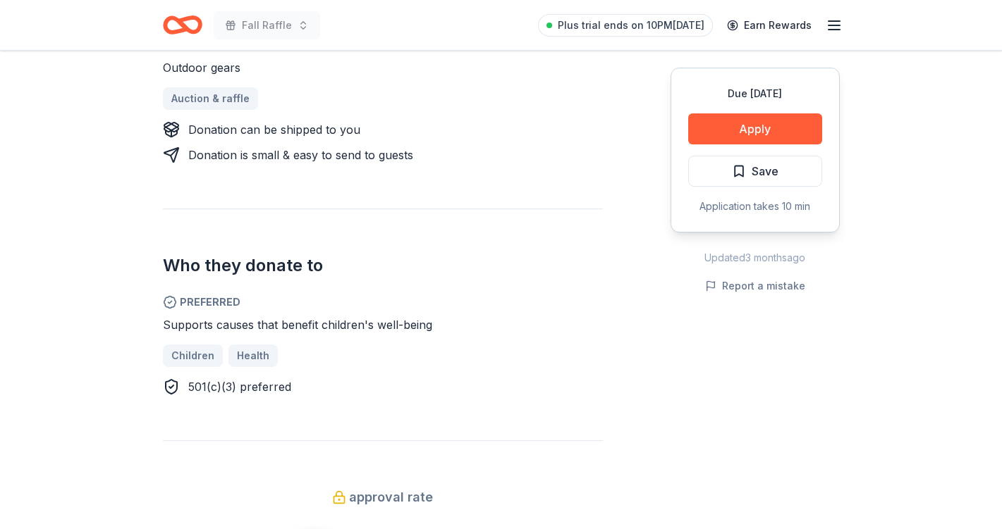
scroll to position [622, 0]
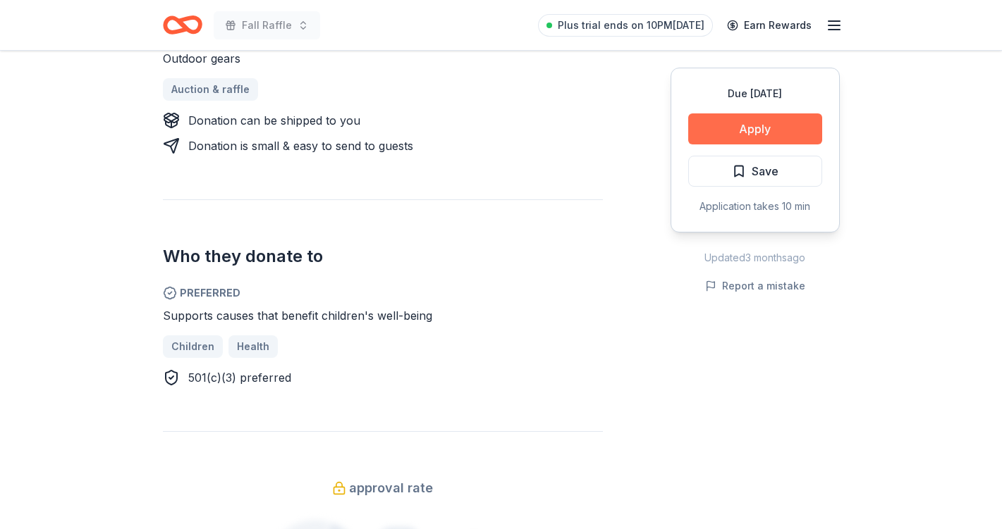
click at [757, 128] on button "Apply" at bounding box center [755, 128] width 134 height 31
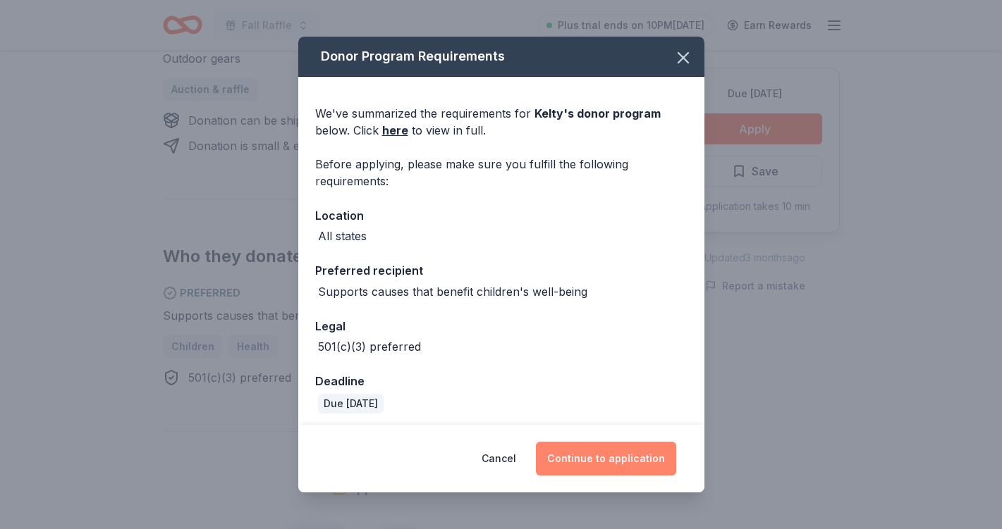
click at [599, 460] on button "Continue to application" at bounding box center [606, 459] width 140 height 34
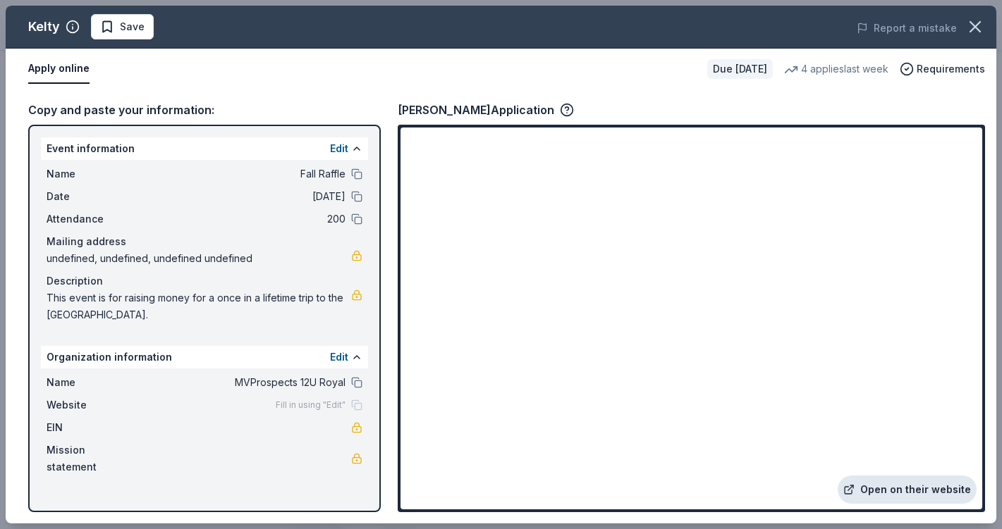
click at [884, 488] on link "Open on their website" at bounding box center [906, 490] width 139 height 28
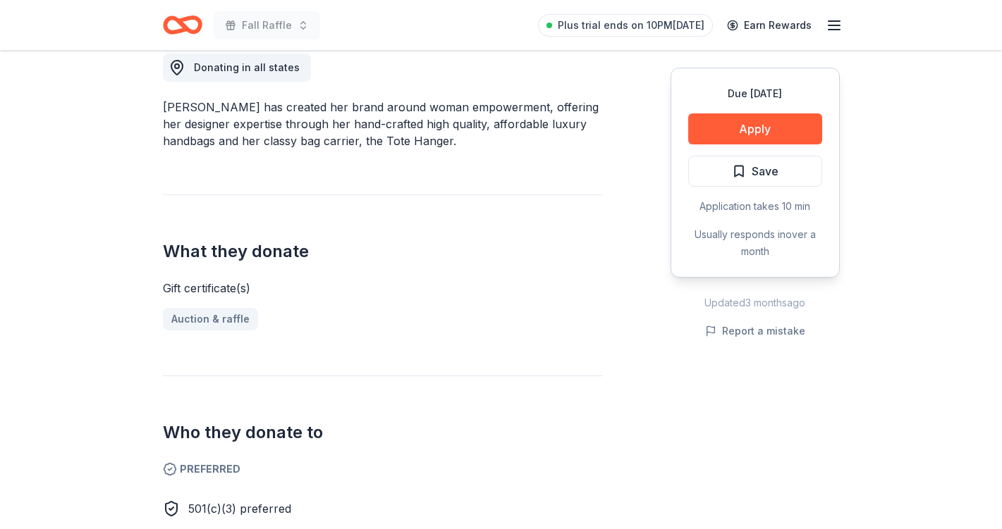
scroll to position [391, 0]
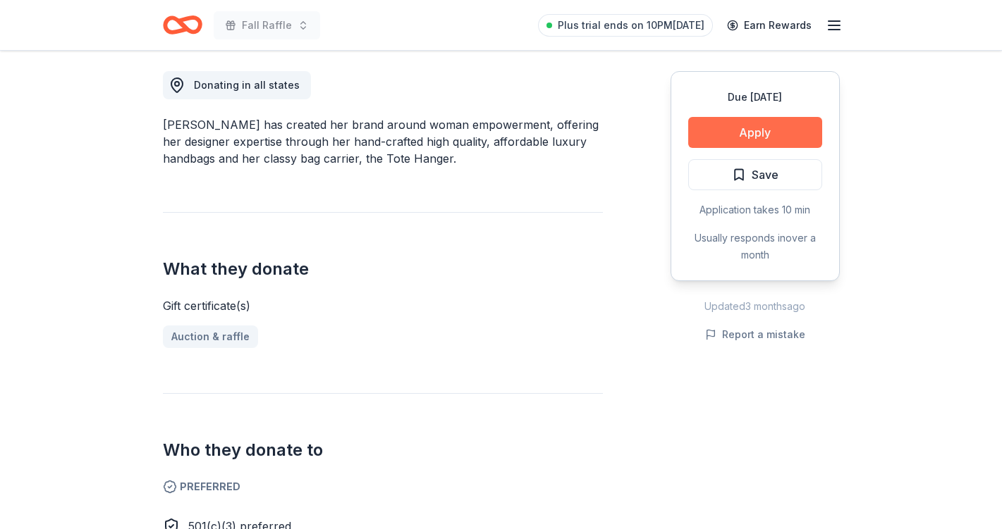
click at [737, 135] on button "Apply" at bounding box center [755, 132] width 134 height 31
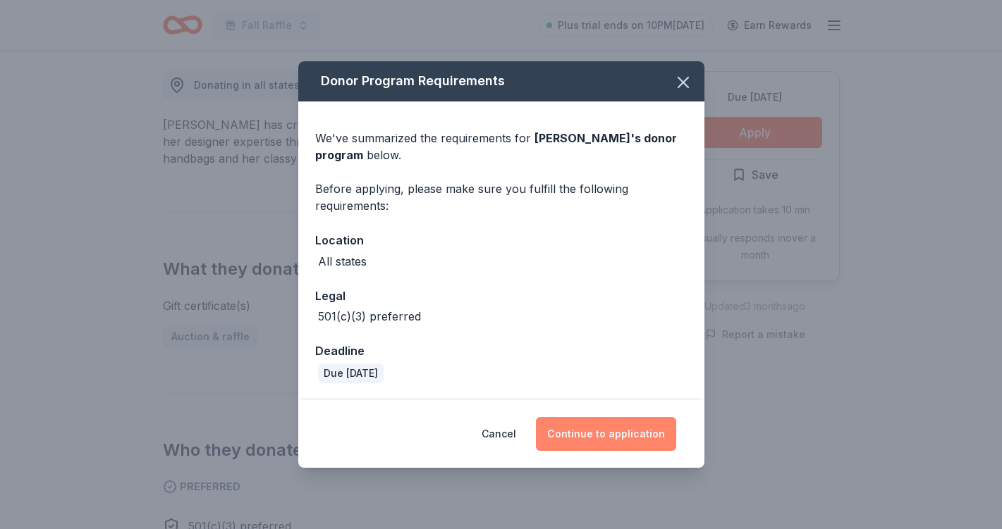
click at [615, 431] on button "Continue to application" at bounding box center [606, 434] width 140 height 34
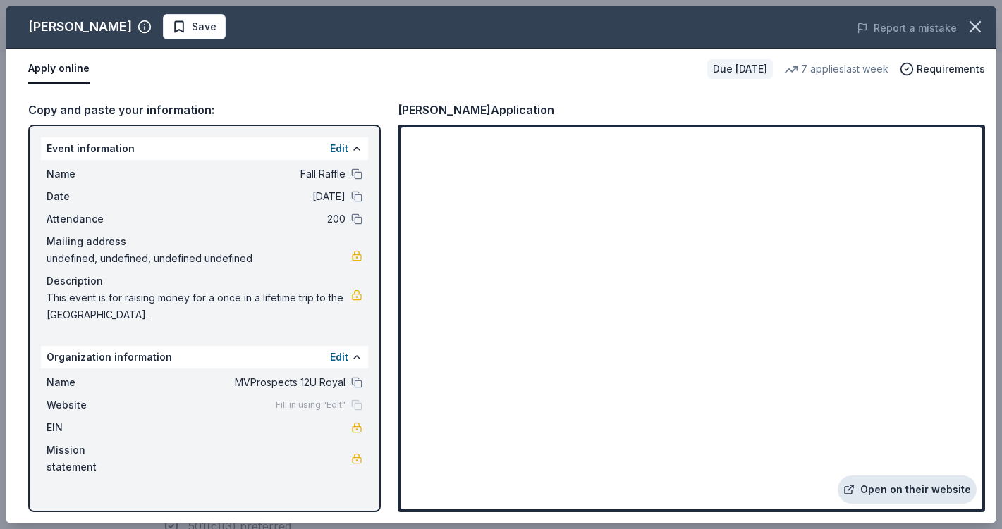
click at [883, 488] on link "Open on their website" at bounding box center [906, 490] width 139 height 28
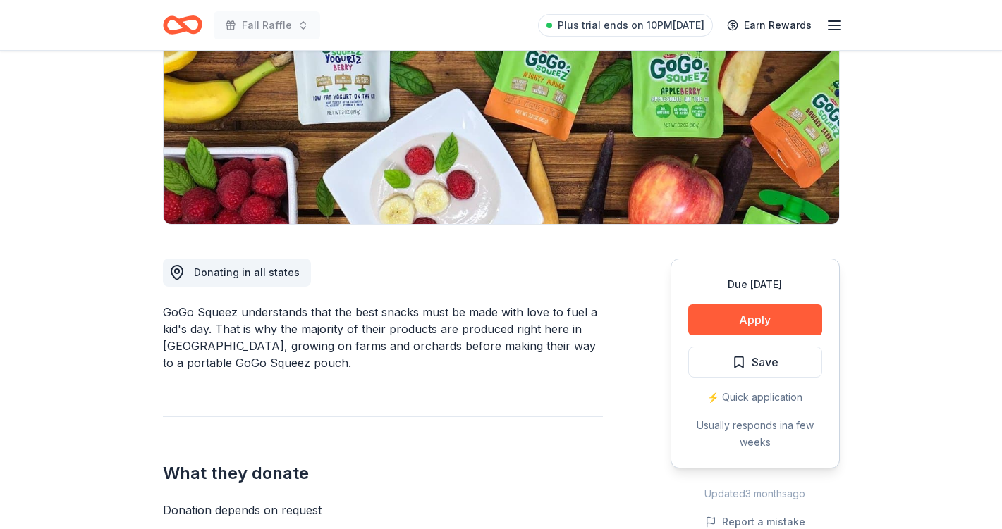
scroll to position [207, 0]
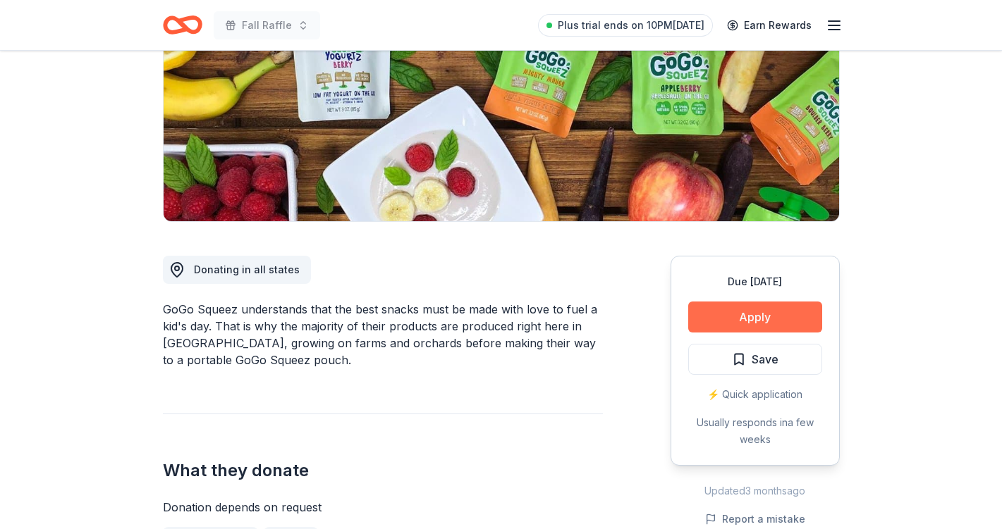
click at [742, 305] on button "Apply" at bounding box center [755, 317] width 134 height 31
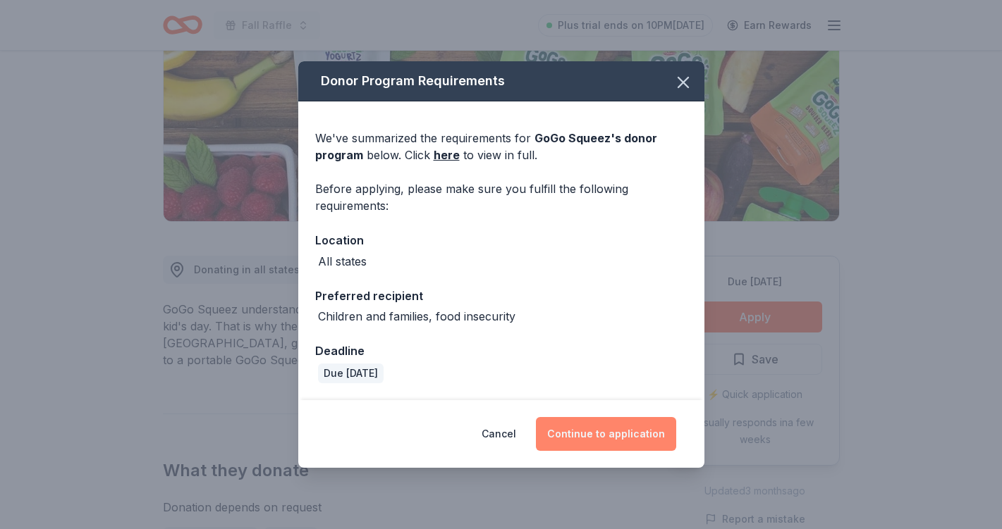
click at [612, 436] on button "Continue to application" at bounding box center [606, 434] width 140 height 34
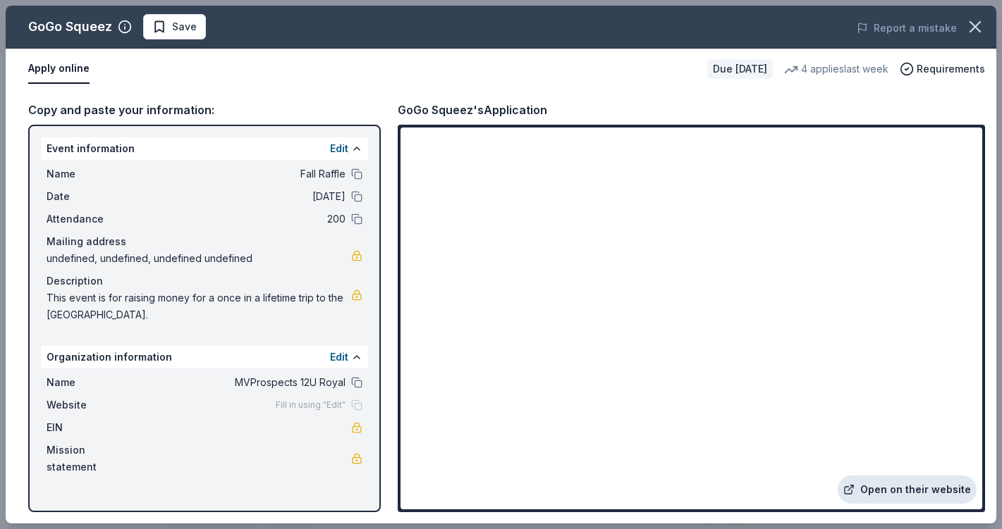
click at [892, 491] on link "Open on their website" at bounding box center [906, 490] width 139 height 28
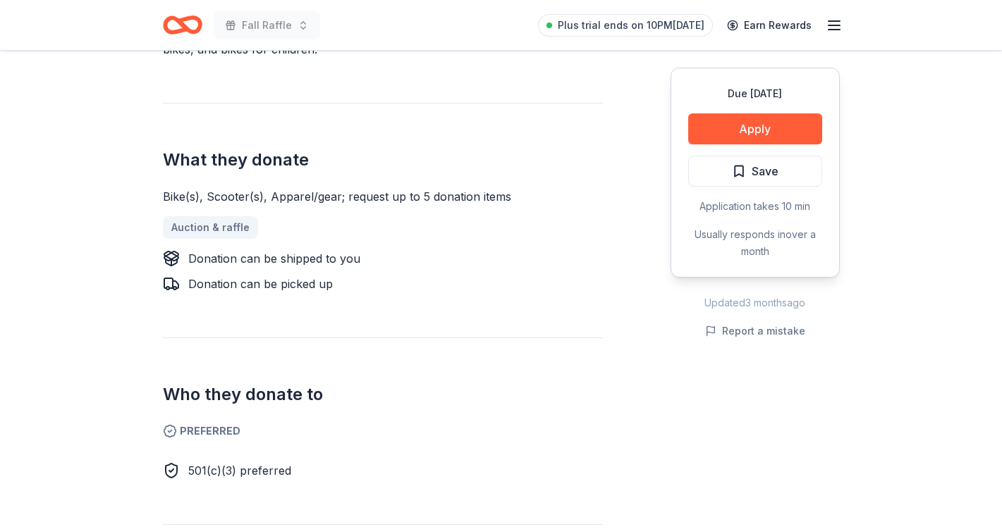
scroll to position [510, 0]
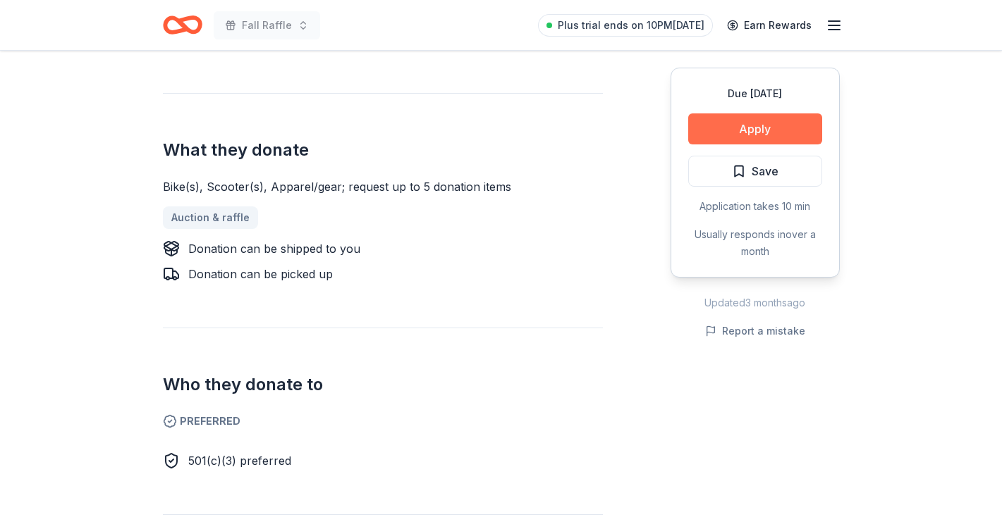
click at [749, 132] on button "Apply" at bounding box center [755, 128] width 134 height 31
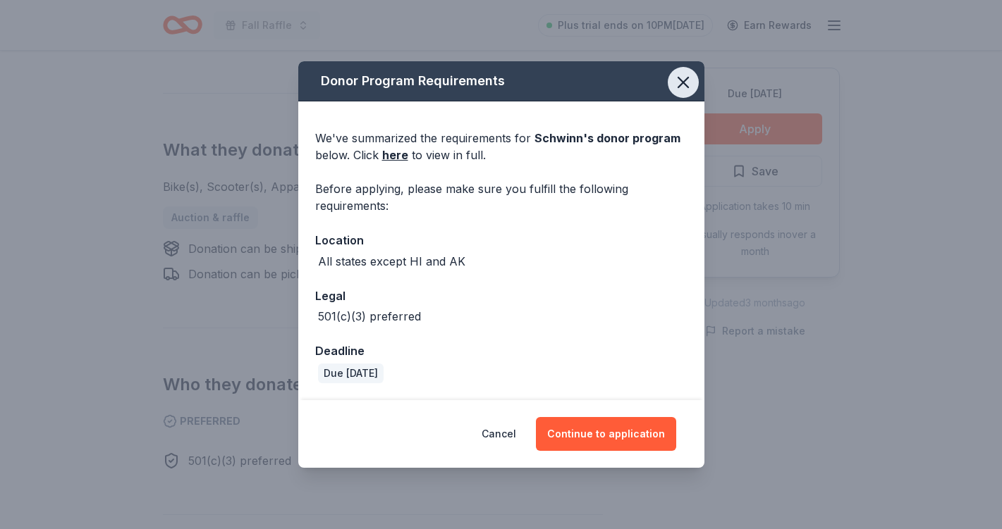
click at [682, 85] on icon "button" at bounding box center [683, 83] width 20 height 20
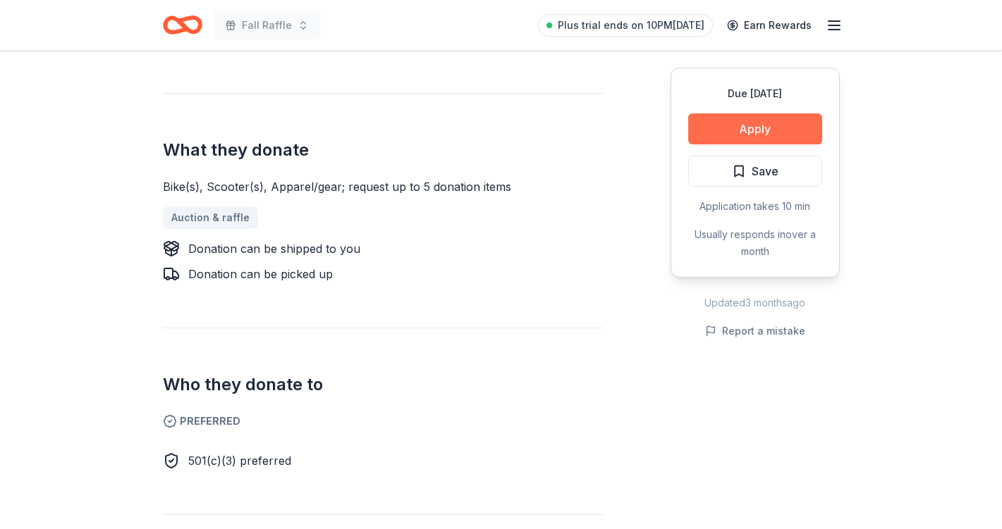
click at [766, 131] on button "Apply" at bounding box center [755, 128] width 134 height 31
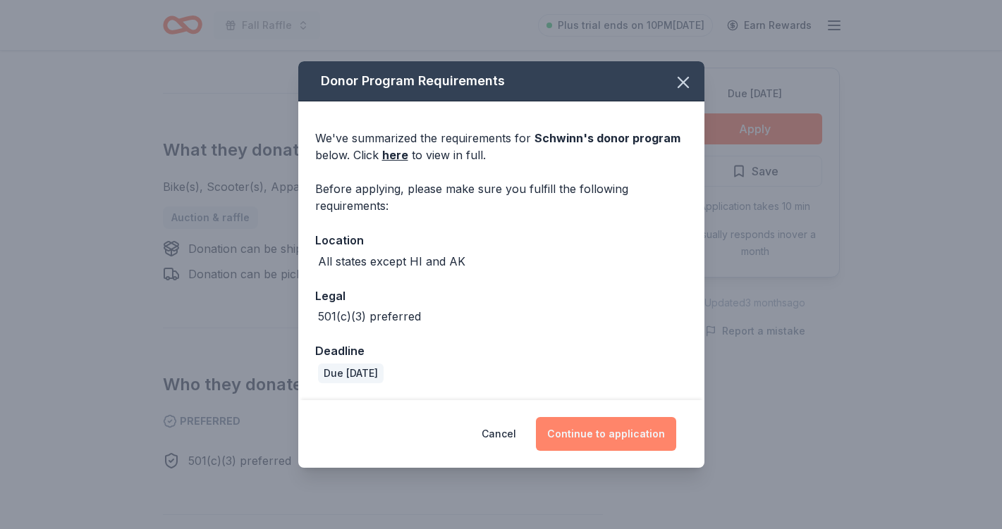
click at [589, 432] on button "Continue to application" at bounding box center [606, 434] width 140 height 34
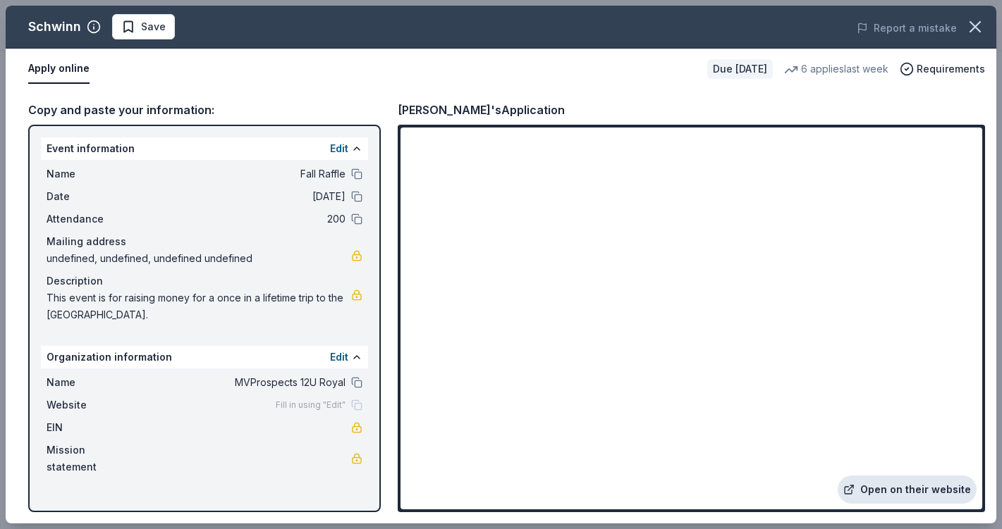
click at [873, 488] on link "Open on their website" at bounding box center [906, 490] width 139 height 28
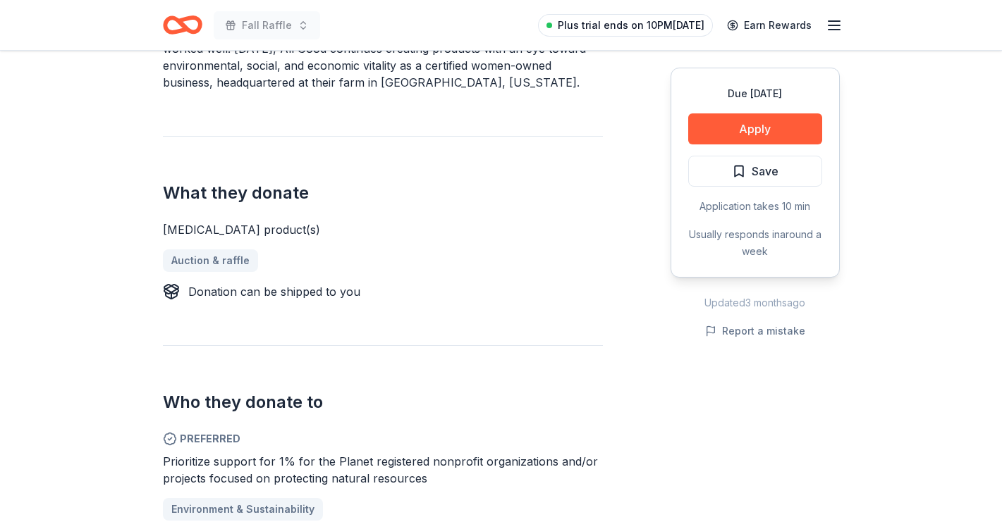
scroll to position [468, 0]
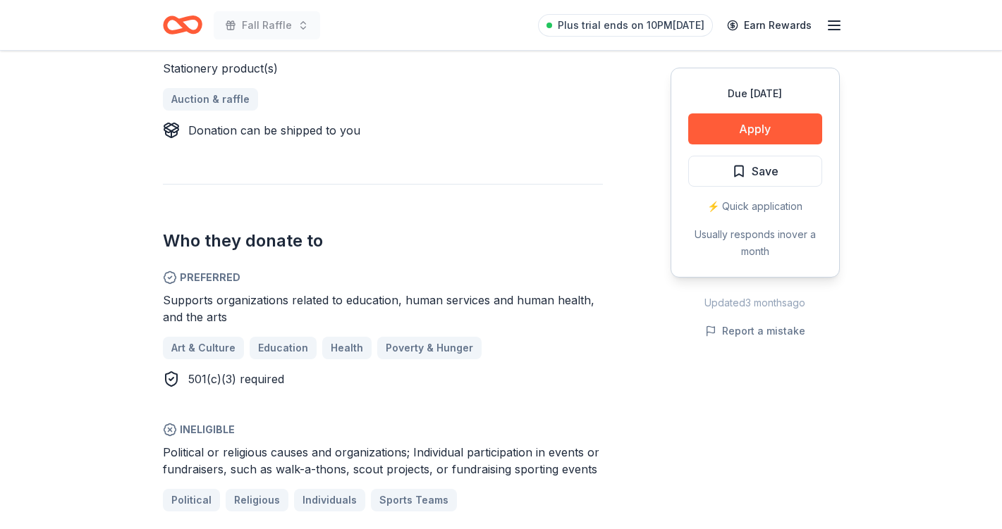
scroll to position [598, 0]
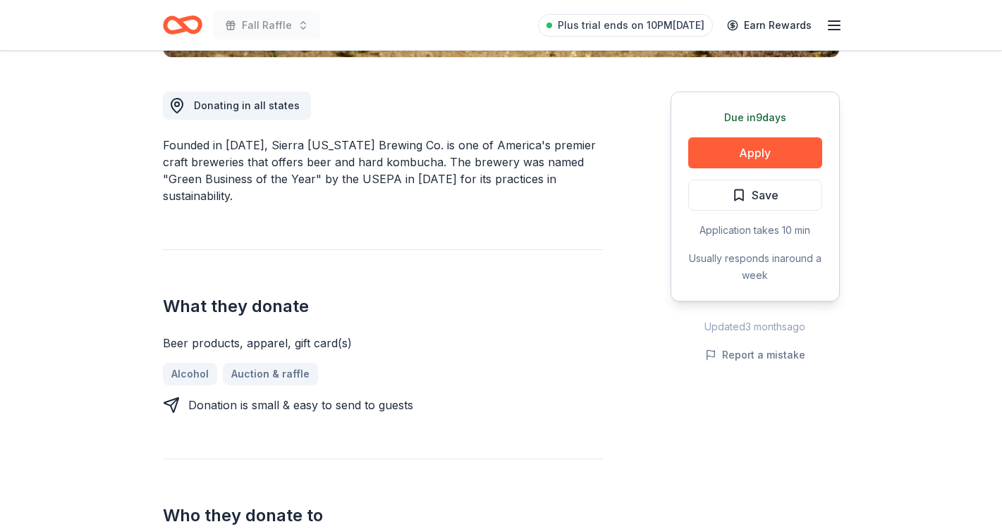
scroll to position [356, 0]
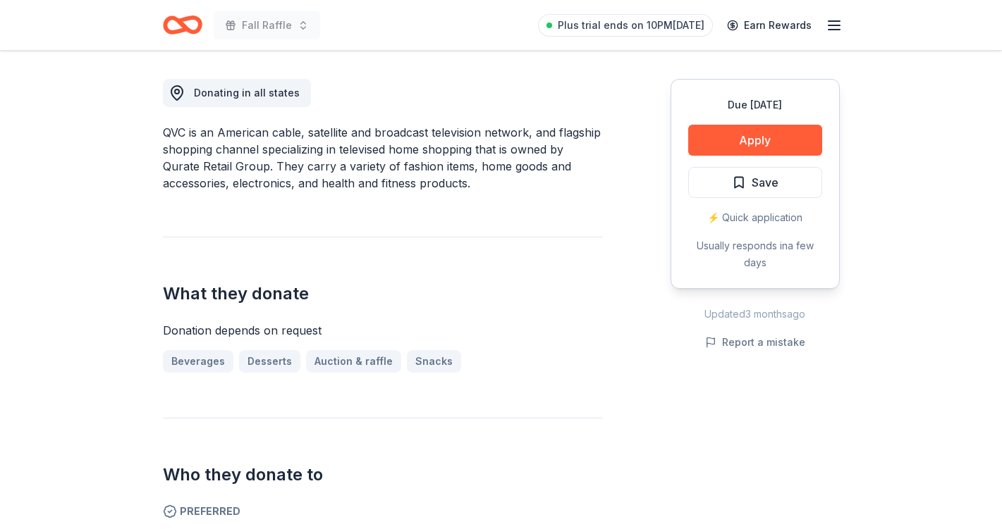
scroll to position [355, 0]
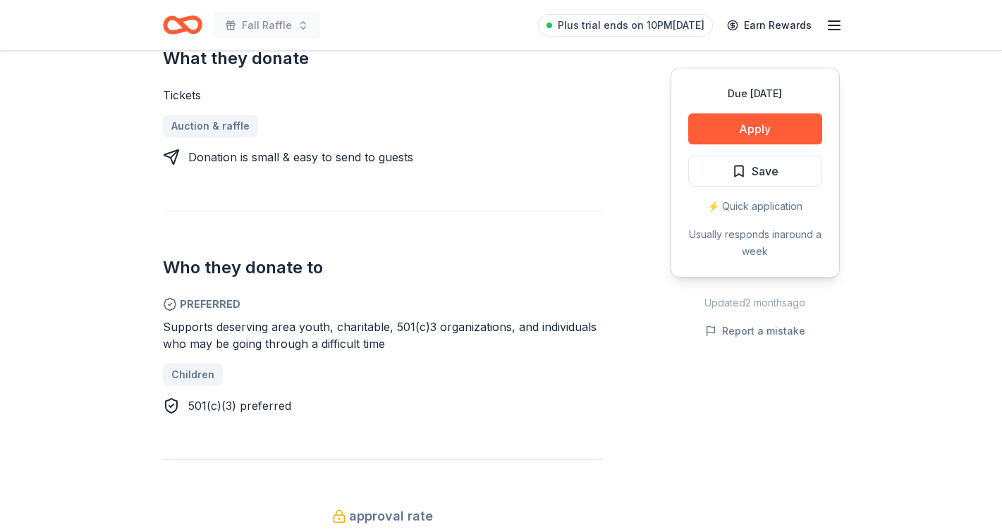
scroll to position [591, 0]
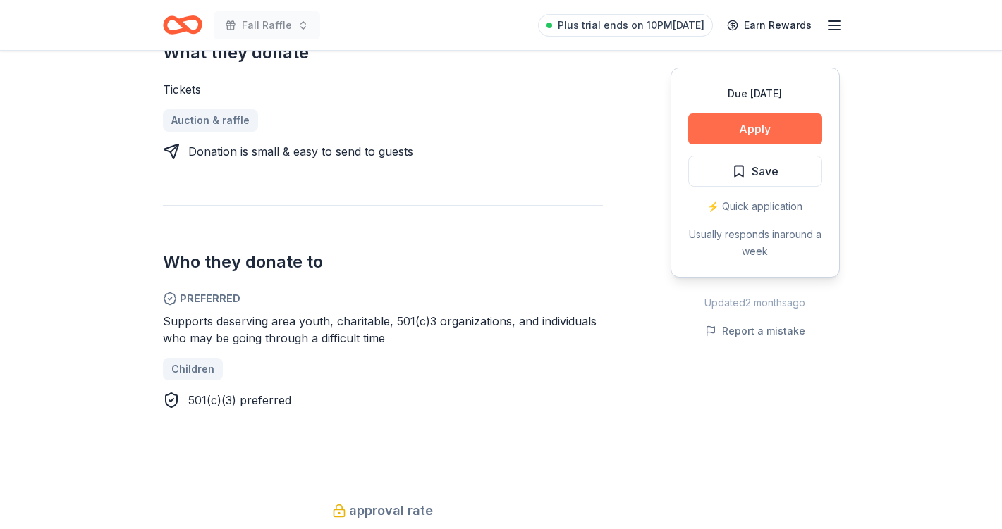
click at [766, 127] on button "Apply" at bounding box center [755, 128] width 134 height 31
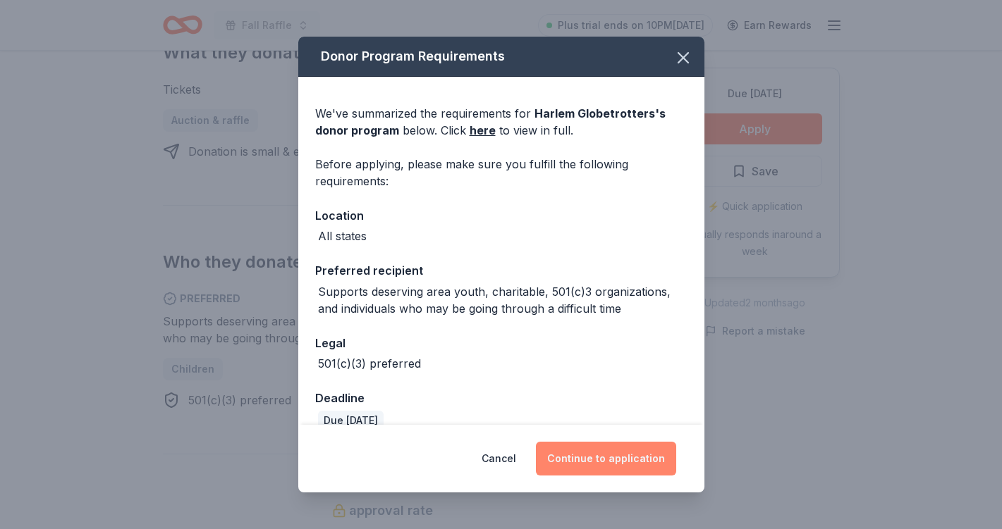
click at [603, 453] on button "Continue to application" at bounding box center [606, 459] width 140 height 34
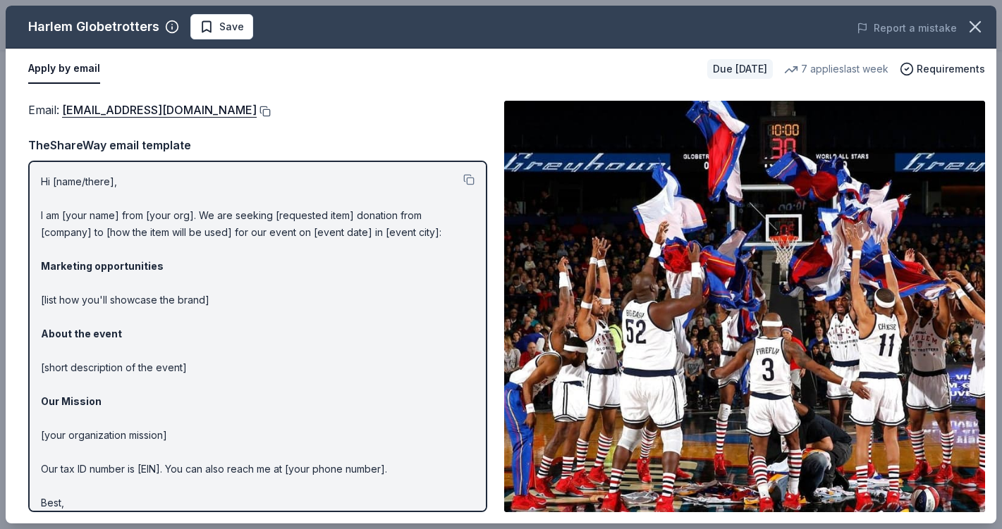
click at [257, 111] on button at bounding box center [264, 111] width 14 height 11
click at [257, 110] on button at bounding box center [264, 111] width 14 height 11
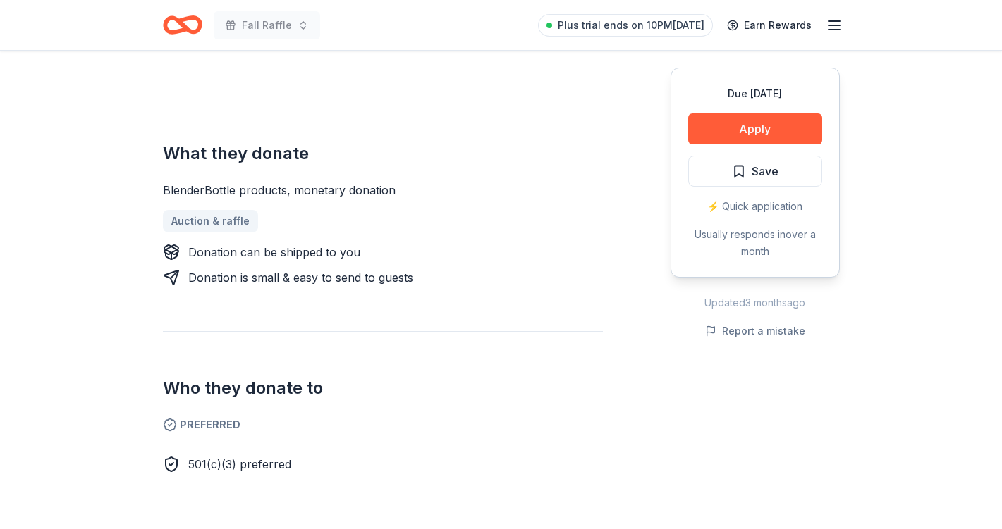
scroll to position [488, 0]
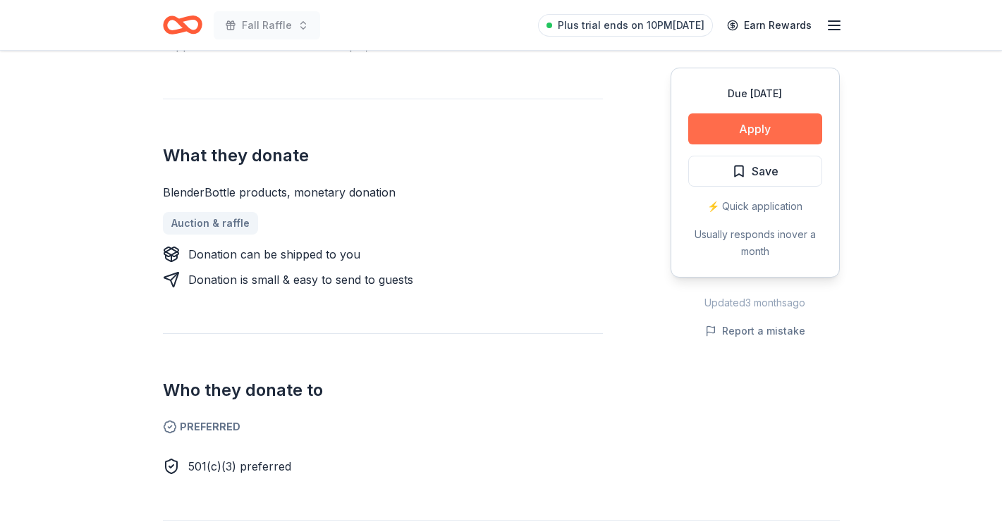
click at [722, 128] on button "Apply" at bounding box center [755, 128] width 134 height 31
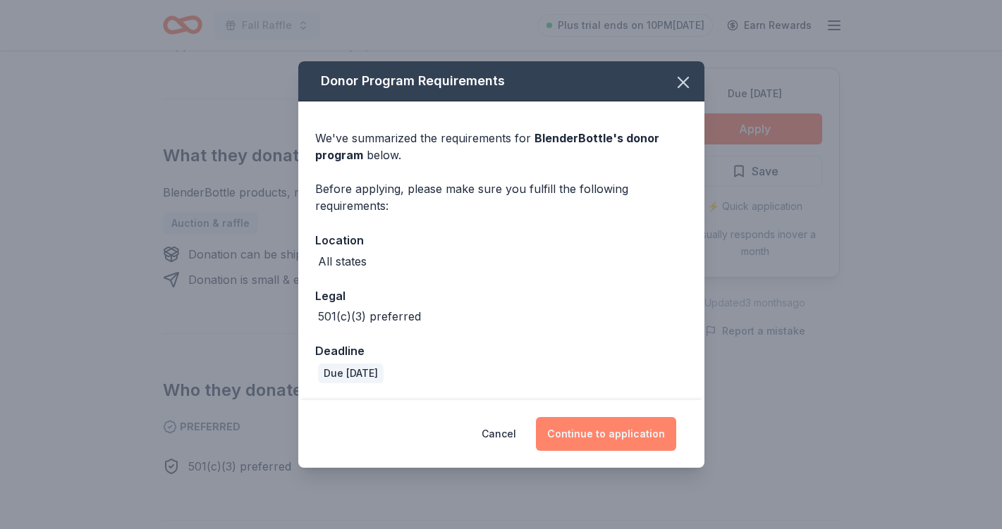
click at [618, 430] on button "Continue to application" at bounding box center [606, 434] width 140 height 34
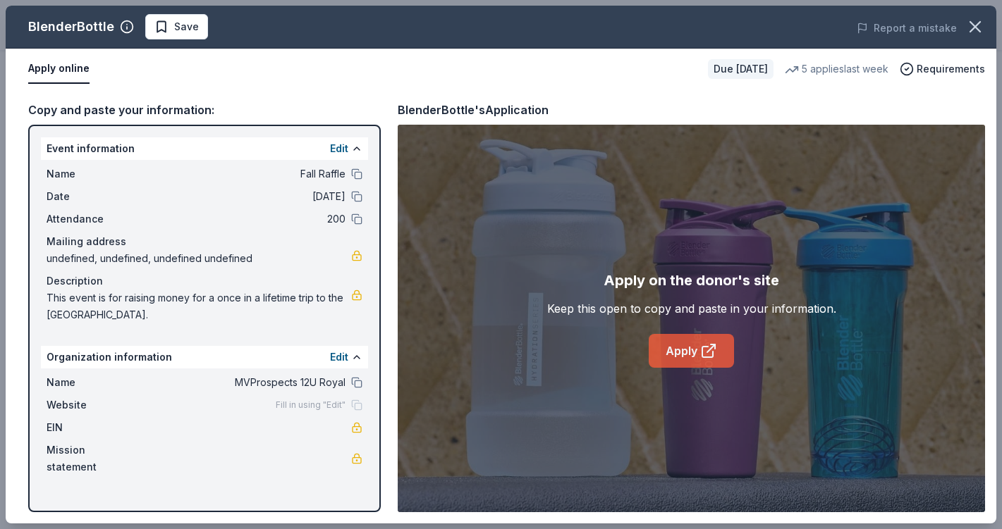
click at [706, 348] on icon at bounding box center [708, 351] width 17 height 17
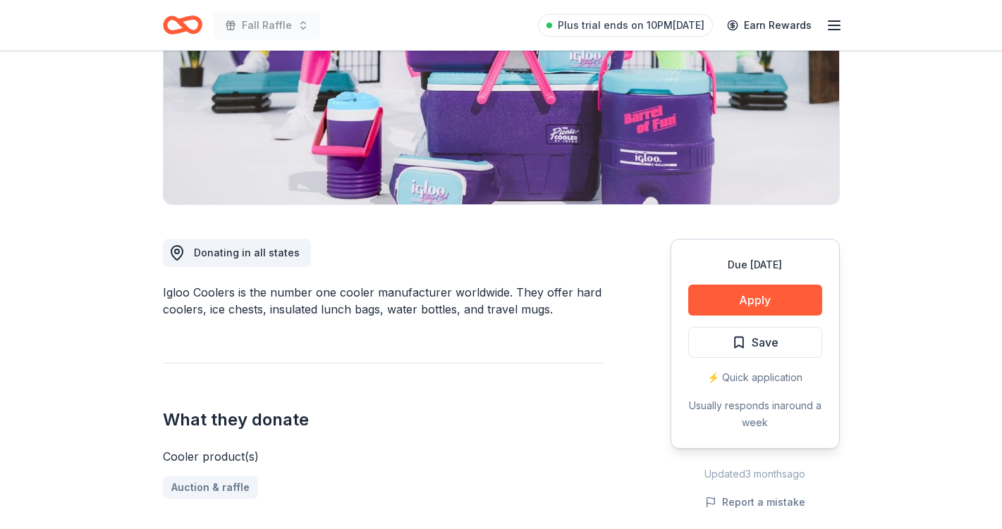
scroll to position [215, 0]
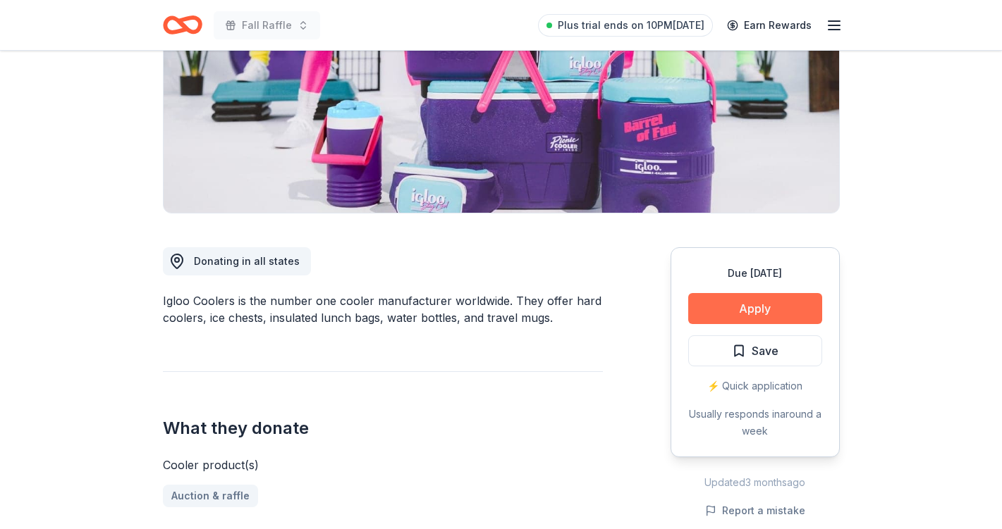
click at [743, 307] on button "Apply" at bounding box center [755, 308] width 134 height 31
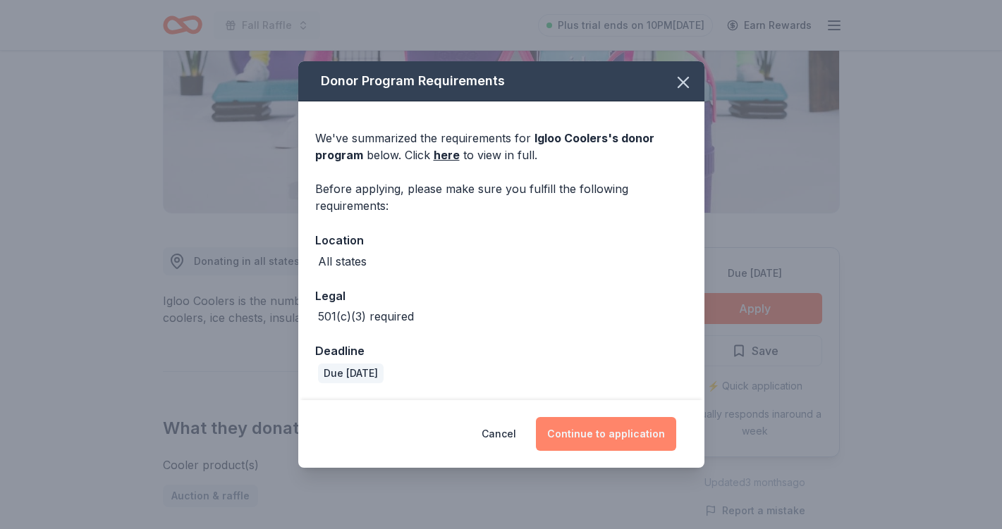
click at [601, 433] on button "Continue to application" at bounding box center [606, 434] width 140 height 34
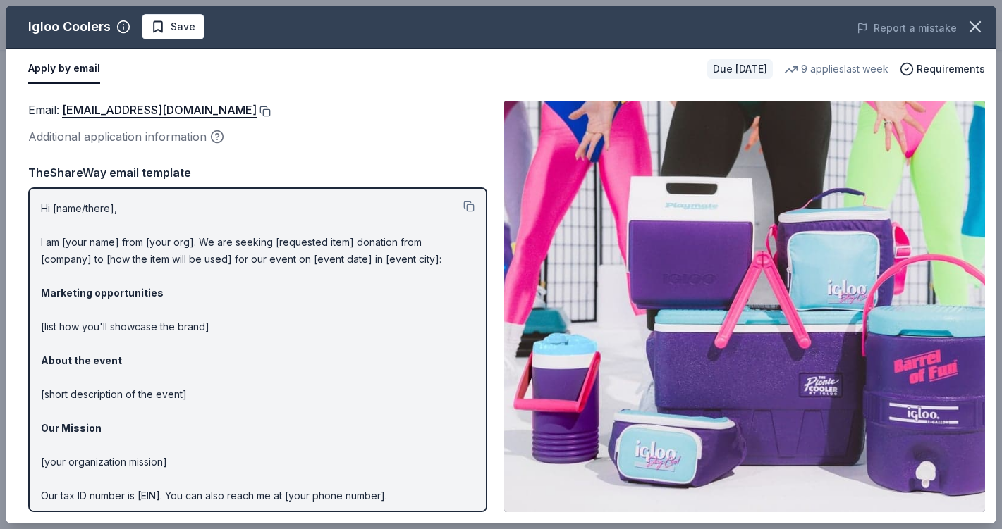
click at [257, 109] on button at bounding box center [264, 111] width 14 height 11
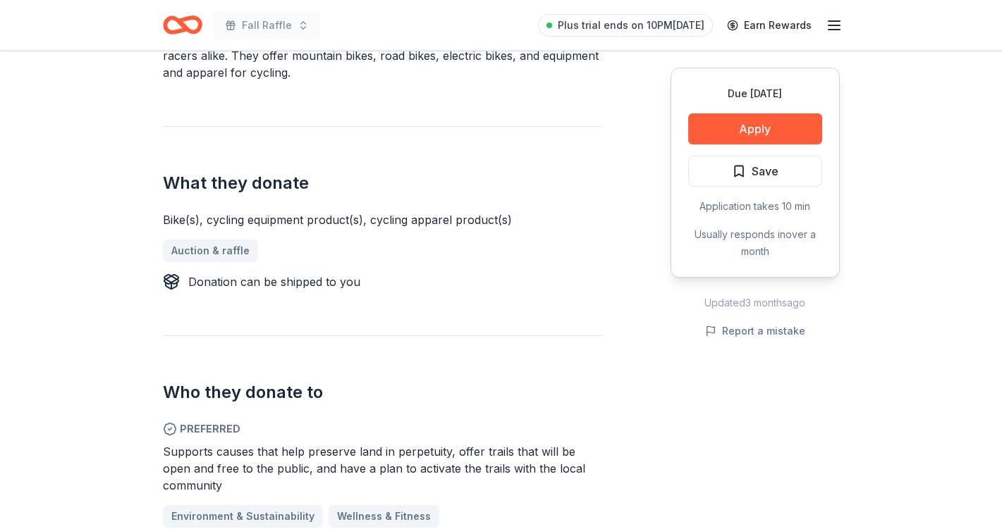
scroll to position [476, 0]
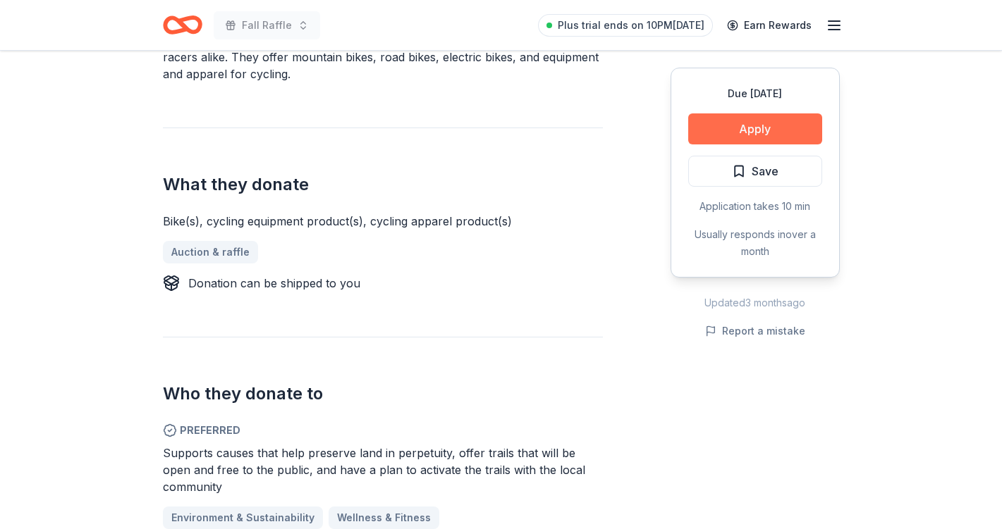
click at [733, 130] on button "Apply" at bounding box center [755, 128] width 134 height 31
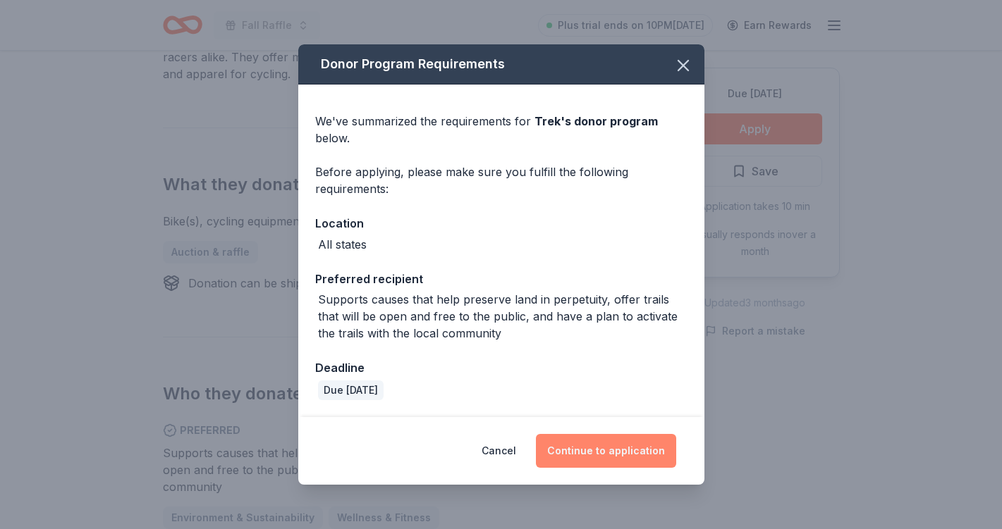
click at [602, 448] on button "Continue to application" at bounding box center [606, 451] width 140 height 34
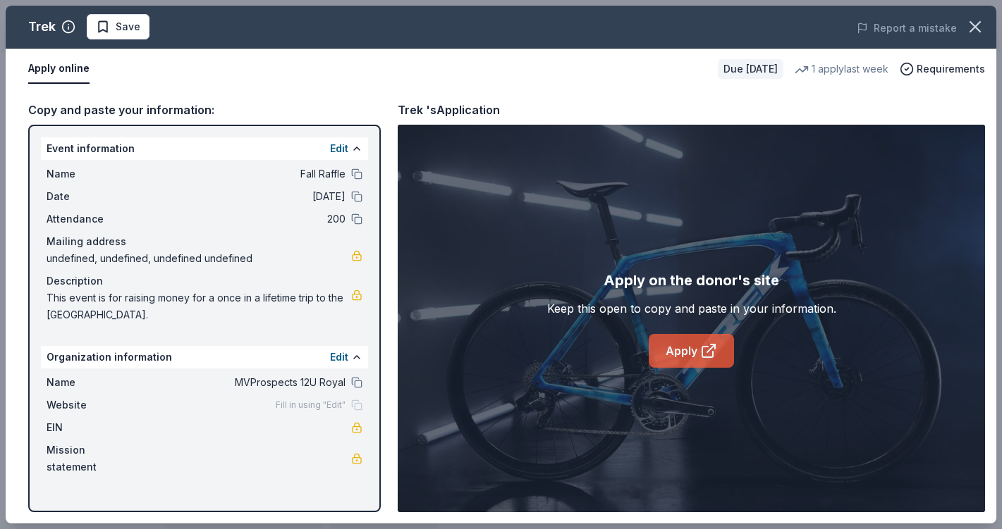
click at [661, 351] on link "Apply" at bounding box center [690, 351] width 85 height 34
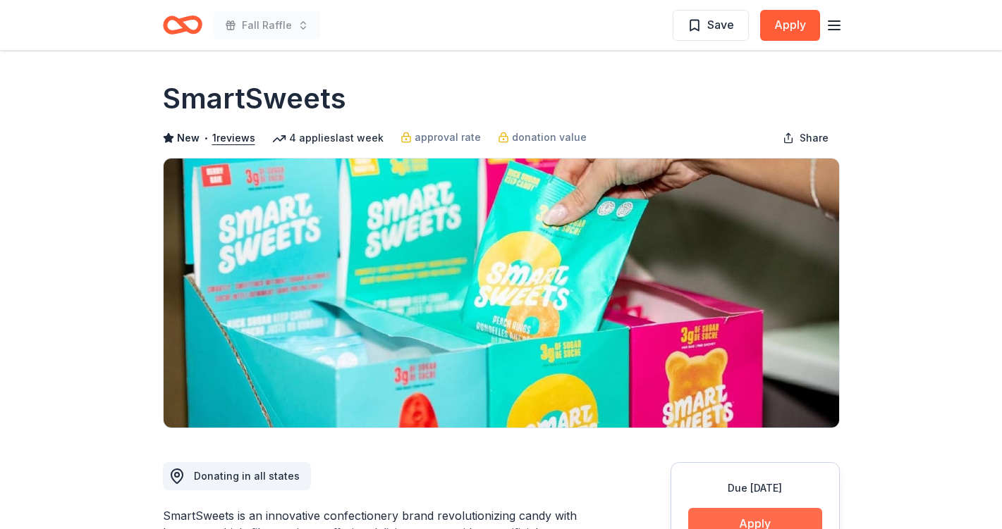
click at [747, 516] on button "Apply" at bounding box center [755, 523] width 134 height 31
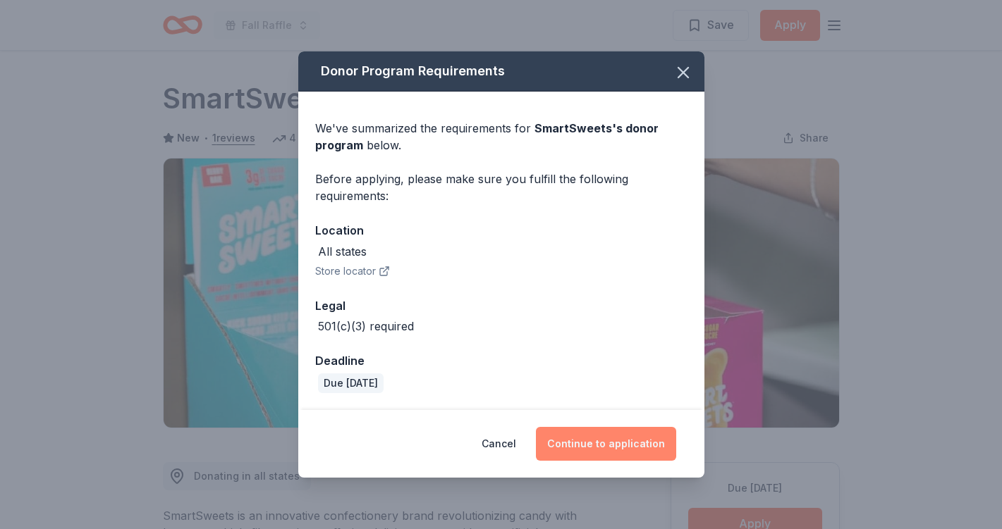
click at [594, 447] on button "Continue to application" at bounding box center [606, 444] width 140 height 34
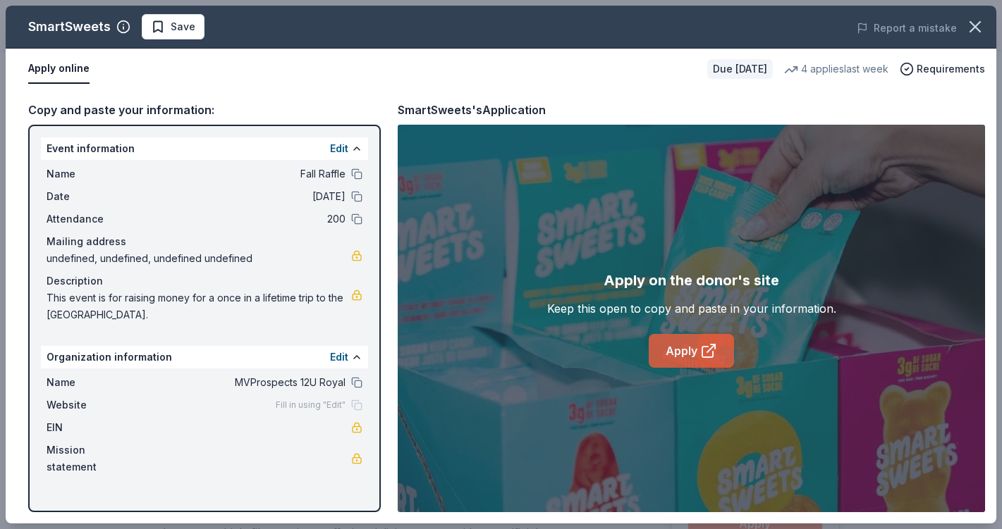
click at [691, 348] on link "Apply" at bounding box center [690, 351] width 85 height 34
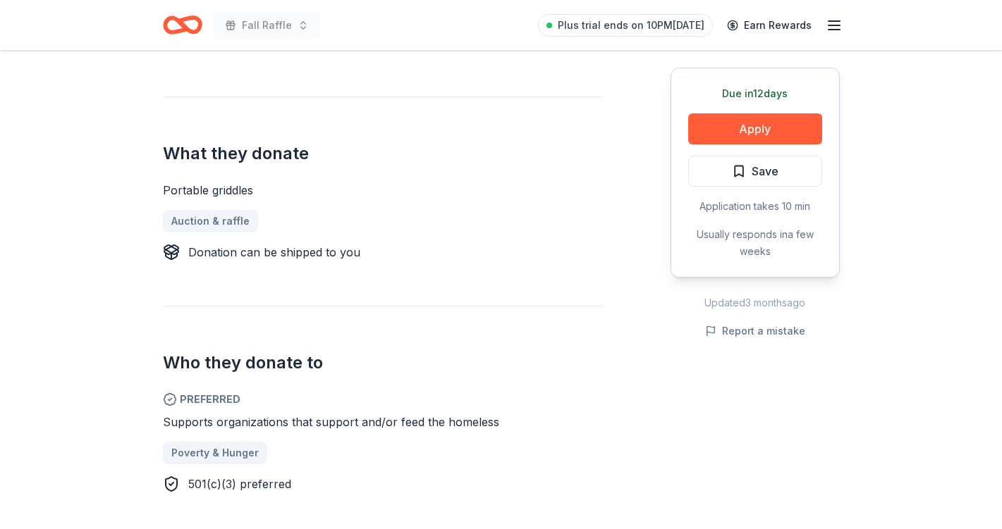
scroll to position [503, 0]
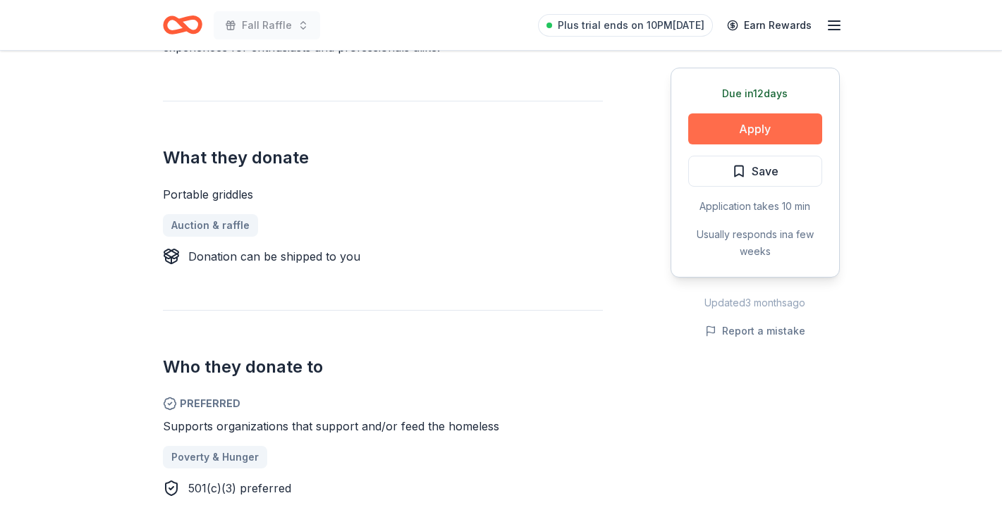
click at [764, 121] on button "Apply" at bounding box center [755, 128] width 134 height 31
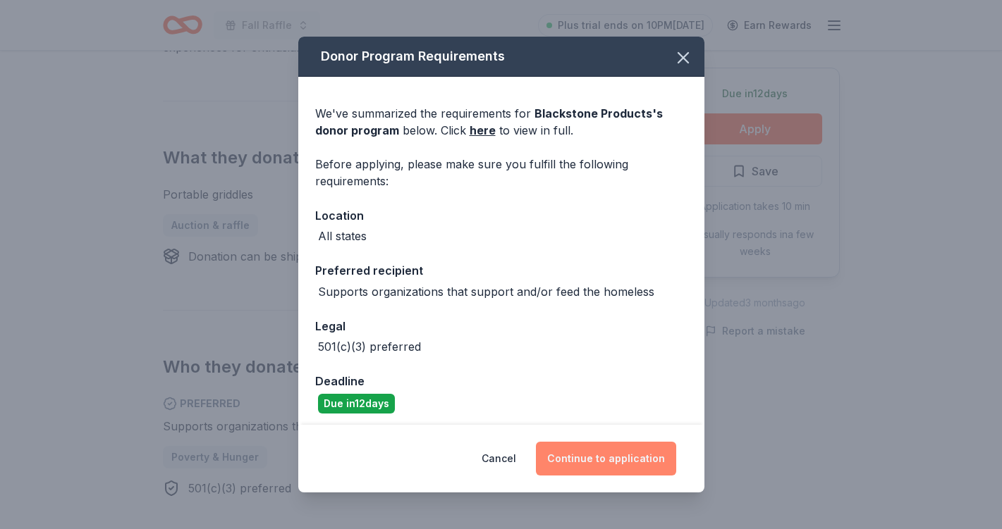
click at [617, 457] on button "Continue to application" at bounding box center [606, 459] width 140 height 34
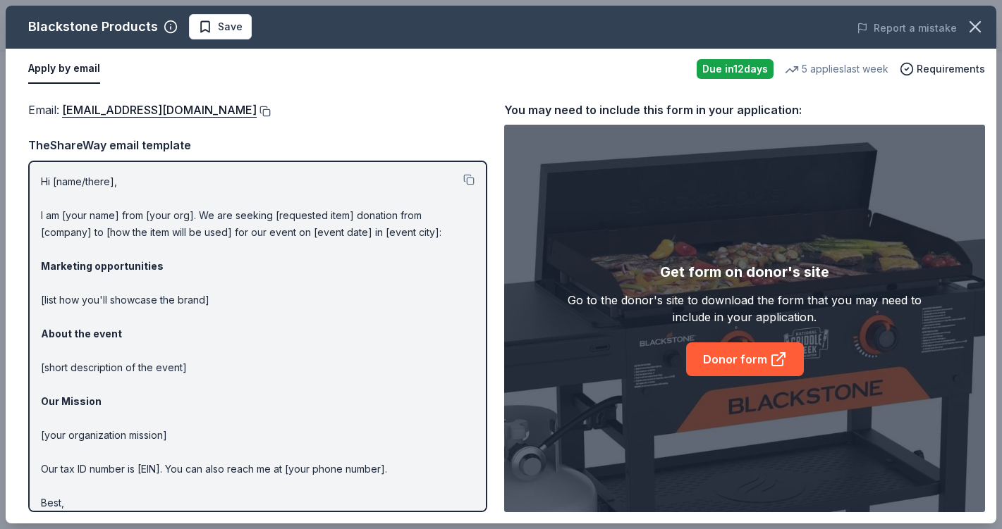
click at [268, 109] on button at bounding box center [264, 111] width 14 height 11
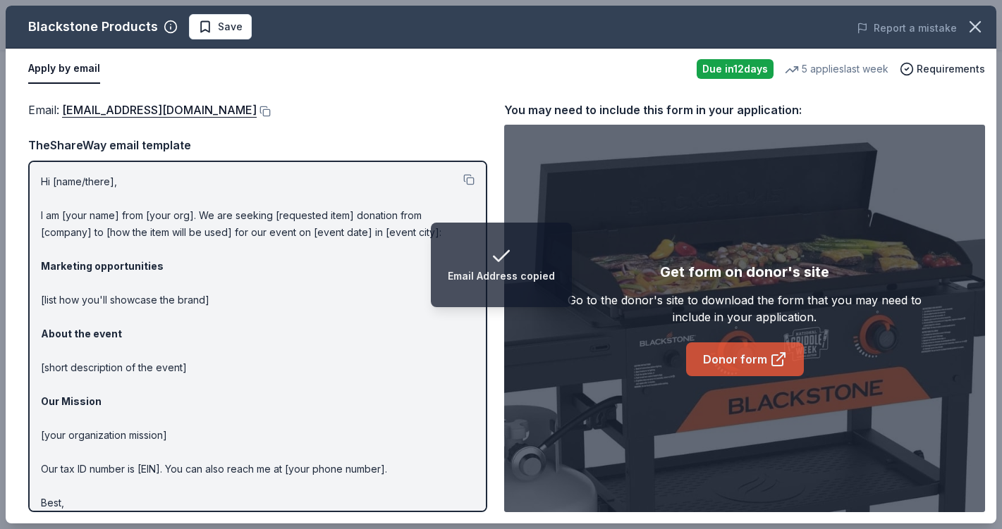
click at [745, 355] on link "Donor form" at bounding box center [745, 360] width 118 height 34
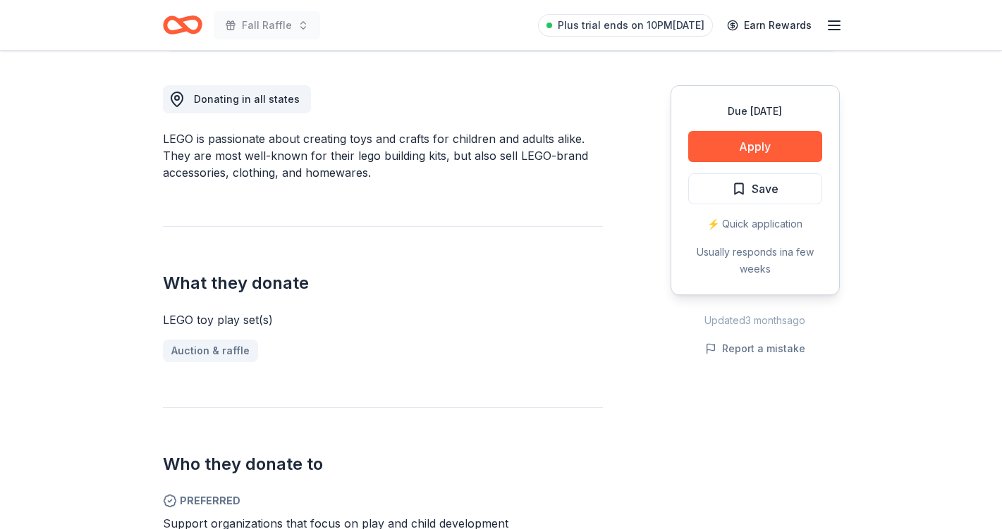
scroll to position [242, 0]
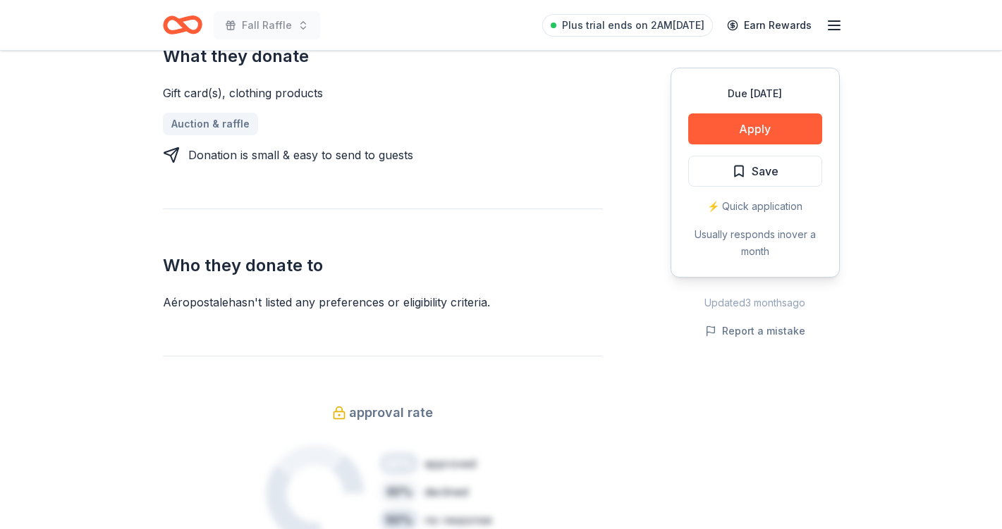
scroll to position [591, 0]
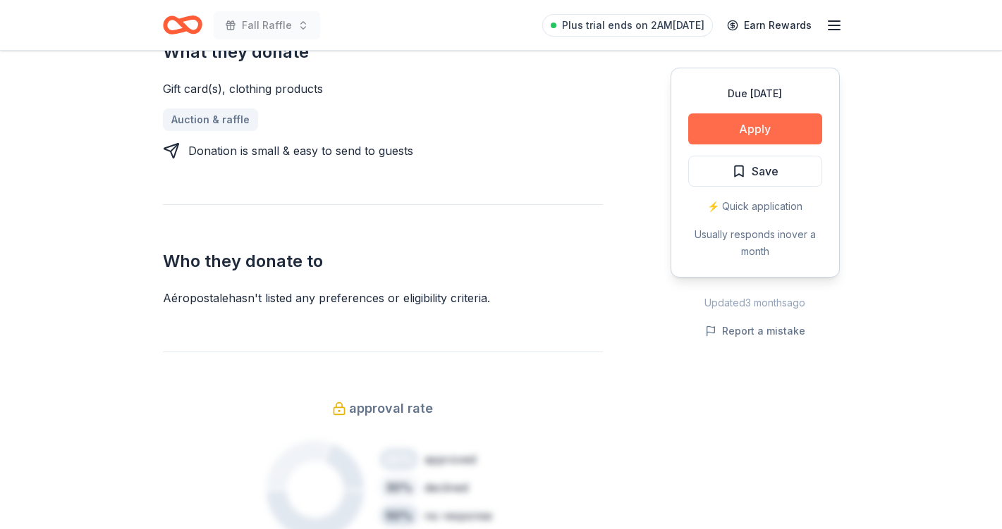
click at [749, 128] on button "Apply" at bounding box center [755, 128] width 134 height 31
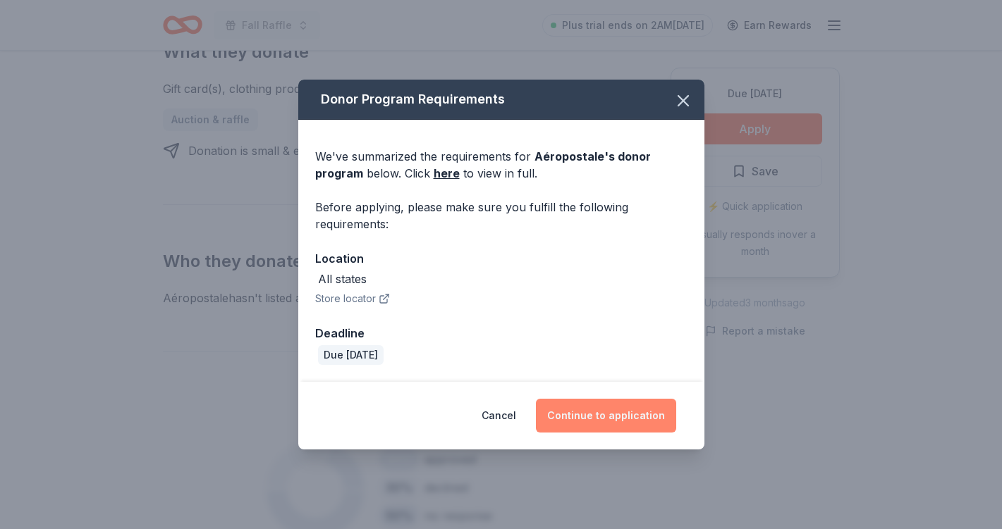
click at [590, 422] on button "Continue to application" at bounding box center [606, 416] width 140 height 34
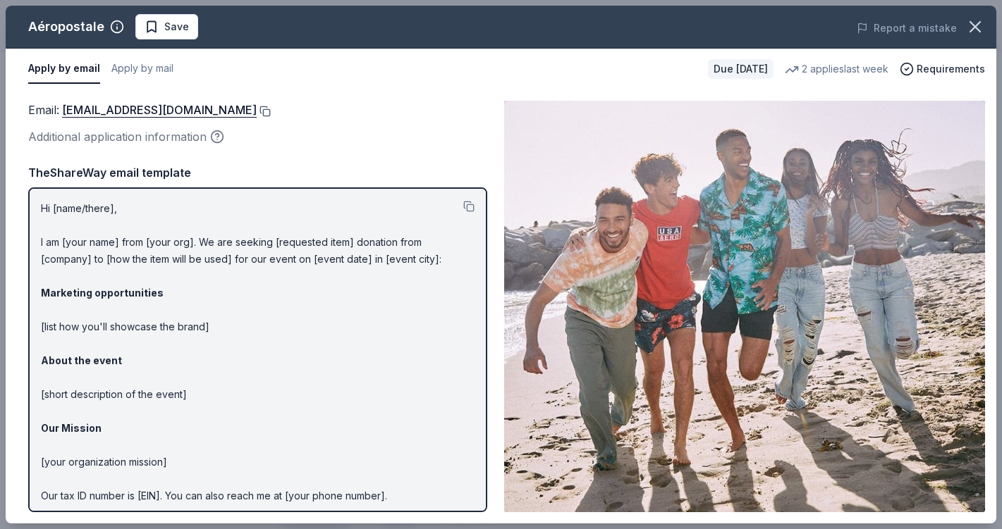
click at [271, 109] on button at bounding box center [264, 111] width 14 height 11
click at [271, 111] on button at bounding box center [264, 111] width 14 height 11
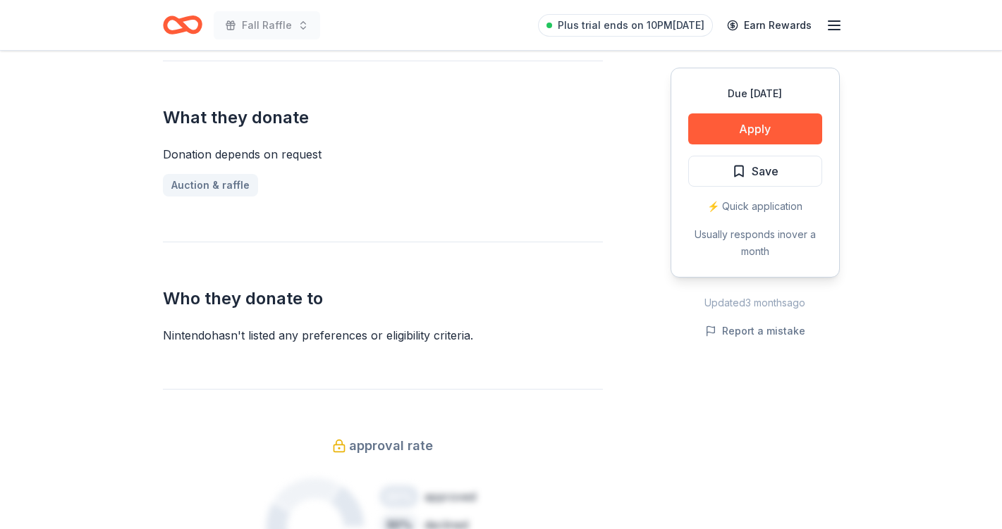
scroll to position [550, 0]
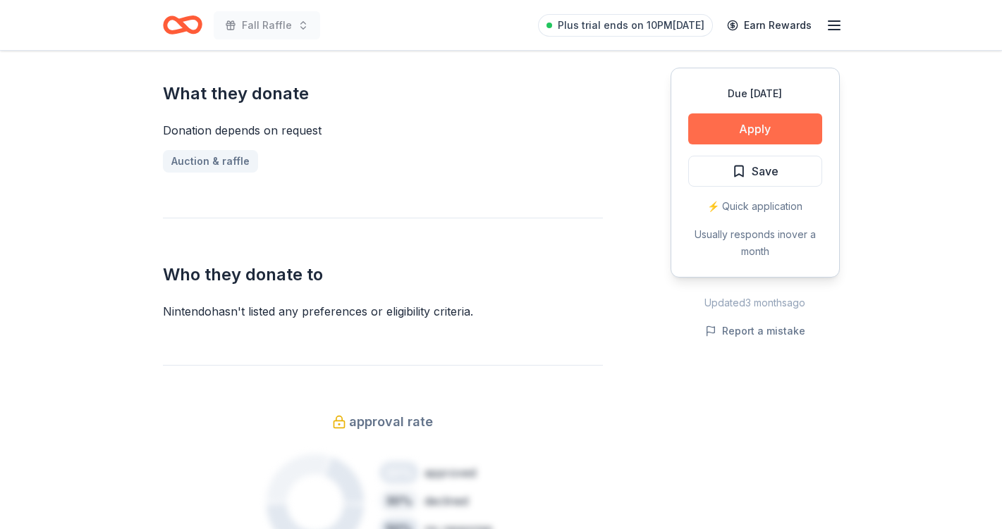
click at [749, 130] on button "Apply" at bounding box center [755, 128] width 134 height 31
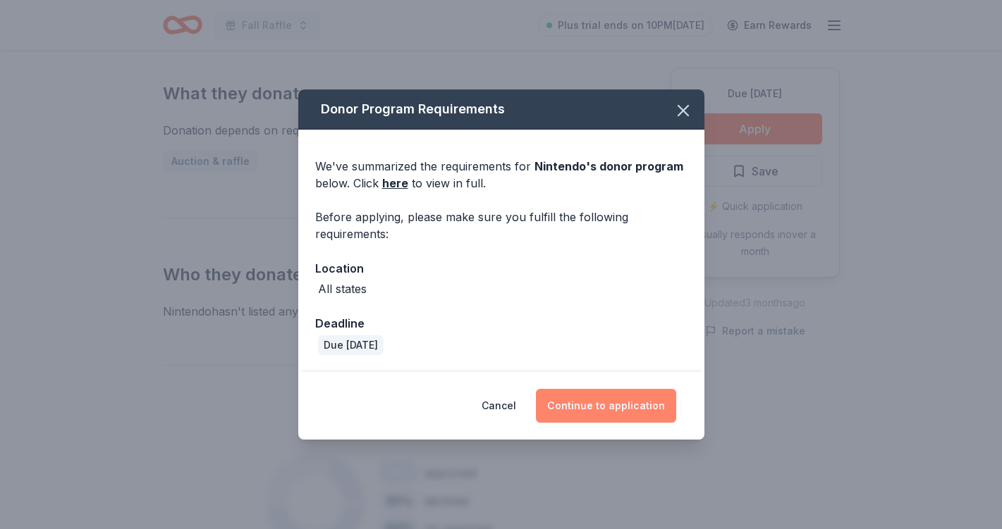
click at [591, 407] on button "Continue to application" at bounding box center [606, 406] width 140 height 34
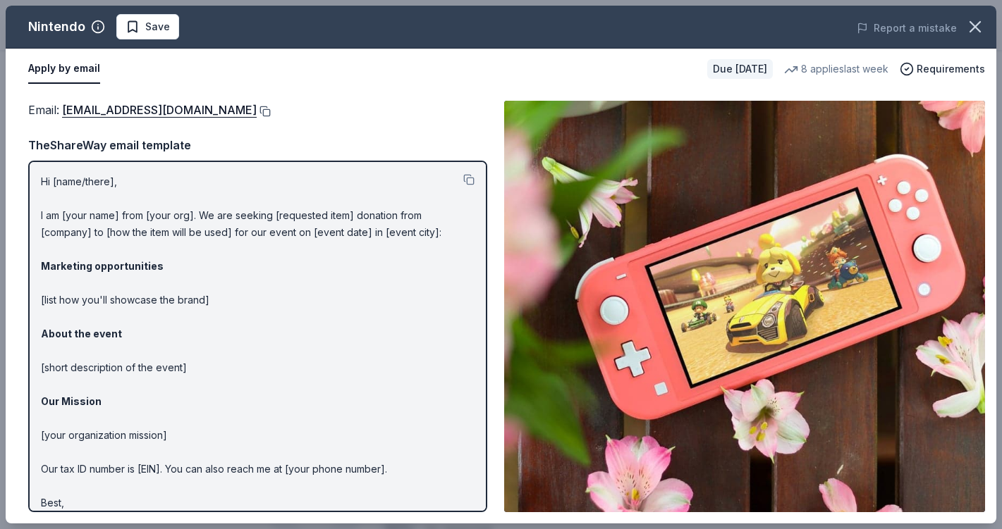
click at [271, 111] on button at bounding box center [264, 111] width 14 height 11
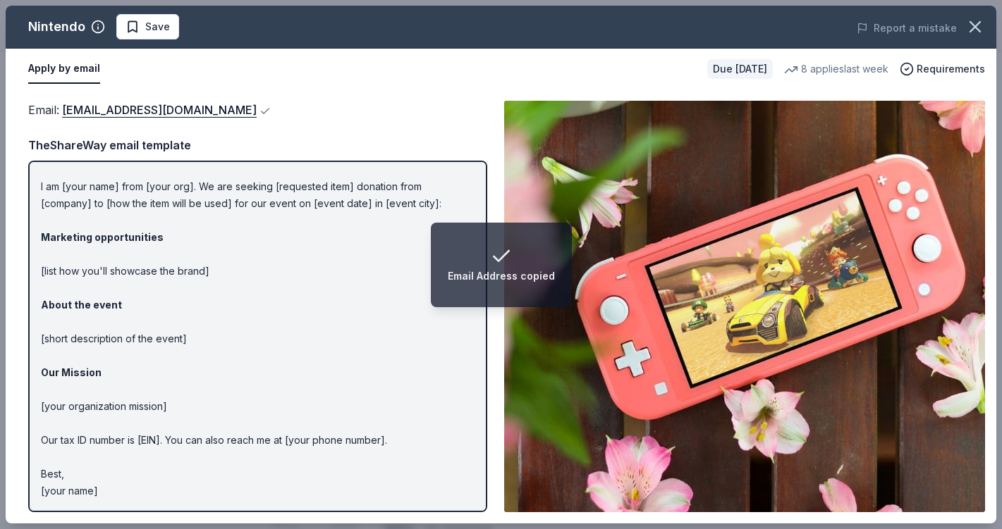
scroll to position [0, 0]
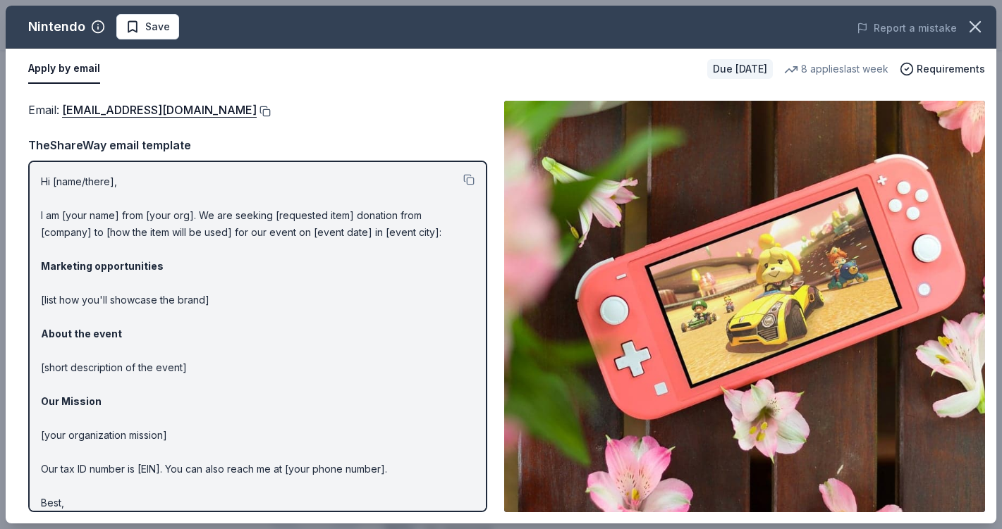
click at [271, 107] on button at bounding box center [264, 111] width 14 height 11
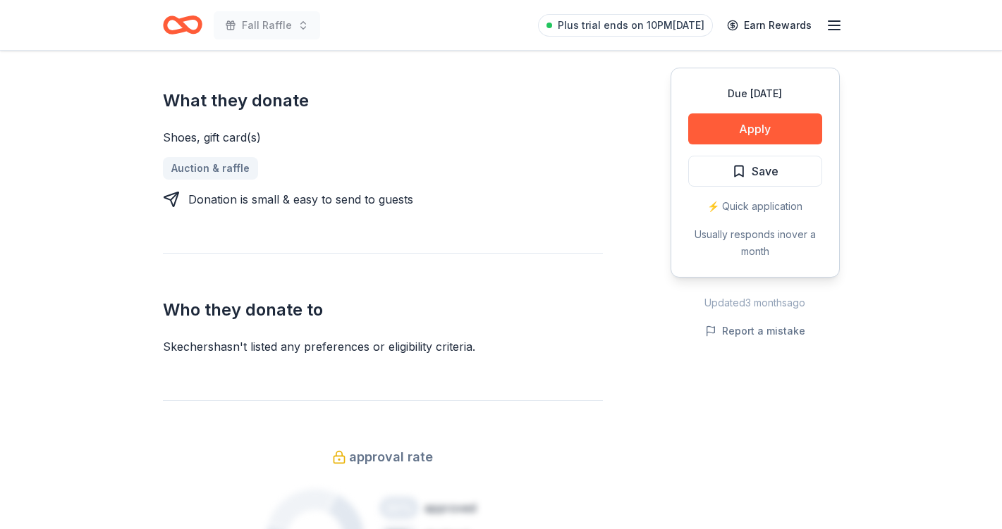
scroll to position [547, 0]
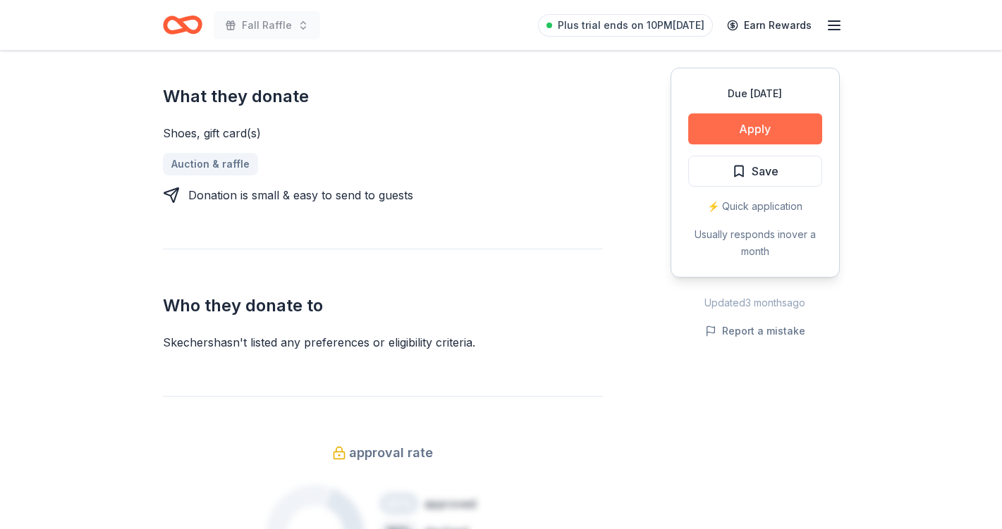
click at [724, 135] on button "Apply" at bounding box center [755, 128] width 134 height 31
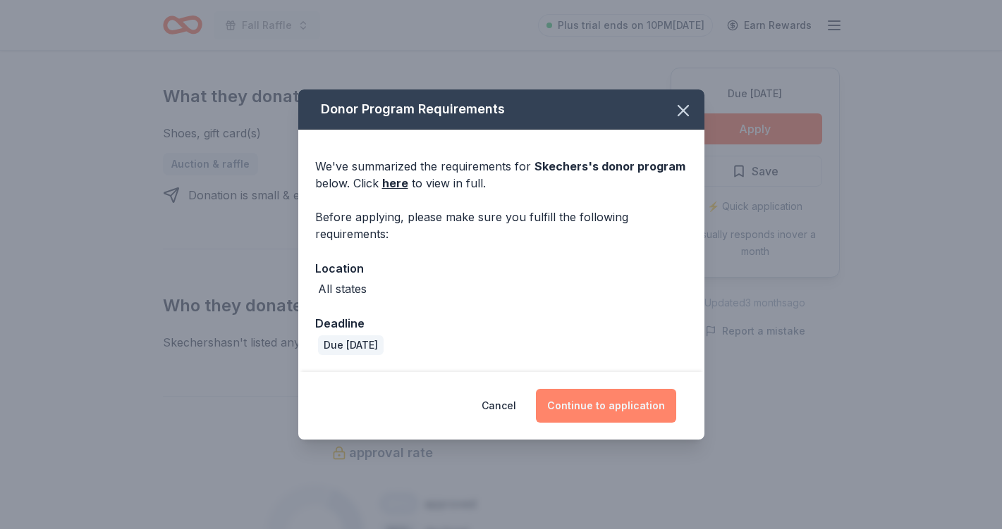
click at [621, 404] on button "Continue to application" at bounding box center [606, 406] width 140 height 34
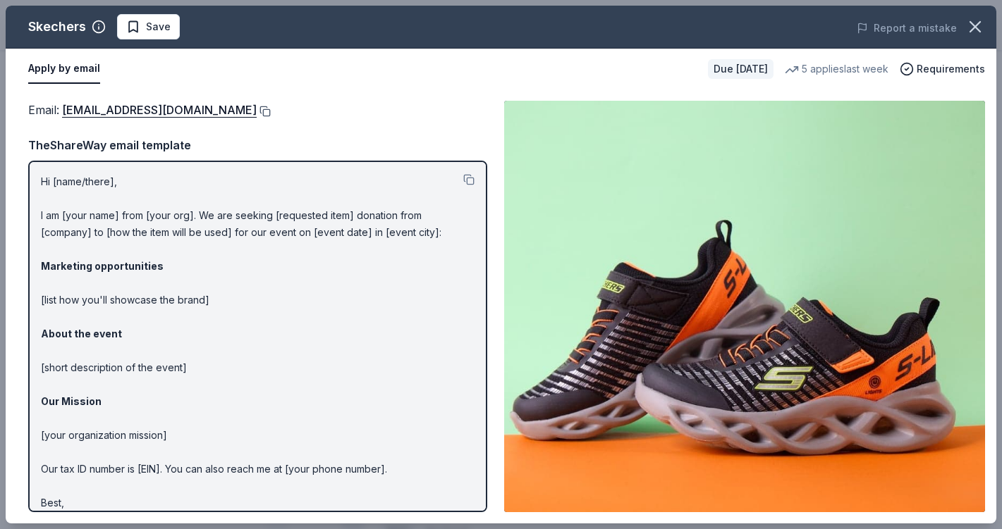
click at [257, 111] on button at bounding box center [264, 111] width 14 height 11
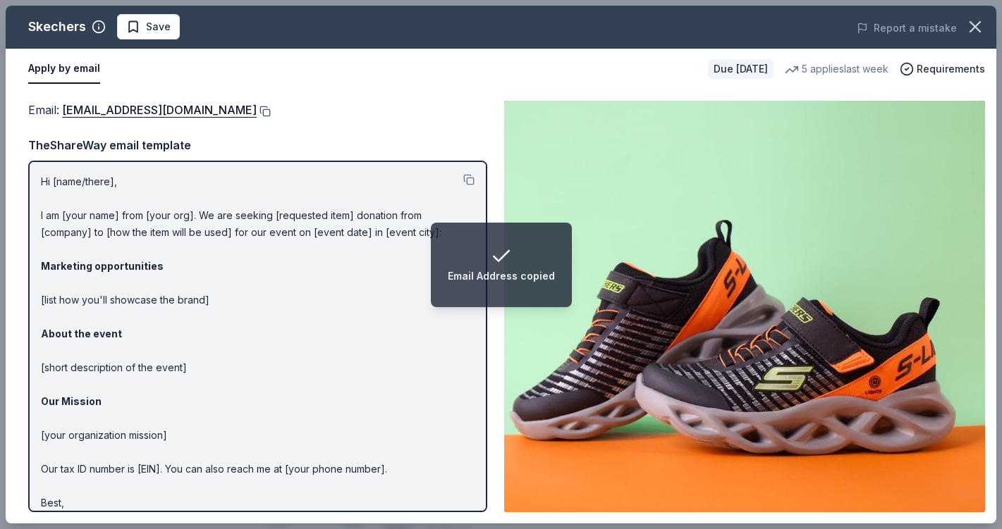
click at [257, 109] on button at bounding box center [264, 111] width 14 height 11
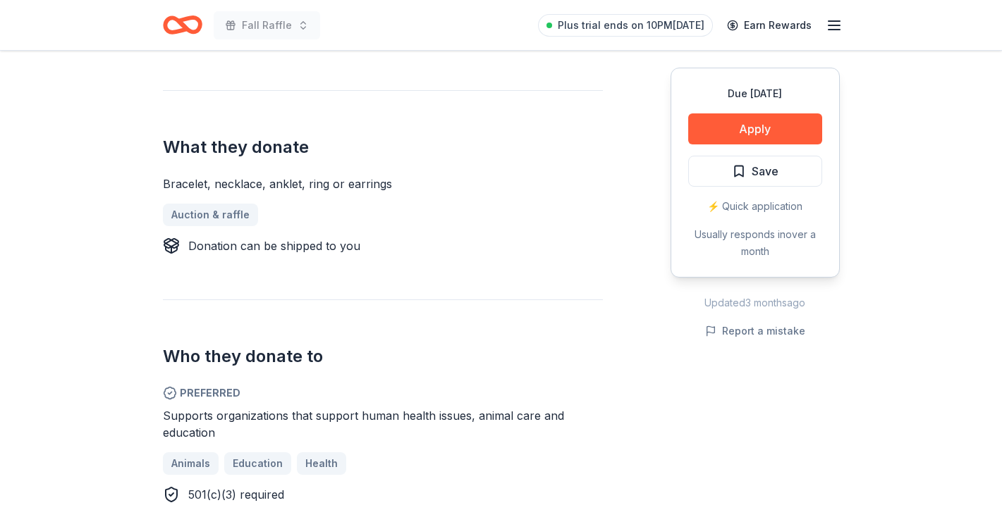
scroll to position [355, 0]
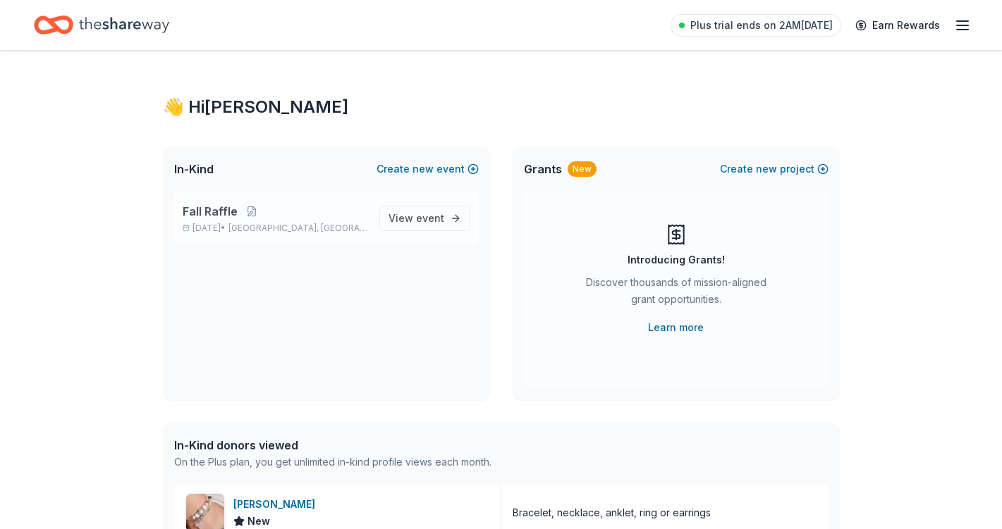
click at [362, 226] on p "[DATE] • [GEOGRAPHIC_DATA], [GEOGRAPHIC_DATA]" at bounding box center [275, 228] width 185 height 11
click at [246, 214] on button at bounding box center [252, 211] width 28 height 11
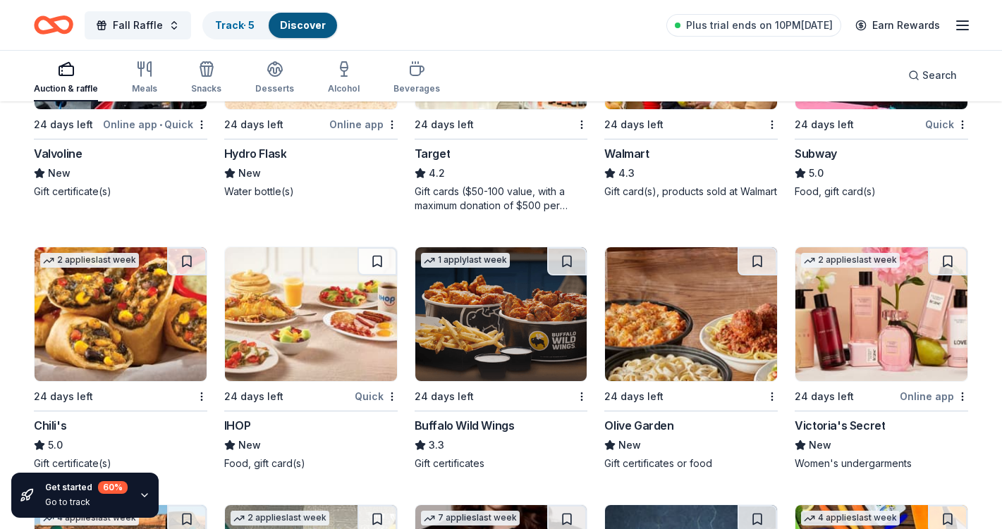
scroll to position [5194, 0]
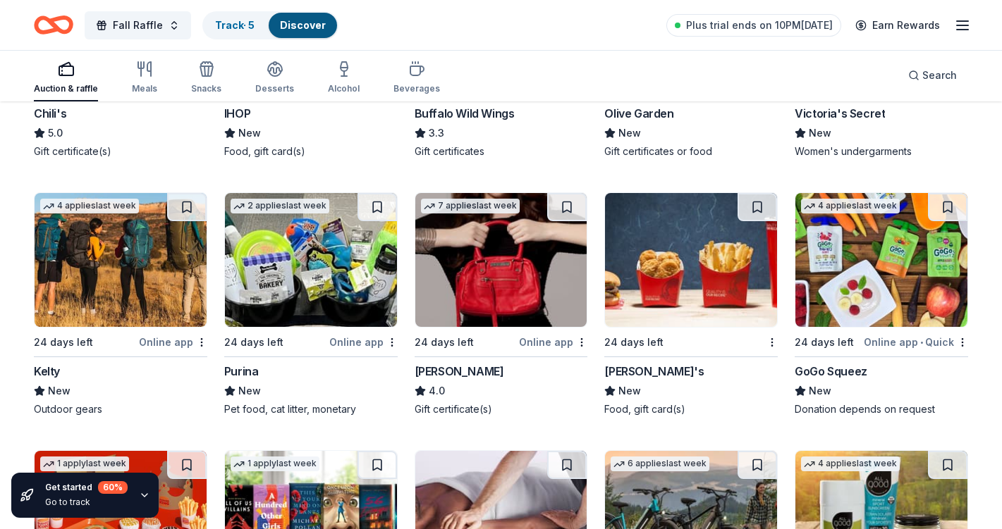
click at [673, 269] on img at bounding box center [691, 260] width 172 height 134
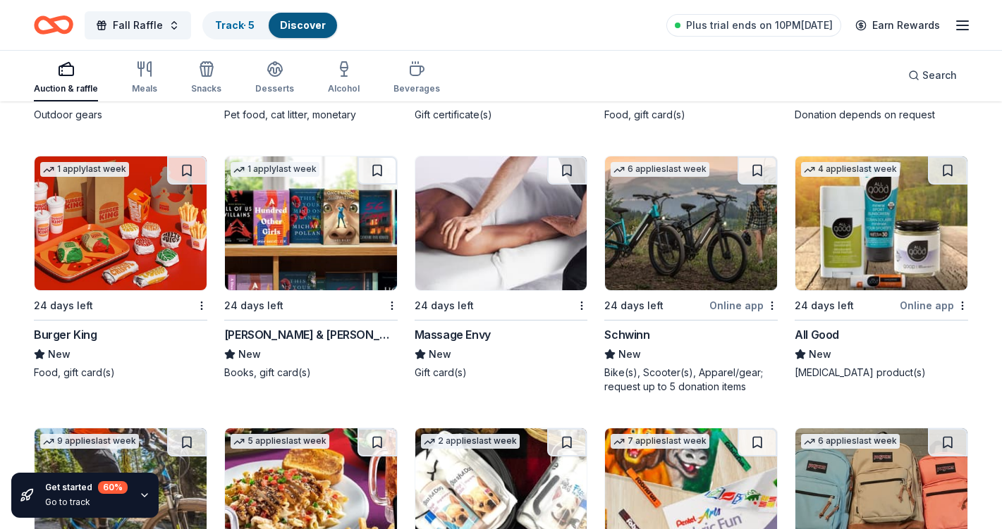
scroll to position [5490, 0]
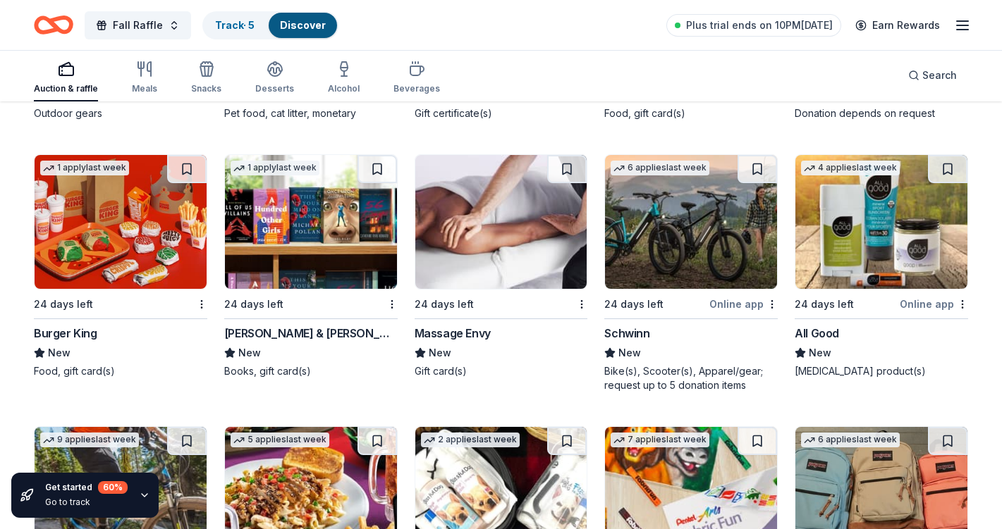
click at [114, 238] on img at bounding box center [121, 222] width 172 height 134
click at [296, 231] on img at bounding box center [311, 222] width 172 height 134
click at [490, 235] on img at bounding box center [501, 222] width 172 height 134
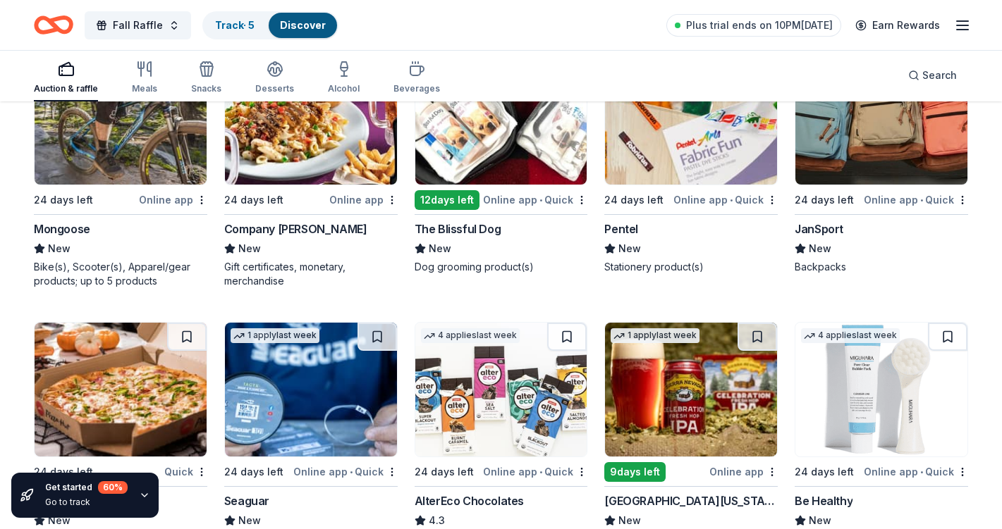
scroll to position [5874, 0]
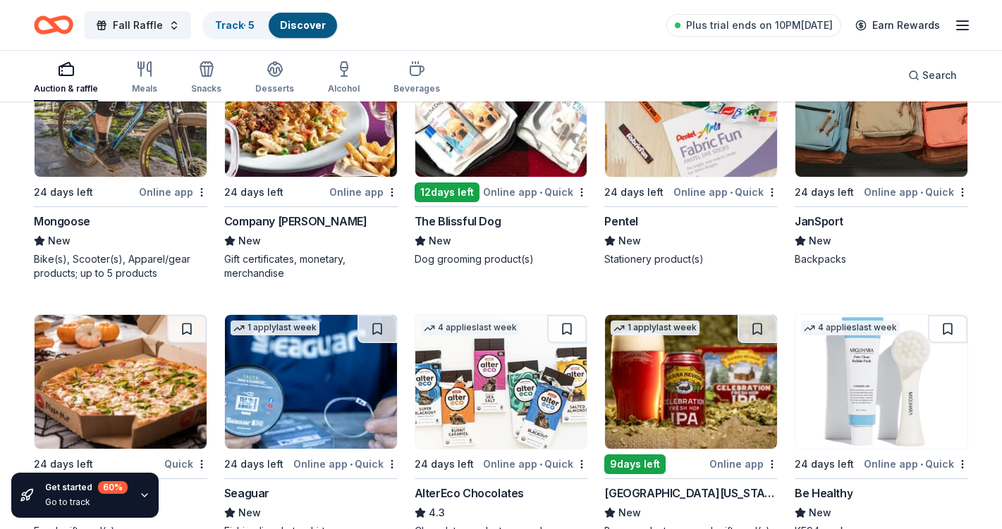
click at [849, 137] on img at bounding box center [881, 110] width 172 height 134
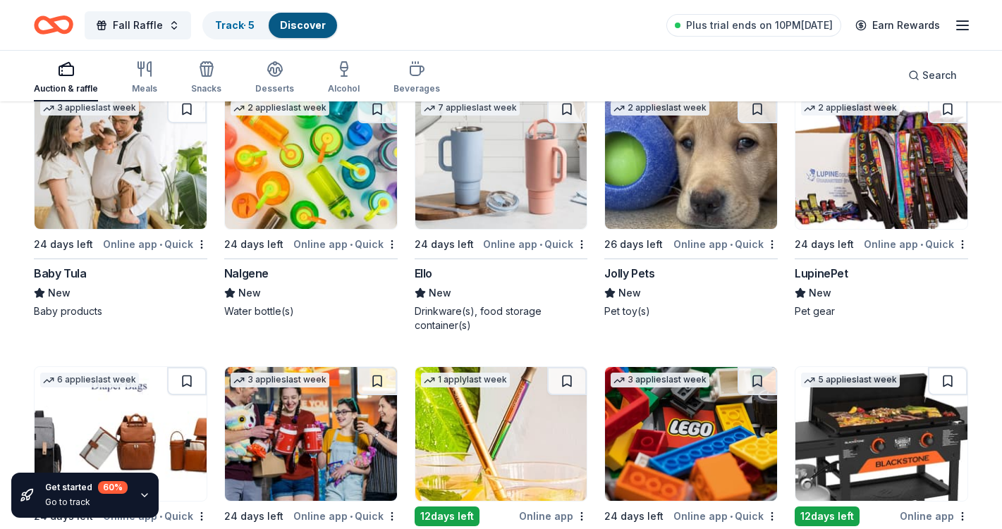
scroll to position [7183, 0]
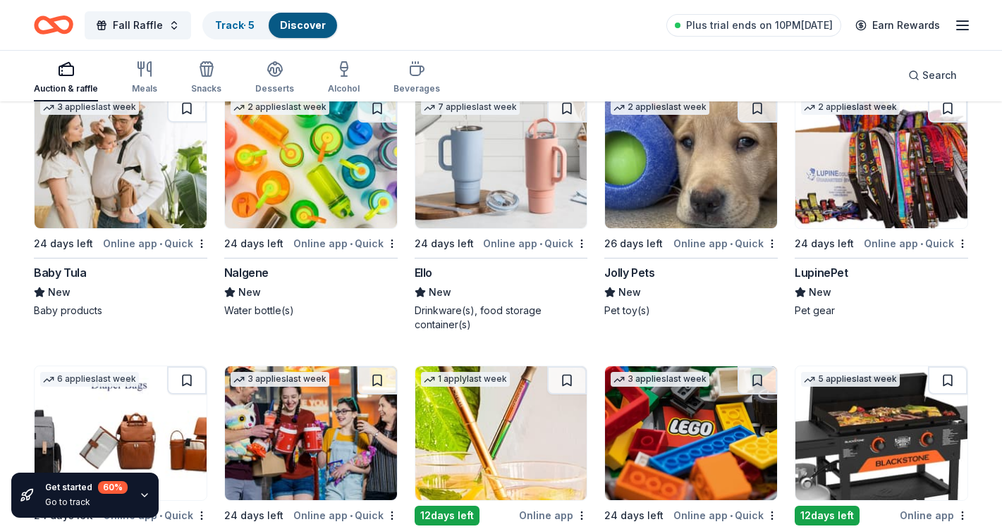
click at [276, 173] on img at bounding box center [311, 161] width 172 height 134
click at [477, 202] on img at bounding box center [501, 161] width 172 height 134
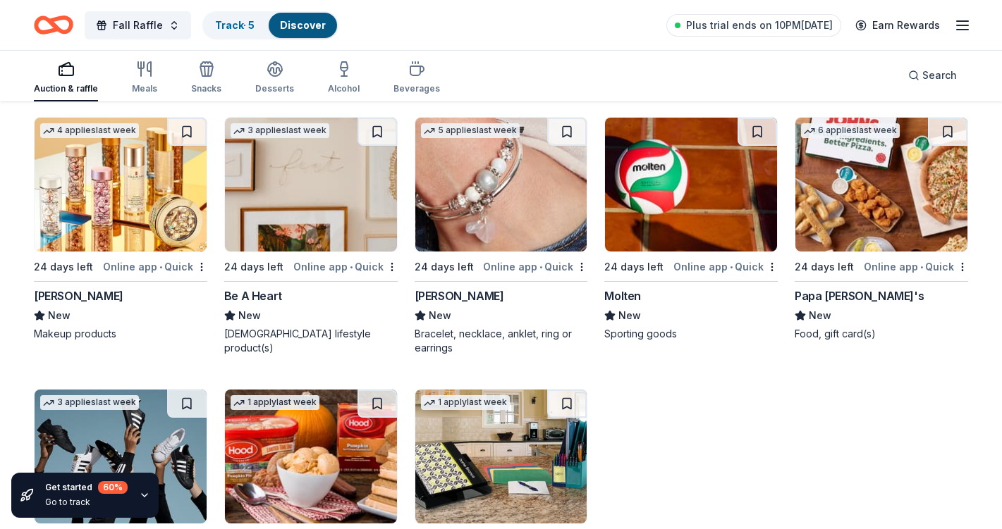
scroll to position [8201, 0]
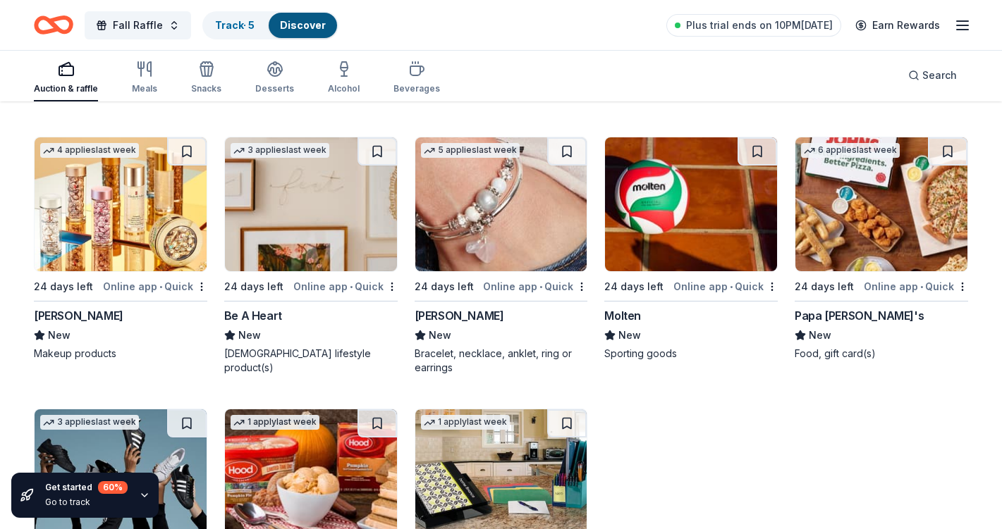
click at [849, 230] on img at bounding box center [881, 204] width 172 height 134
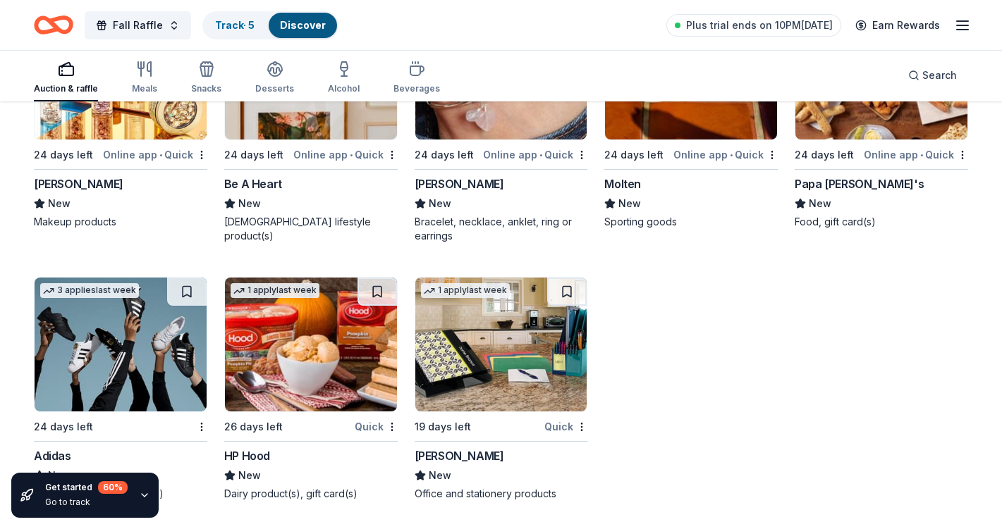
click at [314, 342] on img at bounding box center [311, 345] width 172 height 134
click at [100, 349] on img at bounding box center [121, 345] width 172 height 134
